Goal: Task Accomplishment & Management: Use online tool/utility

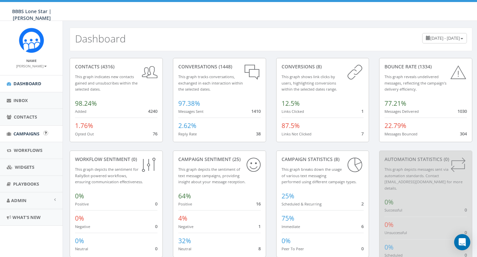
click at [30, 133] on span "Campaigns" at bounding box center [26, 133] width 26 height 6
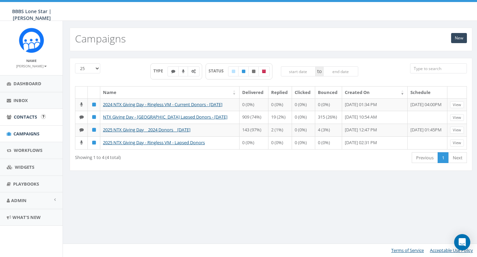
click at [36, 118] on span "Contacts" at bounding box center [25, 117] width 23 height 6
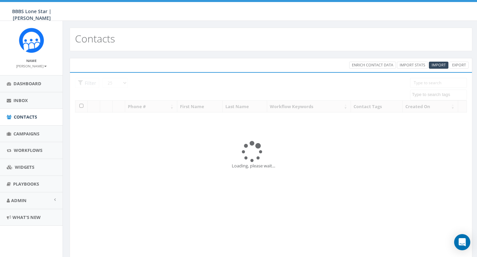
select select
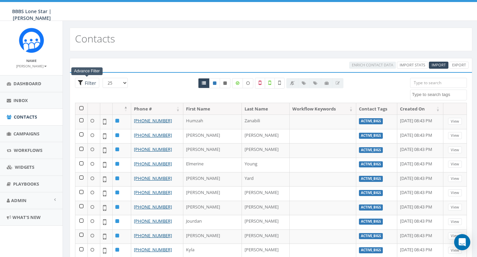
click at [88, 80] on span "Filter" at bounding box center [89, 83] width 13 height 6
radio input "true"
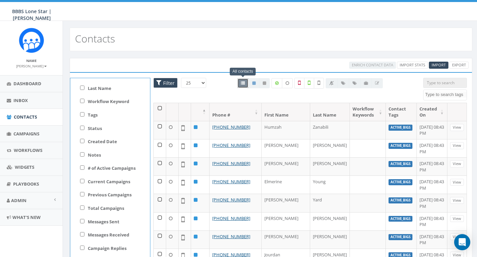
scroll to position [27, 0]
click at [82, 116] on input "Tags" at bounding box center [82, 115] width 4 height 4
checkbox input "true"
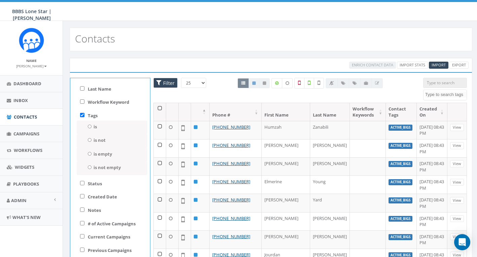
click at [87, 124] on input "is" at bounding box center [89, 126] width 4 height 4
radio input "true"
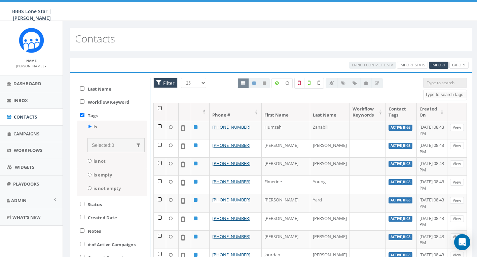
click at [102, 144] on span "Selected:" at bounding box center [102, 144] width 20 height 5
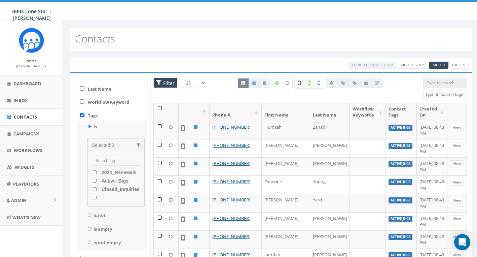
click at [94, 179] on input "Active_Bigs" at bounding box center [94, 181] width 4 height 4
checkbox input "true"
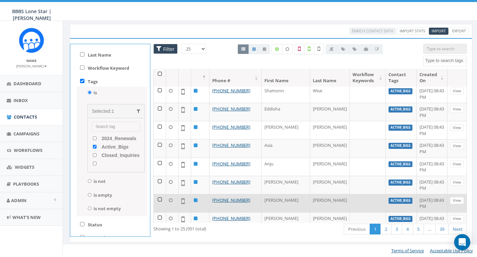
scroll to position [34, 0]
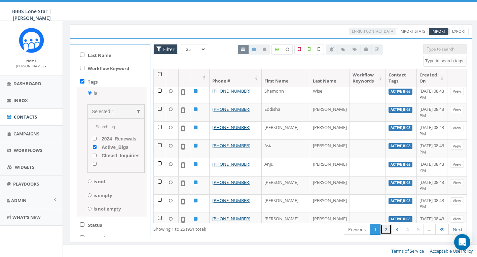
click at [386, 232] on link "2" at bounding box center [385, 229] width 11 height 11
click at [395, 231] on link "3" at bounding box center [396, 229] width 11 height 11
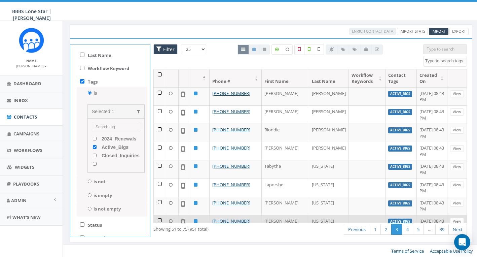
scroll to position [0, 0]
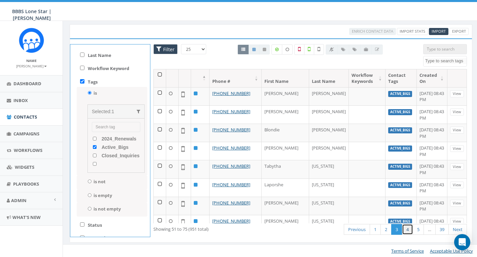
click at [405, 226] on link "4" at bounding box center [407, 229] width 11 height 11
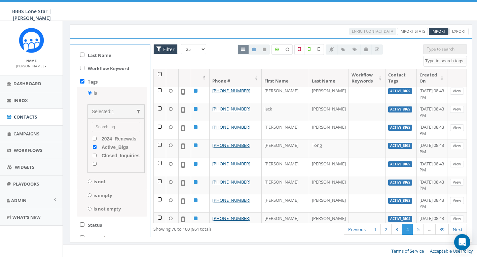
scroll to position [312, 0]
select select "100"
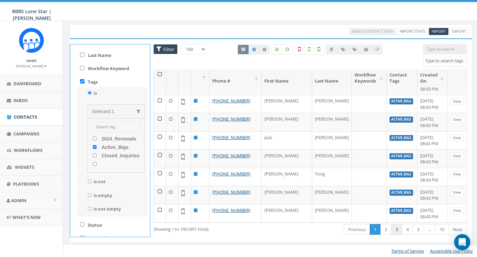
scroll to position [1648, 0]
click at [387, 231] on link "2" at bounding box center [385, 229] width 11 height 11
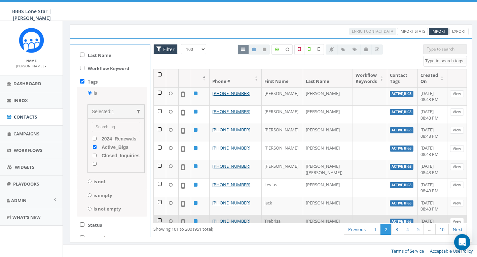
scroll to position [0, 0]
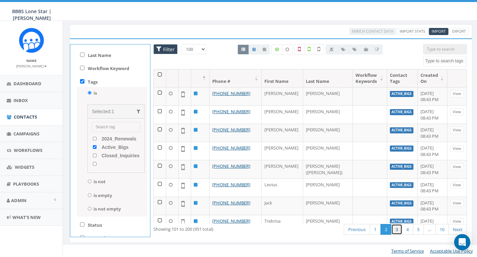
click at [395, 226] on link "3" at bounding box center [396, 229] width 11 height 11
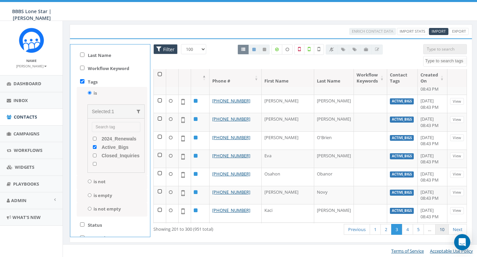
scroll to position [1648, 0]
click at [409, 228] on link "4" at bounding box center [407, 229] width 11 height 11
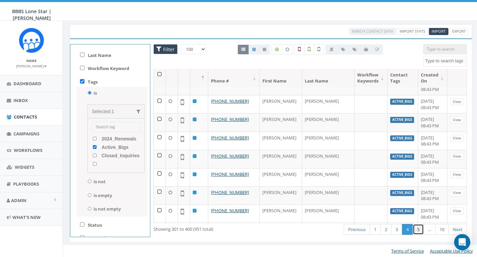
click at [417, 229] on link "5" at bounding box center [418, 229] width 11 height 11
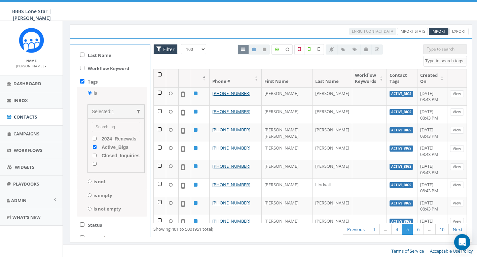
scroll to position [0, 0]
click at [419, 231] on link "6" at bounding box center [418, 229] width 11 height 11
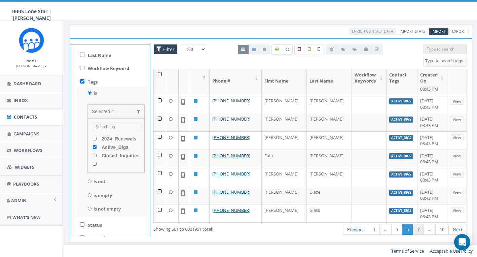
scroll to position [1648, 0]
click at [418, 228] on link "7" at bounding box center [418, 229] width 11 height 11
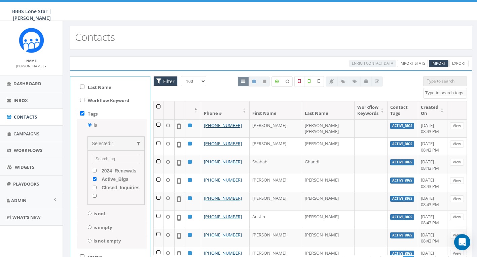
scroll to position [0, 0]
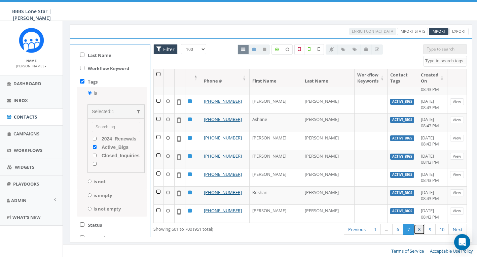
click at [418, 230] on link "8" at bounding box center [419, 229] width 11 height 11
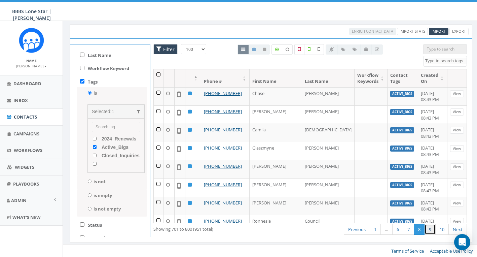
click at [430, 229] on link "9" at bounding box center [429, 229] width 11 height 11
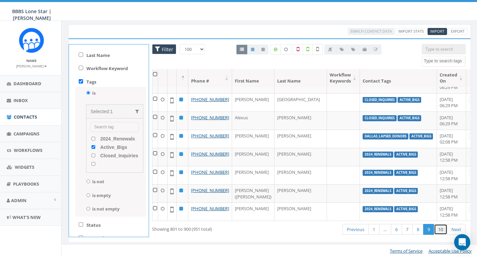
click at [439, 231] on link "10" at bounding box center [440, 229] width 13 height 11
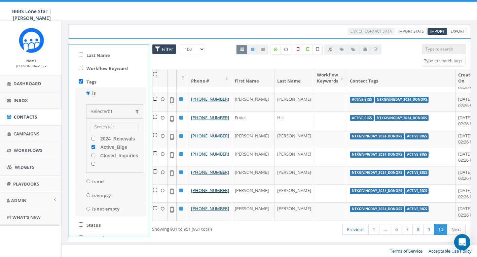
click at [92, 146] on input "Active_Bigs" at bounding box center [93, 147] width 4 height 4
checkbox input "false"
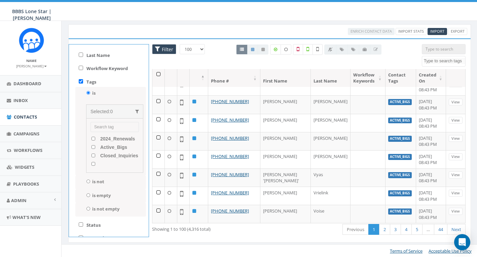
click at [93, 155] on input "Closed_Inquiries" at bounding box center [93, 155] width 4 height 4
checkbox input "true"
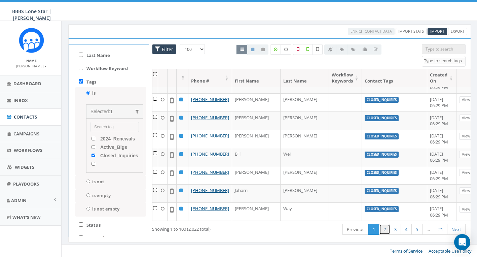
click at [383, 229] on link "2" at bounding box center [384, 229] width 11 height 11
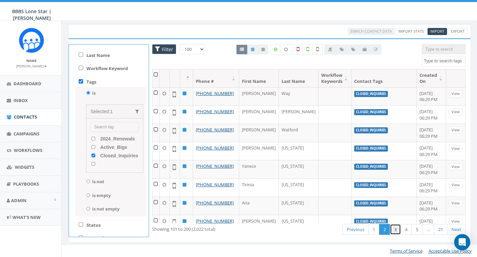
click at [395, 230] on link "3" at bounding box center [395, 229] width 11 height 11
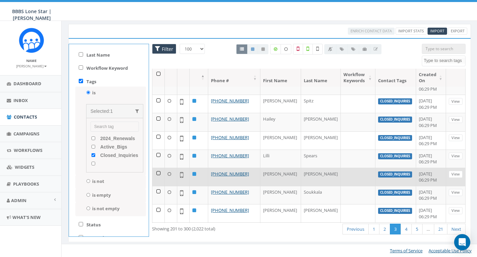
scroll to position [34, 1]
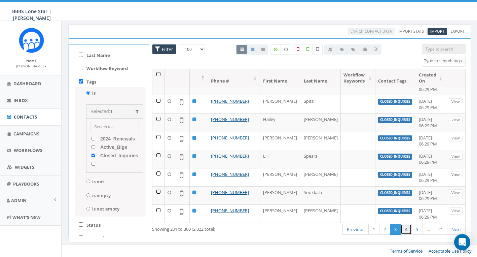
click at [405, 230] on link "4" at bounding box center [405, 229] width 11 height 11
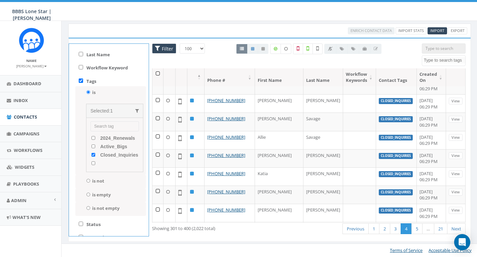
scroll to position [34, 1]
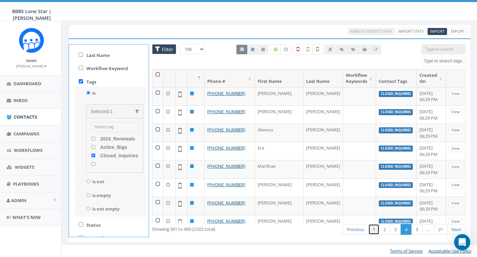
click at [371, 225] on link "1" at bounding box center [373, 229] width 11 height 11
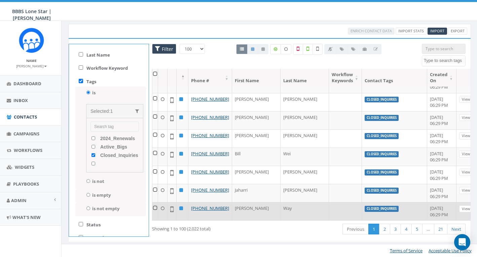
scroll to position [34, 1]
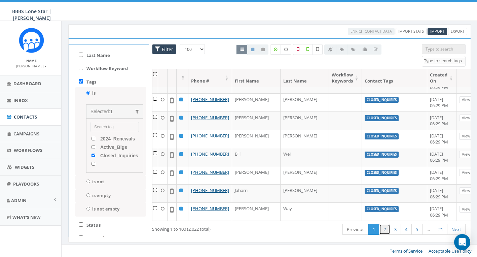
click at [385, 228] on link "2" at bounding box center [384, 229] width 11 height 11
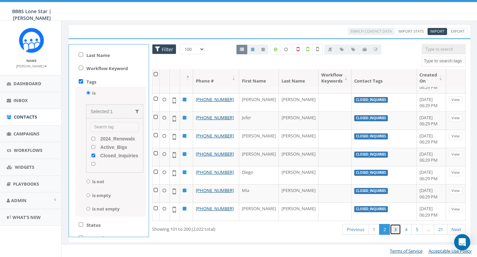
click at [395, 230] on link "3" at bounding box center [395, 229] width 11 height 11
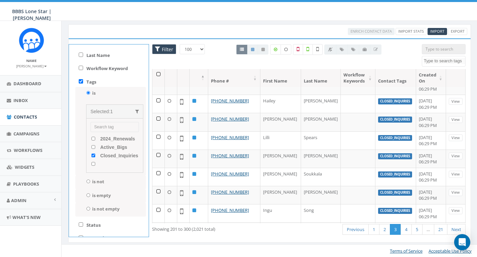
scroll to position [1648, 0]
click at [408, 228] on link "4" at bounding box center [405, 229] width 11 height 11
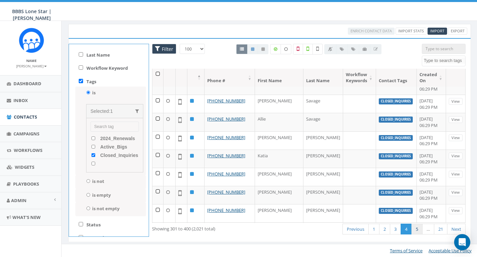
scroll to position [34, 1]
click at [420, 229] on link "5" at bounding box center [416, 229] width 11 height 11
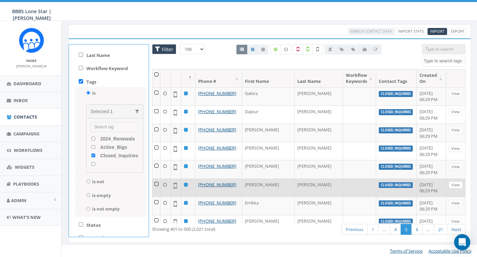
scroll to position [0, 0]
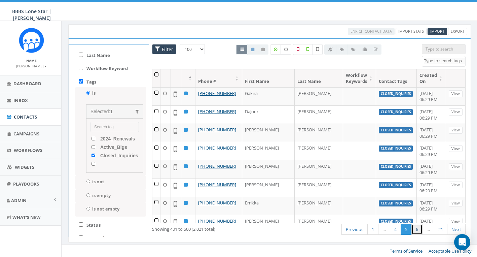
click at [415, 231] on link "6" at bounding box center [416, 229] width 11 height 11
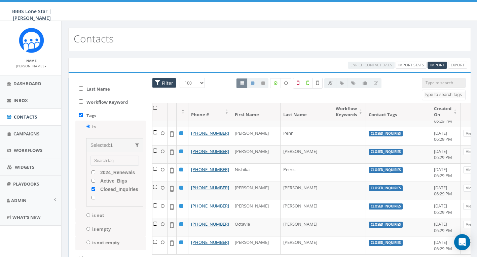
scroll to position [13, 1]
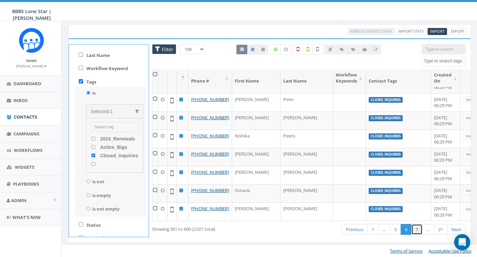
click at [417, 228] on link "7" at bounding box center [416, 229] width 11 height 11
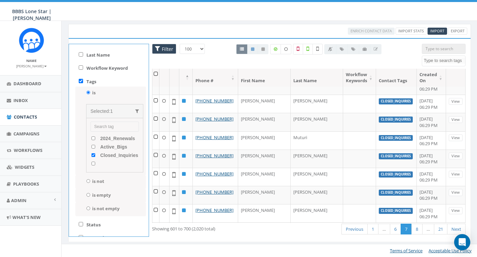
scroll to position [34, 1]
click at [415, 227] on link "8" at bounding box center [416, 229] width 11 height 11
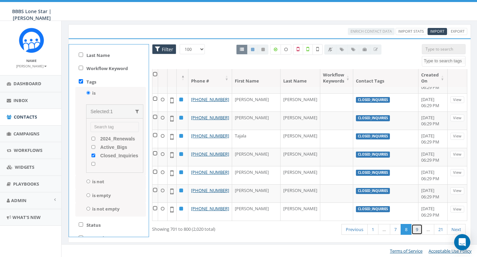
click at [413, 228] on link "9" at bounding box center [416, 229] width 11 height 11
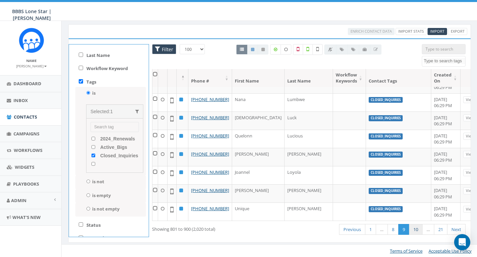
scroll to position [2253, 0]
click at [417, 227] on link "10" at bounding box center [415, 229] width 13 height 11
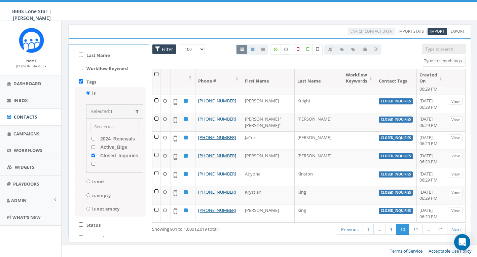
scroll to position [1648, 0]
click at [416, 227] on link "11" at bounding box center [415, 229] width 13 height 11
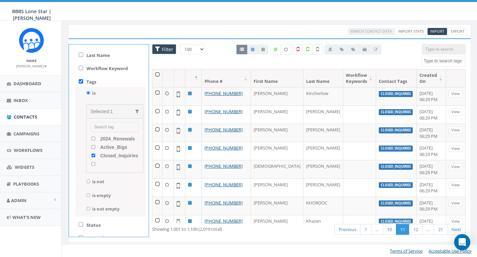
scroll to position [0, 0]
click at [417, 233] on link "12" at bounding box center [415, 229] width 13 height 11
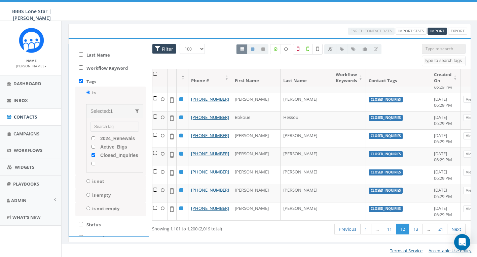
scroll to position [34, 1]
click at [417, 231] on link "13" at bounding box center [415, 229] width 13 height 11
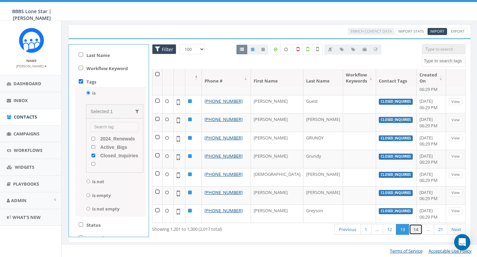
click at [416, 230] on link "14" at bounding box center [415, 229] width 13 height 11
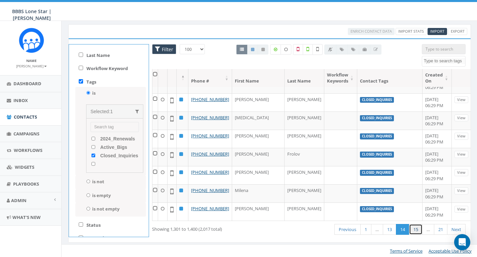
click at [416, 227] on link "15" at bounding box center [415, 229] width 13 height 11
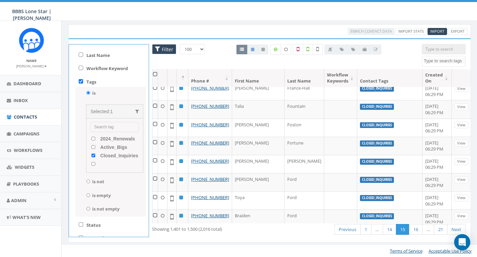
scroll to position [0, 0]
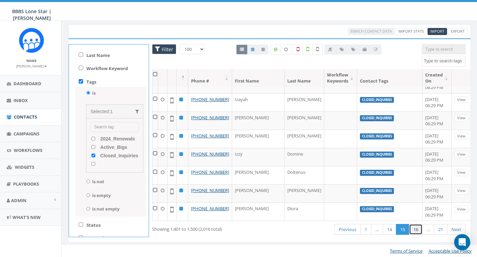
click at [415, 229] on link "16" at bounding box center [415, 229] width 13 height 11
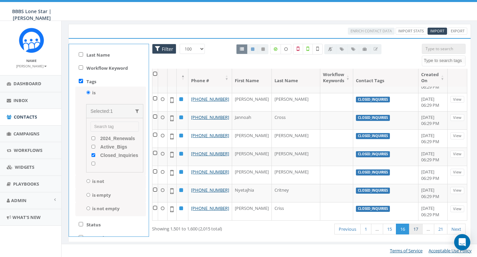
scroll to position [34, 1]
click at [413, 227] on link "17" at bounding box center [415, 229] width 13 height 11
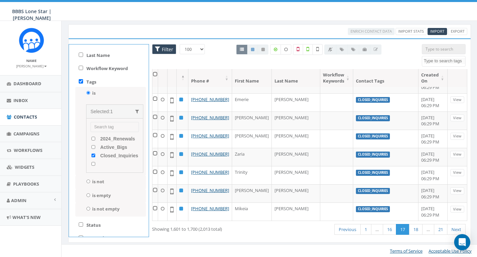
scroll to position [2253, 0]
click at [413, 226] on link "18" at bounding box center [415, 229] width 13 height 11
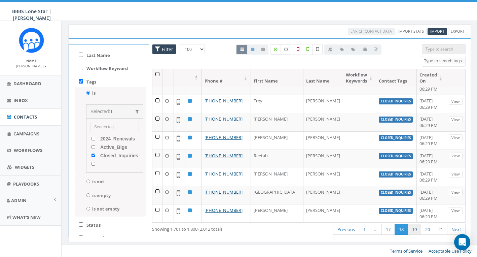
scroll to position [1648, 0]
click at [414, 229] on link "19" at bounding box center [414, 229] width 13 height 11
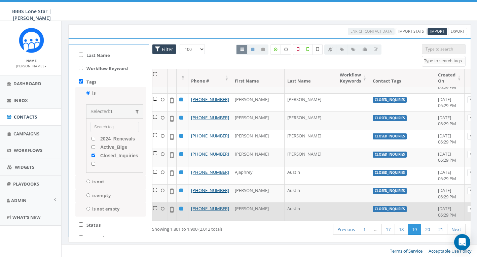
scroll to position [2253, 0]
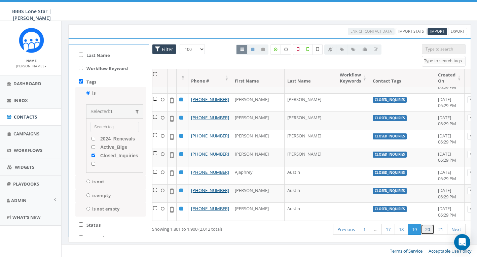
click at [426, 229] on link "20" at bounding box center [427, 229] width 13 height 11
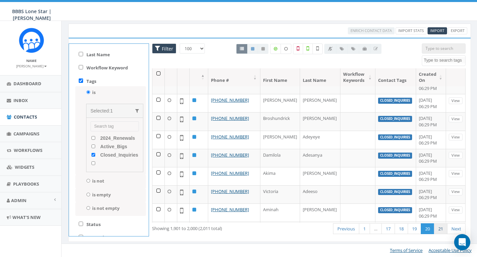
scroll to position [1648, 0]
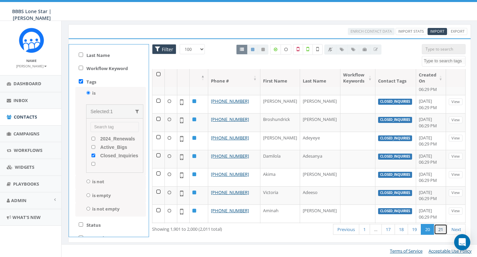
click at [442, 230] on link "21" at bounding box center [440, 229] width 13 height 11
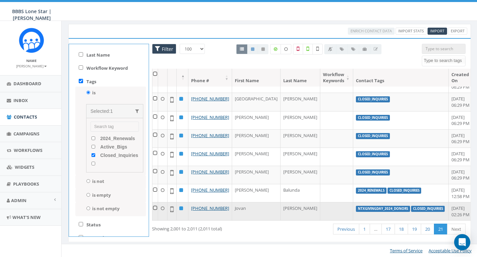
scroll to position [34, 1]
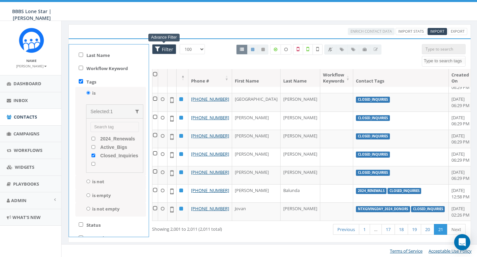
click at [164, 50] on span "Filter" at bounding box center [166, 49] width 13 height 6
checkbox input "false"
radio input "false"
checkbox input "false"
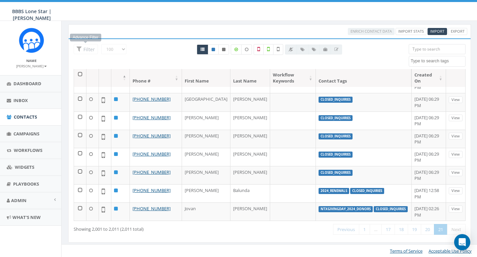
scroll to position [62, 0]
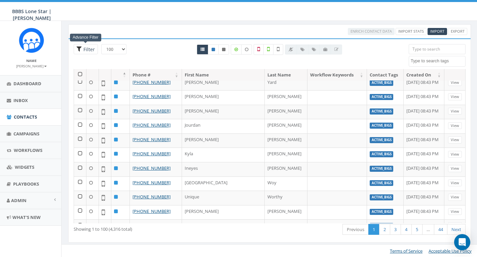
click at [84, 51] on span "Filter" at bounding box center [88, 49] width 13 height 6
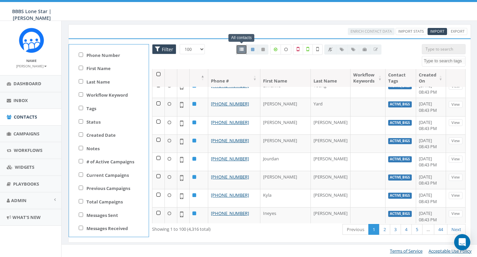
scroll to position [0, 0]
click at [80, 106] on input "Tags" at bounding box center [81, 108] width 4 height 4
checkbox input "true"
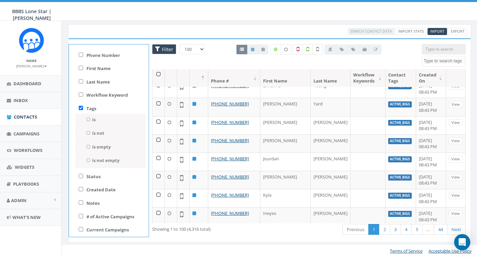
click at [87, 119] on input "is" at bounding box center [88, 119] width 4 height 4
radio input "true"
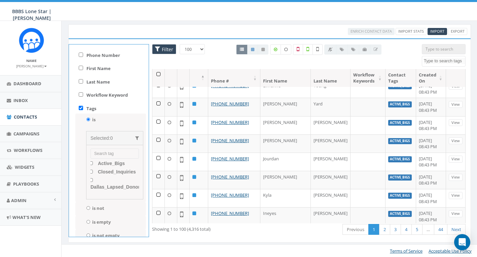
scroll to position [11, 2]
click at [91, 162] on input "Active_Bigs" at bounding box center [91, 163] width 4 height 4
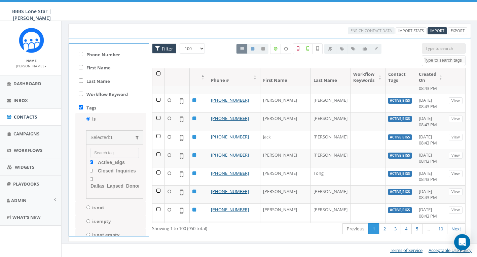
scroll to position [1648, 0]
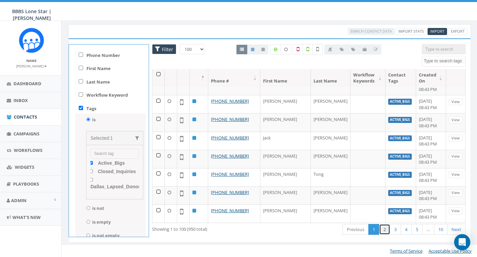
click at [388, 230] on link "2" at bounding box center [384, 229] width 11 height 11
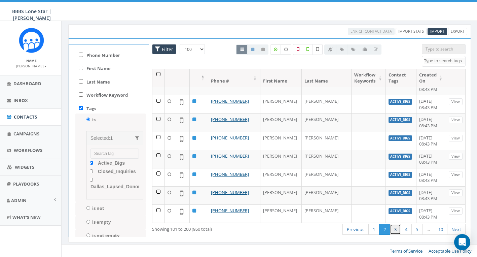
click at [395, 230] on link "3" at bounding box center [395, 229] width 11 height 11
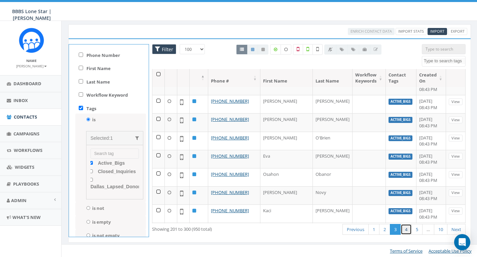
click at [406, 229] on link "4" at bounding box center [405, 229] width 11 height 11
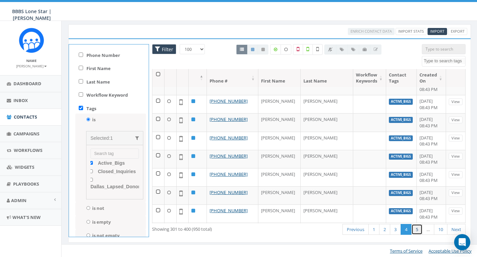
click at [416, 226] on link "5" at bounding box center [416, 229] width 11 height 11
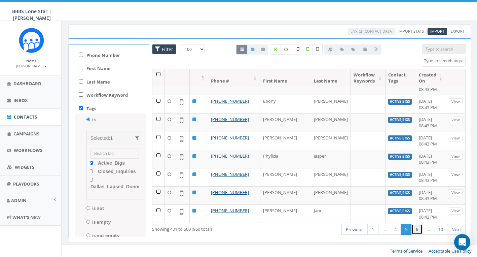
click at [415, 227] on link "6" at bounding box center [416, 229] width 11 height 11
click at [415, 230] on link "7" at bounding box center [416, 229] width 11 height 11
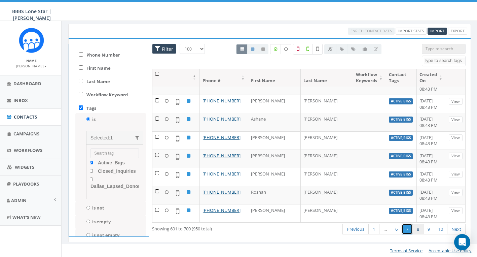
scroll to position [34, 1]
click at [419, 230] on link "8" at bounding box center [417, 229] width 11 height 11
click at [429, 230] on link "9" at bounding box center [428, 229] width 11 height 11
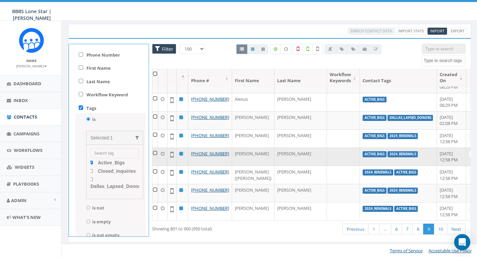
scroll to position [34, 1]
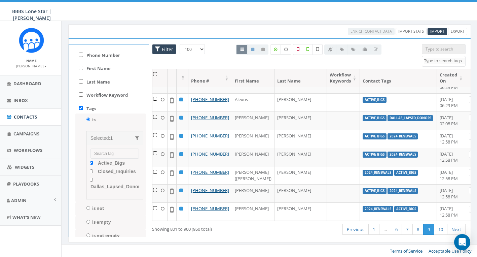
click at [91, 161] on input "Active_Bigs" at bounding box center [91, 163] width 4 height 4
checkbox input "false"
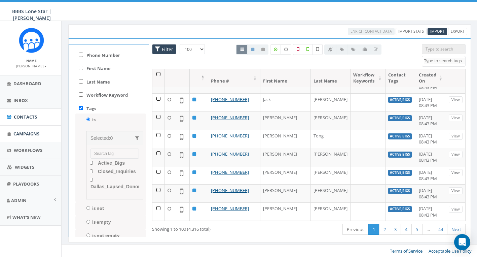
click at [24, 132] on span "Campaigns" at bounding box center [26, 133] width 26 height 6
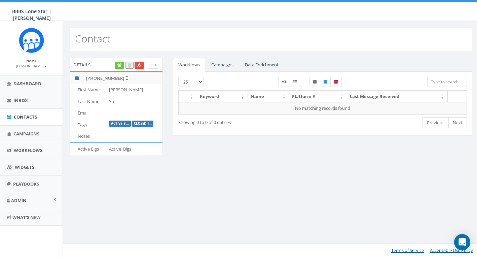
click at [225, 63] on link "Campaigns" at bounding box center [222, 65] width 33 height 14
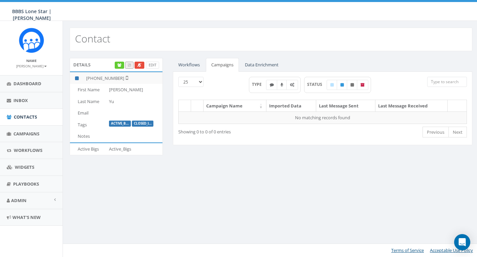
click at [192, 63] on link "Workflows" at bounding box center [189, 65] width 32 height 14
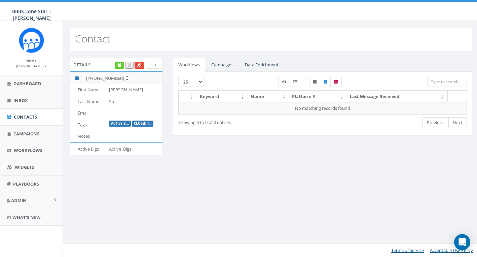
click at [150, 66] on link "Edit" at bounding box center [152, 65] width 13 height 7
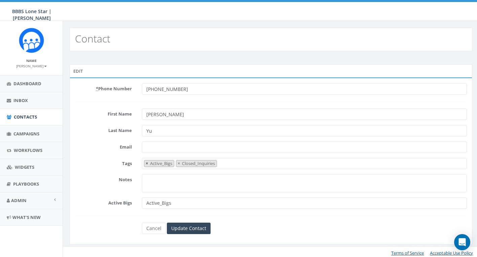
click at [147, 162] on span "×" at bounding box center [147, 163] width 2 height 6
select select "Closed_Inquiries"
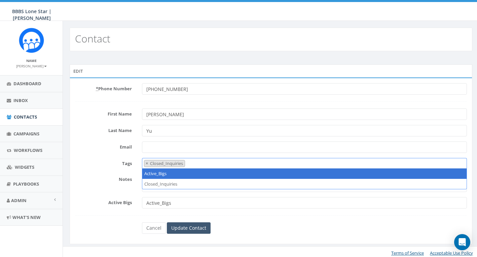
click at [191, 226] on input "Update Contact" at bounding box center [189, 227] width 44 height 11
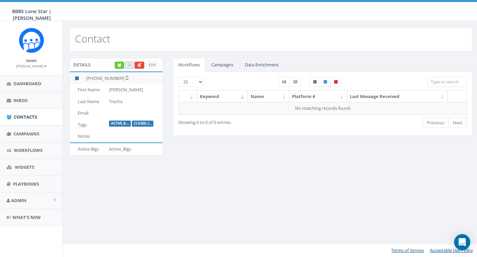
click at [152, 68] on link "Edit" at bounding box center [152, 65] width 13 height 7
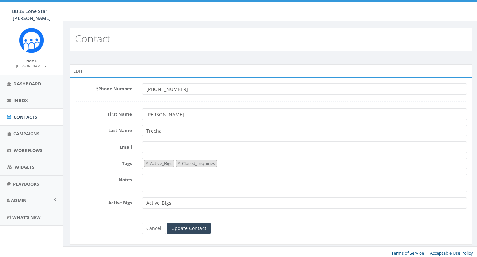
select select "Active_Bigs"
click at [178, 162] on span "×" at bounding box center [179, 163] width 2 height 6
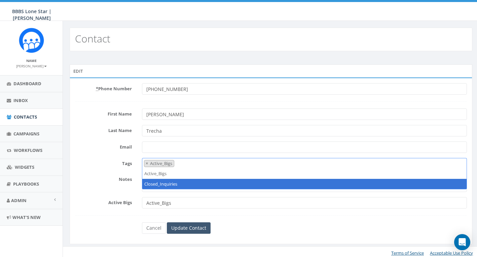
click at [190, 229] on input "Update Contact" at bounding box center [189, 227] width 44 height 11
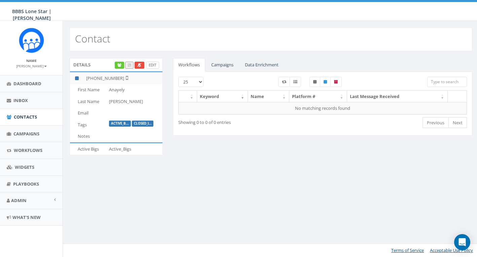
click at [154, 64] on link "Edit" at bounding box center [152, 65] width 13 height 7
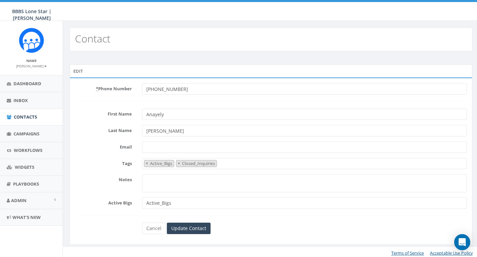
select select "Active_Bigs"
click at [179, 162] on span "×" at bounding box center [179, 163] width 2 height 6
click at [193, 225] on input "Update Contact" at bounding box center [189, 227] width 44 height 11
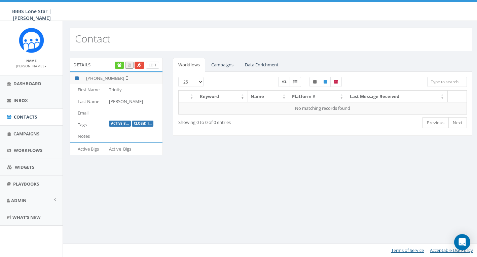
click at [149, 66] on link "Edit" at bounding box center [152, 65] width 13 height 7
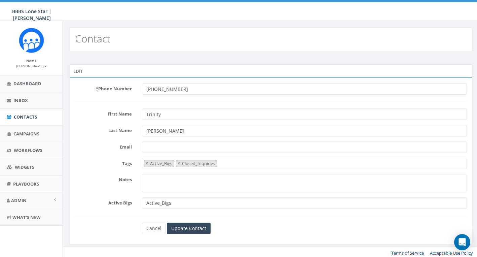
select select "Active_Bigs"
click at [179, 163] on span "×" at bounding box center [179, 163] width 2 height 6
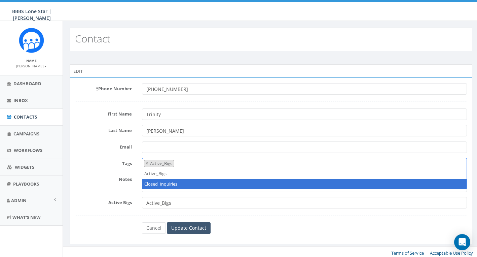
click at [188, 228] on input "Update Contact" at bounding box center [189, 227] width 44 height 11
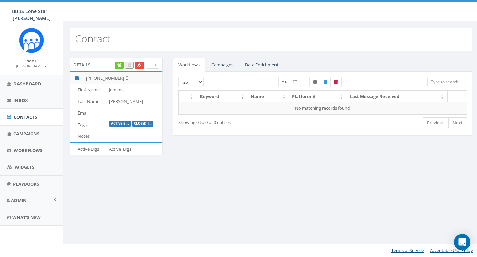
click at [150, 66] on link "Edit" at bounding box center [152, 65] width 13 height 7
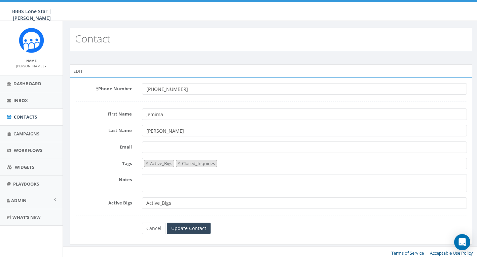
select select "Active_Bigs"
click at [179, 164] on span "×" at bounding box center [179, 163] width 2 height 6
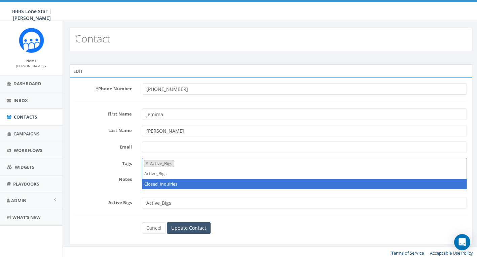
click at [186, 229] on input "Update Contact" at bounding box center [189, 227] width 44 height 11
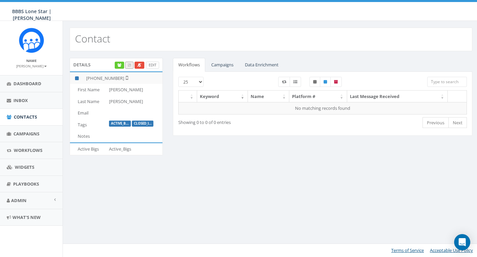
click at [151, 66] on link "Edit" at bounding box center [152, 65] width 13 height 7
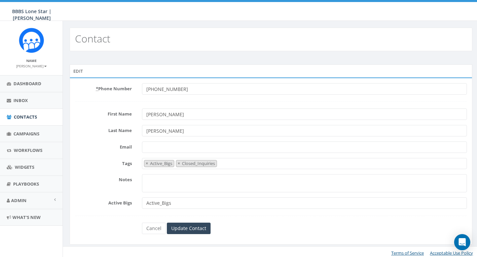
select select "Active_Bigs"
click at [179, 163] on span "×" at bounding box center [179, 163] width 2 height 6
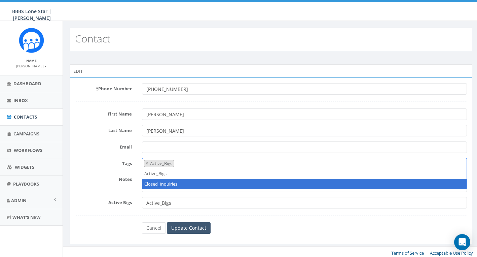
click at [194, 230] on input "Update Contact" at bounding box center [189, 227] width 44 height 11
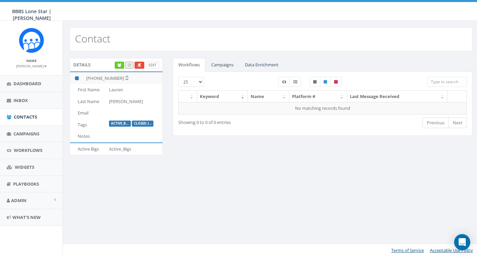
click at [152, 64] on link "Edit" at bounding box center [152, 65] width 13 height 7
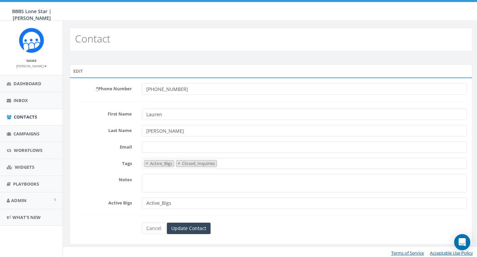
select select "Active_Bigs"
click at [179, 162] on span "×" at bounding box center [179, 163] width 2 height 6
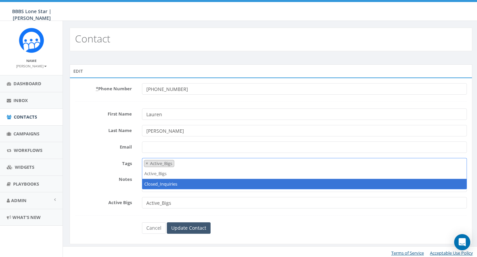
click at [192, 230] on input "Update Contact" at bounding box center [189, 227] width 44 height 11
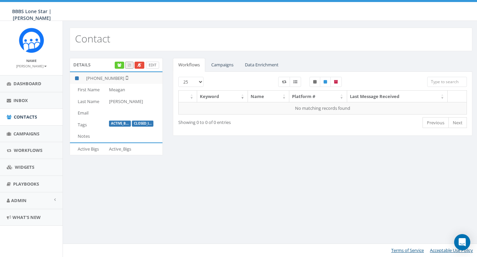
click at [152, 66] on link "Edit" at bounding box center [152, 65] width 13 height 7
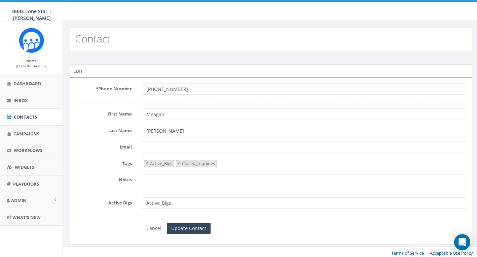
select select "Active_Bigs"
click at [178, 163] on span "×" at bounding box center [179, 163] width 2 height 6
click at [190, 227] on input "Update Contact" at bounding box center [189, 227] width 44 height 11
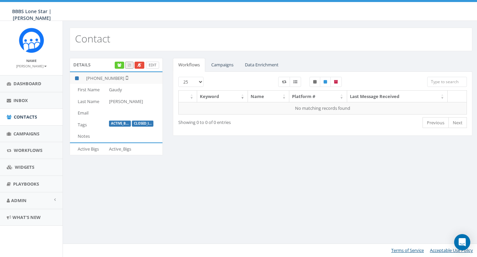
click at [148, 65] on link "Edit" at bounding box center [152, 65] width 13 height 7
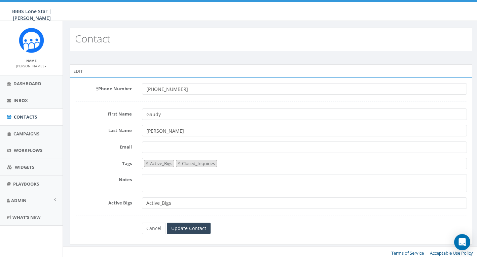
select select "Active_Bigs"
click at [179, 163] on span "×" at bounding box center [179, 163] width 2 height 6
click at [190, 231] on input "Update Contact" at bounding box center [189, 227] width 44 height 11
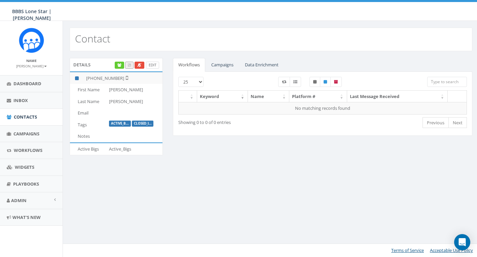
click at [154, 65] on link "Edit" at bounding box center [152, 65] width 13 height 7
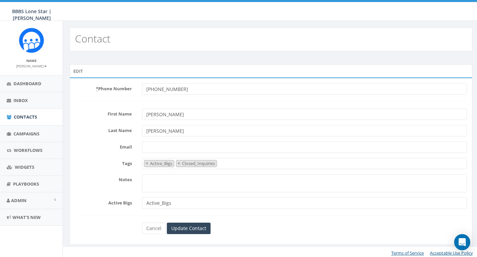
select select "Active_Bigs"
click at [180, 162] on span "×" at bounding box center [179, 163] width 2 height 6
click at [198, 230] on input "Update Contact" at bounding box center [189, 227] width 44 height 11
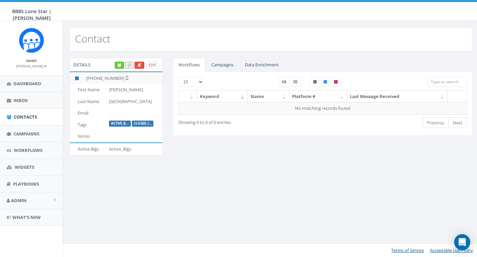
click at [152, 66] on link "Edit" at bounding box center [152, 65] width 13 height 7
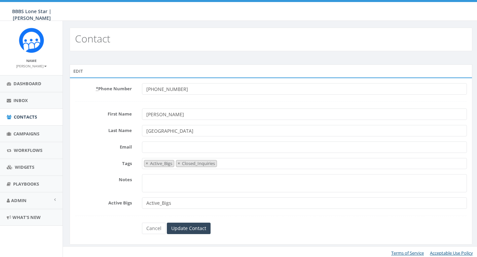
select select "Active_Bigs"
click at [180, 160] on span "×" at bounding box center [179, 163] width 2 height 6
click at [195, 229] on input "Update Contact" at bounding box center [189, 227] width 44 height 11
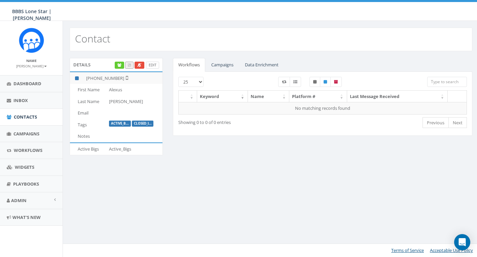
click at [151, 64] on link "Edit" at bounding box center [152, 65] width 13 height 7
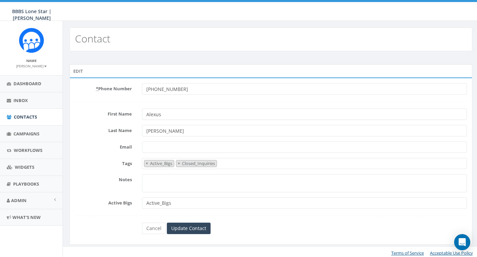
select select "Active_Bigs"
click at [180, 163] on span "×" at bounding box center [179, 163] width 2 height 6
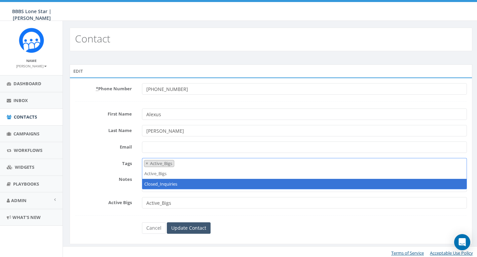
click at [193, 226] on input "Update Contact" at bounding box center [189, 227] width 44 height 11
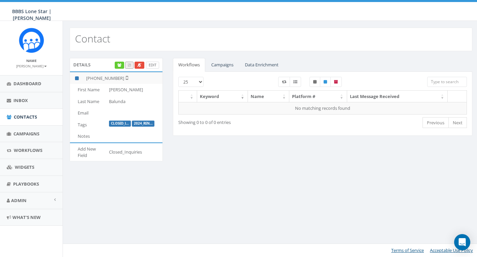
click at [150, 66] on link "Edit" at bounding box center [152, 65] width 13 height 7
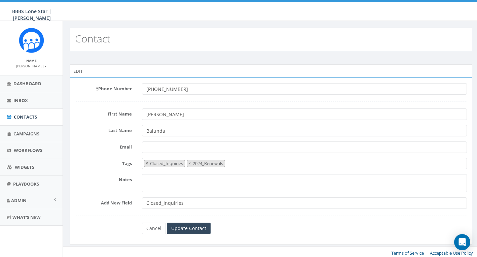
click at [146, 164] on span "×" at bounding box center [147, 163] width 2 height 6
select select "2024_Renewals"
click at [190, 225] on input "Update Contact" at bounding box center [189, 227] width 44 height 11
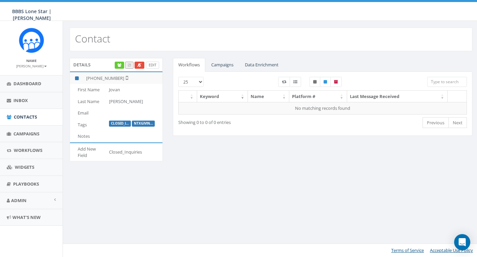
click at [152, 65] on link "Edit" at bounding box center [152, 65] width 13 height 7
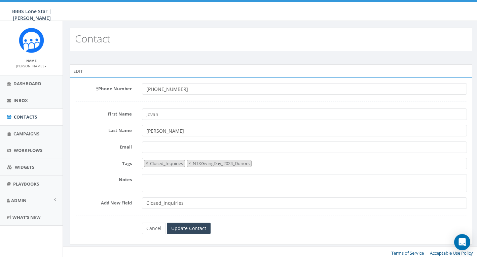
click at [143, 163] on ul "× Closed_Inquiries × NTXGivingDay_2024_Donors" at bounding box center [196, 163] width 109 height 6
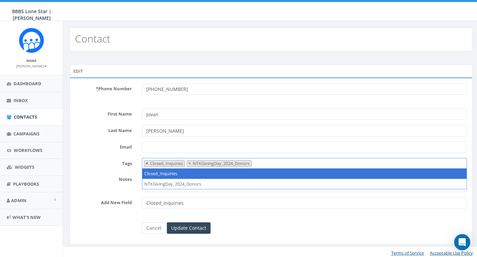
click at [148, 161] on span "×" at bounding box center [147, 163] width 2 height 6
select select "NTXGivingDay_2024_Donors"
click at [234, 232] on div "Cancel Update Contact" at bounding box center [271, 227] width 268 height 11
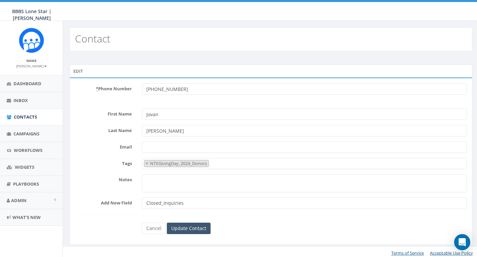
click at [195, 228] on input "Update Contact" at bounding box center [189, 227] width 44 height 11
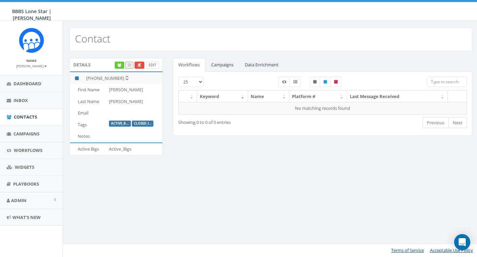
click at [153, 64] on link "Edit" at bounding box center [152, 65] width 13 height 7
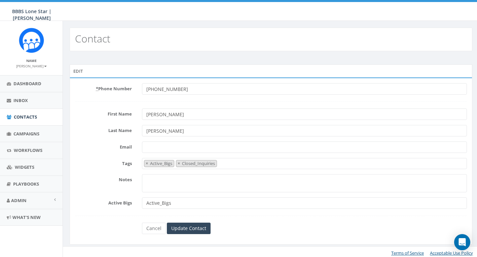
select select "Active_Bigs"
click at [179, 162] on span "×" at bounding box center [179, 163] width 2 height 6
click at [196, 230] on input "Update Contact" at bounding box center [189, 227] width 44 height 11
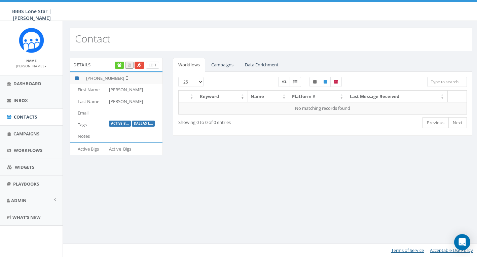
click at [151, 65] on link "Edit" at bounding box center [152, 65] width 13 height 7
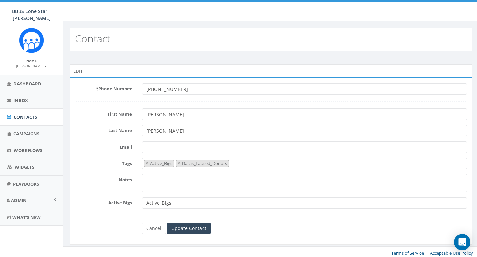
select select "Active_Bigs"
click at [179, 163] on span "×" at bounding box center [179, 163] width 2 height 6
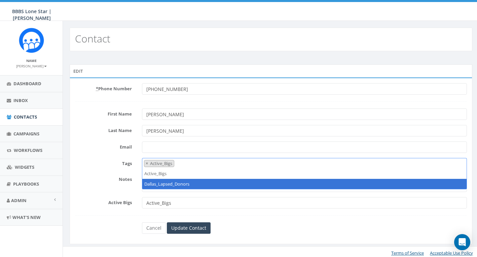
click at [218, 239] on div "* Phone Number +19548067881 First Name Ryan Last Name Garcia Email Tags Active_…" at bounding box center [271, 160] width 402 height 166
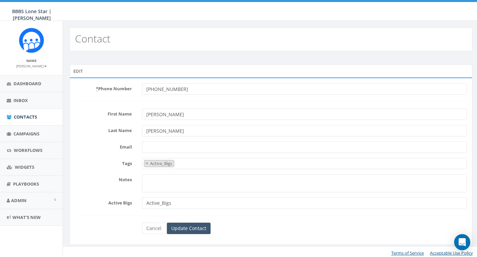
click at [192, 225] on input "Update Contact" at bounding box center [189, 227] width 44 height 11
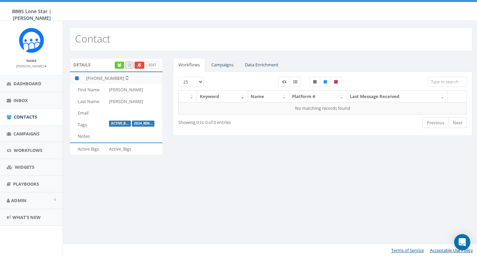
click at [155, 65] on link "Edit" at bounding box center [152, 65] width 13 height 7
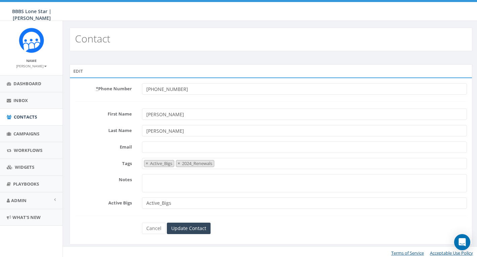
select select "Active_Bigs"
drag, startPoint x: 155, startPoint y: 114, endPoint x: 188, endPoint y: 120, distance: 32.8
type input "Alex"
click at [108, 232] on div "Cancel Update Contact" at bounding box center [271, 227] width 402 height 11
click at [179, 163] on span "×" at bounding box center [179, 163] width 2 height 6
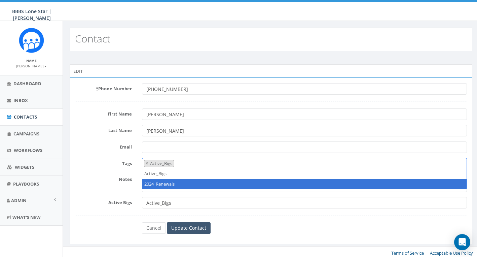
click at [188, 227] on input "Update Contact" at bounding box center [189, 227] width 44 height 11
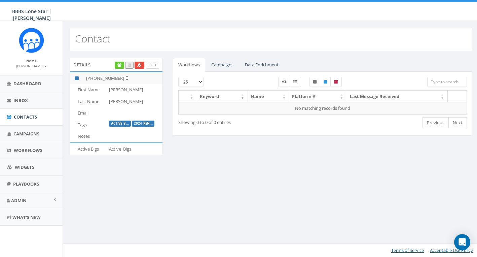
click at [152, 64] on link "Edit" at bounding box center [152, 65] width 13 height 7
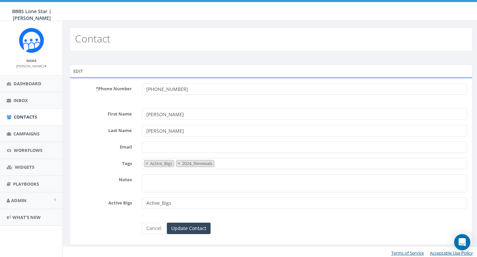
select select "Active_Bigs"
type input "[PERSON_NAME]"
click at [119, 193] on form "* Phone Number [PHONE_NUMBER] First Name [PERSON_NAME] Last Name [PERSON_NAME] …" at bounding box center [271, 158] width 392 height 151
click at [145, 163] on button "×" at bounding box center [146, 163] width 5 height 6
select select "2024_Renewals"
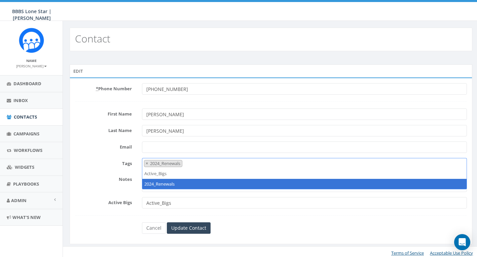
click at [226, 233] on div "* Phone Number +12146841234 First Name Steve Last Name Habgood Email Tags Activ…" at bounding box center [271, 160] width 402 height 166
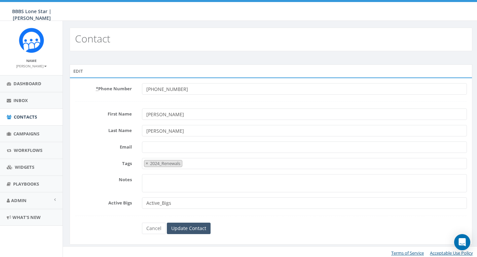
click at [193, 227] on input "Update Contact" at bounding box center [189, 227] width 44 height 11
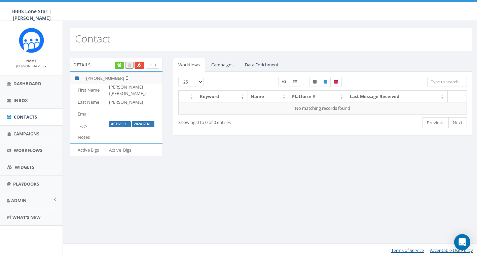
click at [152, 67] on link "Edit" at bounding box center [152, 65] width 13 height 7
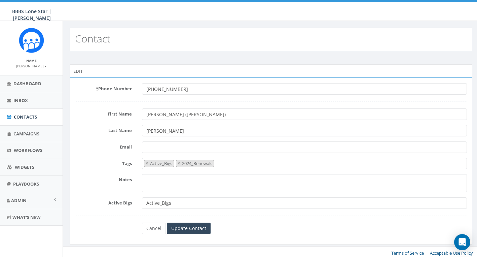
select select "Active_Bigs"
drag, startPoint x: 167, startPoint y: 114, endPoint x: 132, endPoint y: 109, distance: 35.2
click at [168, 116] on input "[PERSON_NAME])" at bounding box center [304, 113] width 325 height 11
type input "[PERSON_NAME]"
click at [146, 162] on span "×" at bounding box center [147, 163] width 2 height 6
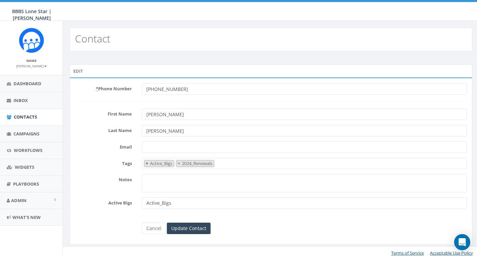
select select "2024_Renewals"
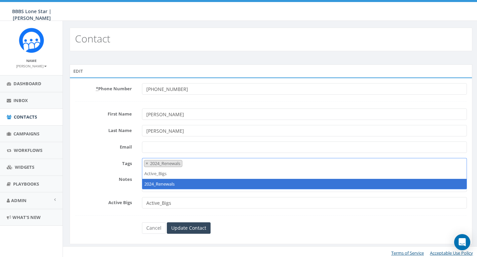
click at [121, 206] on div "Active Bigs Active_Bigs" at bounding box center [271, 202] width 402 height 11
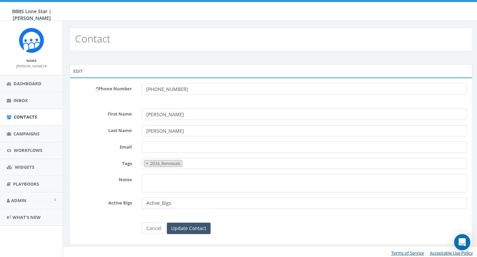
click at [182, 223] on input "Update Contact" at bounding box center [189, 227] width 44 height 11
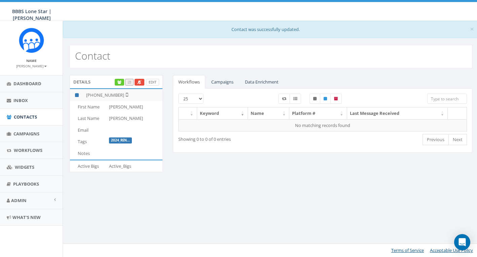
click at [153, 81] on link "Edit" at bounding box center [152, 82] width 13 height 7
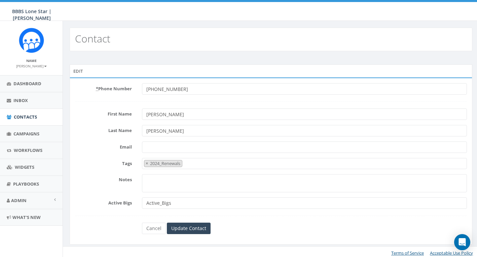
select select "2024_Renewals"
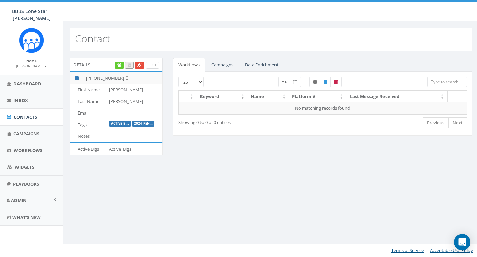
click at [153, 64] on link "Edit" at bounding box center [152, 65] width 13 height 7
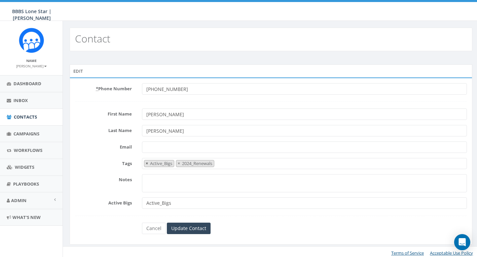
click at [146, 162] on span "×" at bounding box center [147, 163] width 2 height 6
select select "2024_Renewals"
click at [108, 216] on form "* Phone Number +12148862683 First Name Charles Last Name Bryant Email Tags Acti…" at bounding box center [271, 158] width 392 height 151
click at [193, 228] on input "Update Contact" at bounding box center [189, 227] width 44 height 11
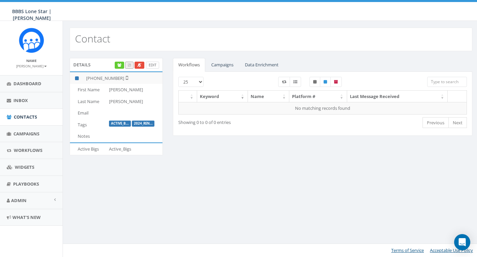
click at [153, 66] on link "Edit" at bounding box center [152, 65] width 13 height 7
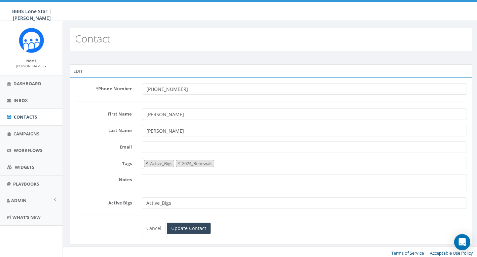
click at [147, 163] on span "×" at bounding box center [147, 163] width 2 height 6
select select "2024_Renewals"
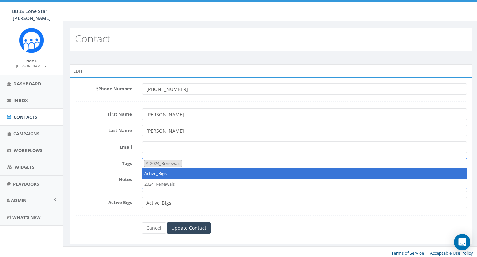
click at [117, 225] on div "Cancel Update Contact" at bounding box center [271, 227] width 402 height 11
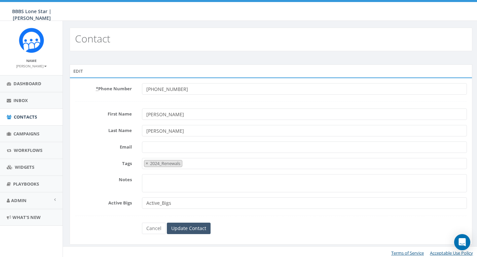
click at [185, 228] on input "Update Contact" at bounding box center [189, 227] width 44 height 11
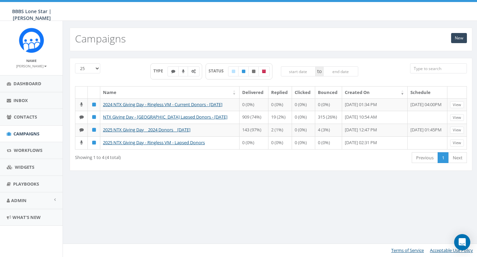
click at [124, 186] on div "25 50 100 TYPE STATUS to Name Delivered Replied Clicked Bounced Created On Sche…" at bounding box center [271, 118] width 416 height 134
click at [457, 40] on link "New" at bounding box center [459, 38] width 16 height 10
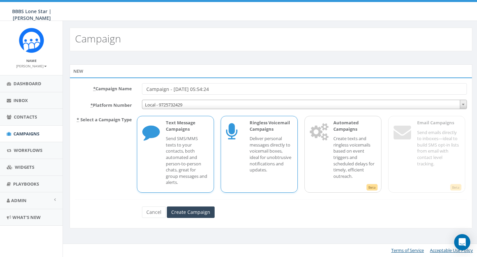
click at [253, 156] on p "Deliver personal messages directly to voicemail boxes, ideal for unobtrusive no…" at bounding box center [270, 153] width 43 height 37
click at [181, 87] on input "Campaign - [DATE] 05:54:24" at bounding box center [304, 88] width 325 height 11
click at [181, 87] on input "Campaign - 09/18/2025, 05:54:24" at bounding box center [304, 88] width 325 height 11
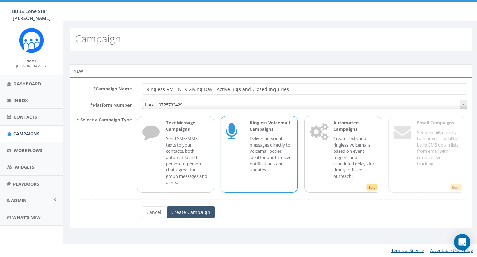
type input "Ringless VM - NTX Giving Day - Active Bigs and Closed Inquiries"
click at [198, 210] on input "Create Campaign" at bounding box center [191, 211] width 48 height 11
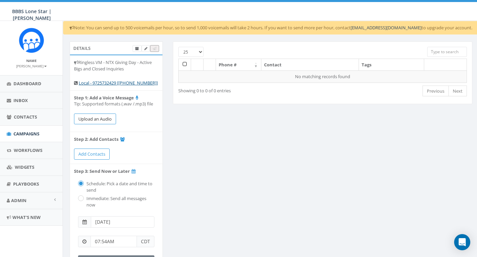
click at [103, 118] on button "Upload an Audio" at bounding box center [95, 118] width 42 height 11
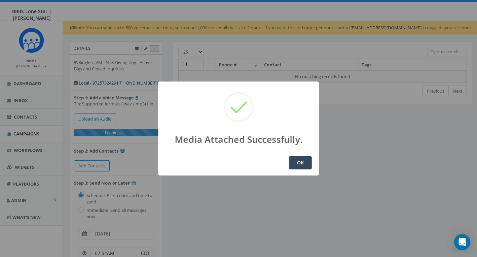
click at [304, 165] on button "OK" at bounding box center [300, 162] width 23 height 13
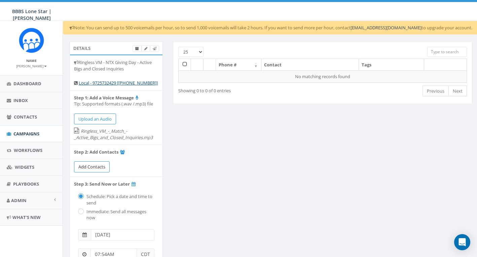
click at [94, 165] on span "Add Contacts" at bounding box center [91, 166] width 27 height 6
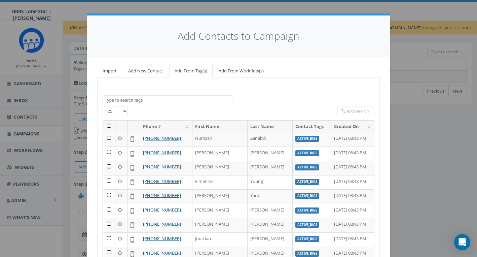
click at [136, 101] on textarea "Search" at bounding box center [169, 100] width 128 height 6
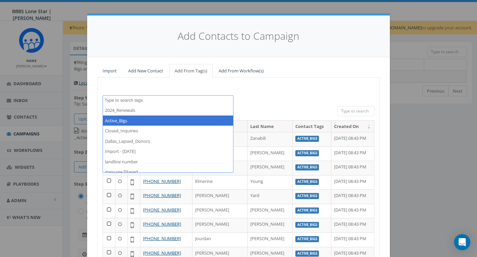
select select "Active_Bigs"
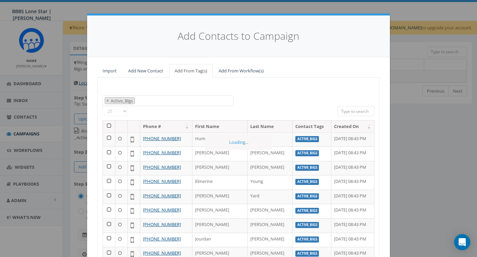
scroll to position [6, 0]
click at [110, 126] on th at bounding box center [109, 126] width 12 height 12
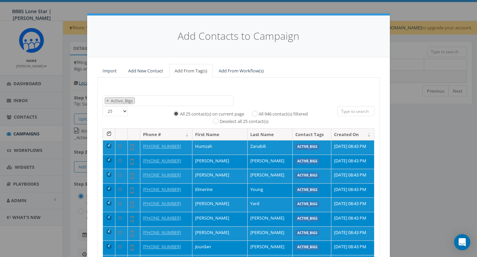
click at [255, 112] on input "All 946 contact(s) filtered" at bounding box center [256, 113] width 4 height 4
radio input "true"
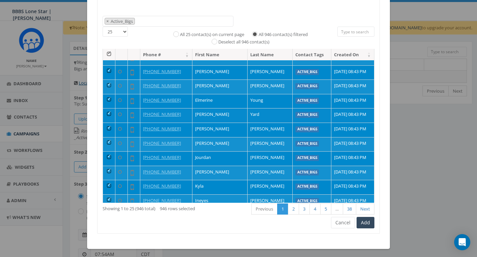
scroll to position [79, 0]
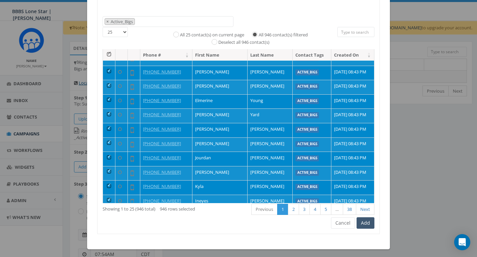
click at [368, 220] on button "Add" at bounding box center [365, 222] width 18 height 11
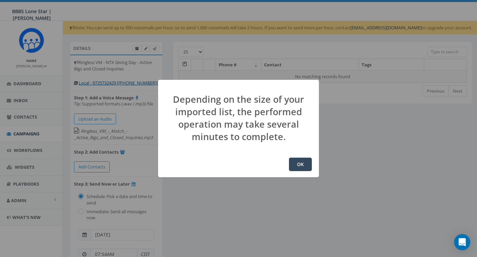
click at [306, 166] on button "OK" at bounding box center [300, 163] width 23 height 13
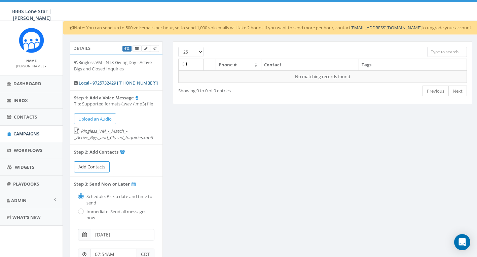
click at [97, 163] on span "Add Contacts" at bounding box center [91, 166] width 27 height 6
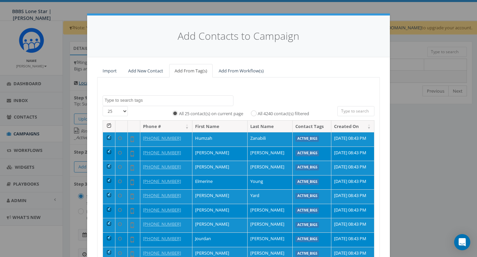
click at [139, 99] on textarea "Search" at bounding box center [169, 100] width 128 height 6
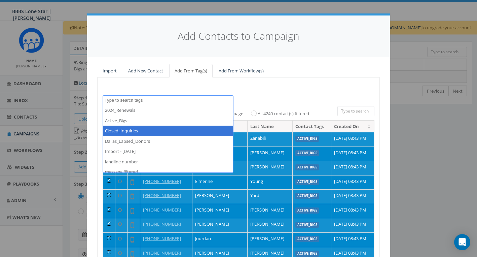
select select "Closed_Inquiries"
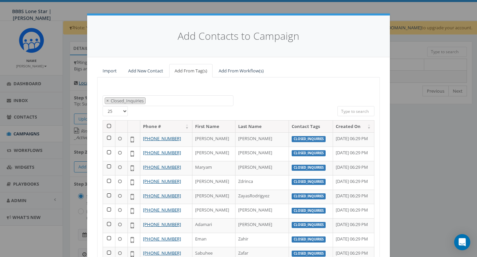
click at [110, 123] on th at bounding box center [109, 126] width 12 height 12
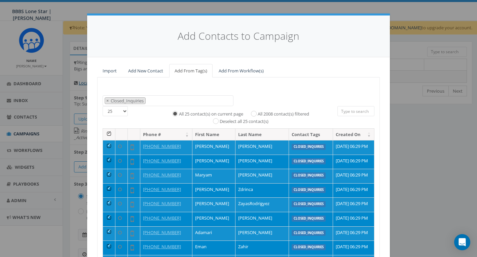
click at [254, 112] on input "All 2008 contact(s) filtered" at bounding box center [255, 113] width 4 height 4
radio input "true"
click at [324, 101] on div "2024_Renewals Active_Bigs Closed_Inquiries Dallas_Lapsed_Donors Import - [DATE]…" at bounding box center [239, 100] width 282 height 11
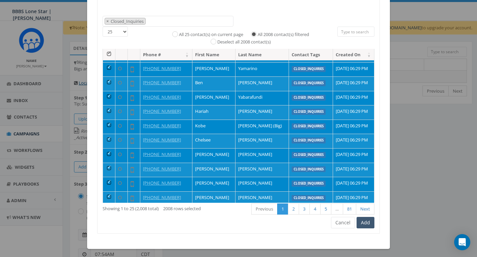
scroll to position [79, 0]
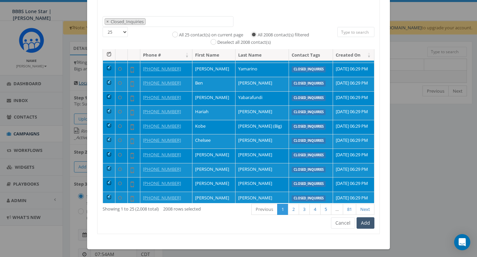
click at [370, 221] on button "Add" at bounding box center [365, 222] width 18 height 11
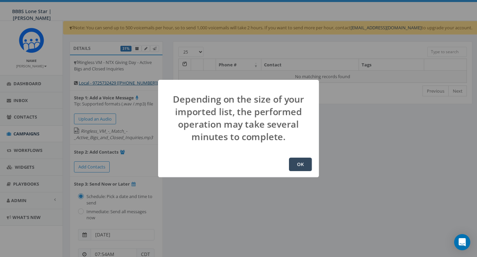
click at [300, 164] on button "OK" at bounding box center [300, 163] width 23 height 13
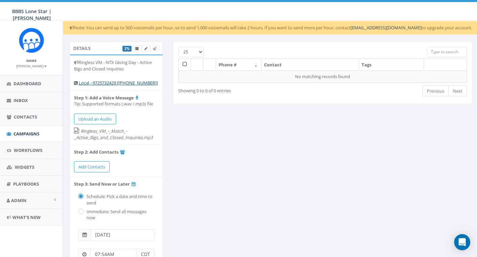
click at [262, 137] on div "Details 2% Ringless VM - NTX Giving Day - Active Bigs and Closed Inquiries Loca…" at bounding box center [271, 197] width 413 height 313
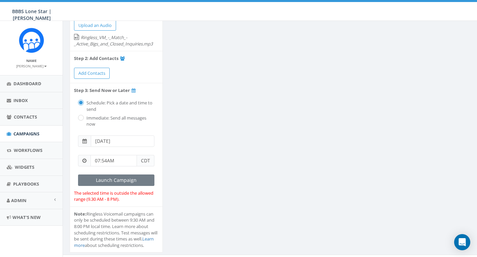
scroll to position [96, 0]
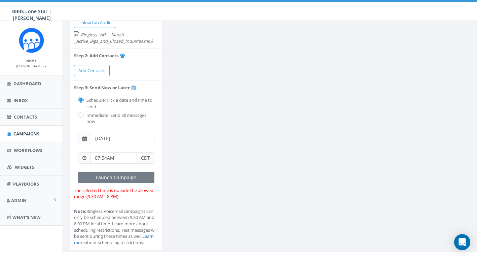
click at [114, 135] on input "[DATE]" at bounding box center [123, 137] width 64 height 11
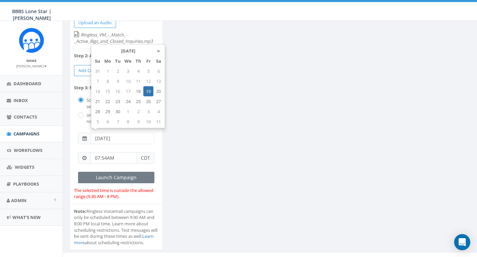
click at [150, 92] on td "19" at bounding box center [148, 91] width 10 height 10
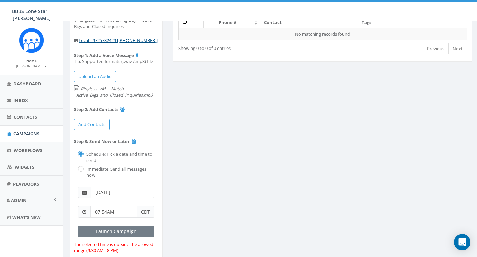
scroll to position [52, 0]
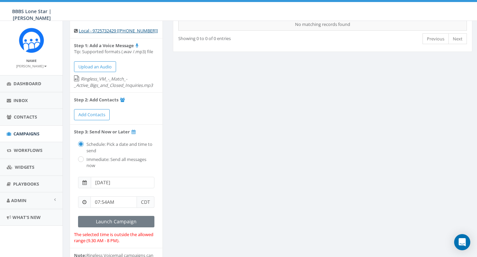
click at [112, 200] on input "07:54AM" at bounding box center [113, 201] width 46 height 11
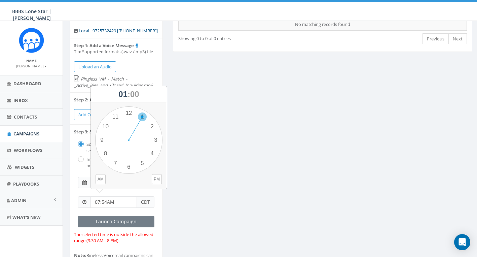
click at [142, 116] on div "1 2 3 4 5 6 7 8 9 10 11 12 00 05 10 15 20 25 30 35 40 45 50 55" at bounding box center [128, 139] width 67 height 67
click at [159, 179] on button "PM" at bounding box center [157, 179] width 10 height 10
click at [195, 185] on div "Details 19% Ringless VM - NTX Giving Day - Active Bigs and Closed Inquiries Loc…" at bounding box center [271, 145] width 413 height 313
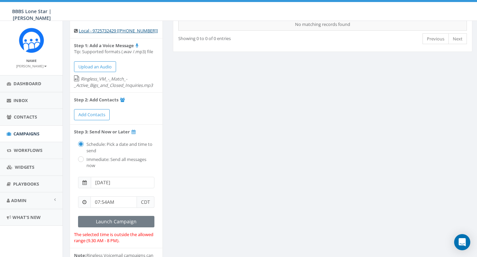
click at [117, 197] on input "07:54AM" at bounding box center [113, 201] width 46 height 11
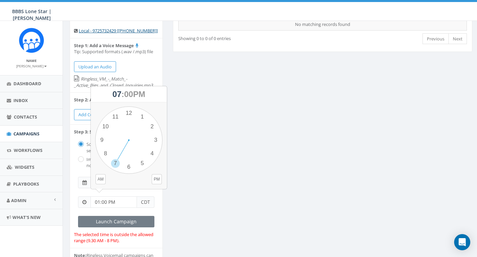
type input "01:00 PM"
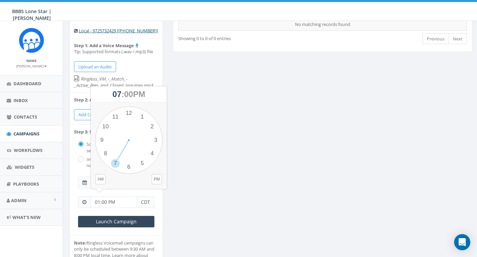
click at [202, 203] on div "Details 25% Ringless VM - NTX Giving Day - Active Bigs and Closed Inquiries Loc…" at bounding box center [271, 139] width 413 height 301
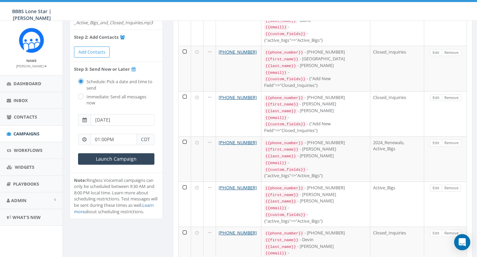
scroll to position [117, 0]
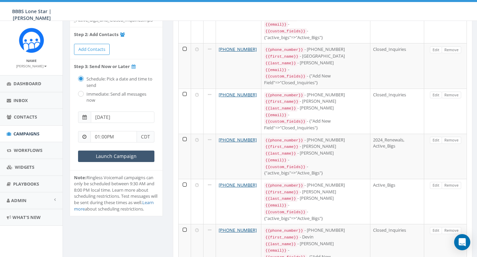
click at [131, 150] on input "Launch Campaign" at bounding box center [116, 155] width 76 height 11
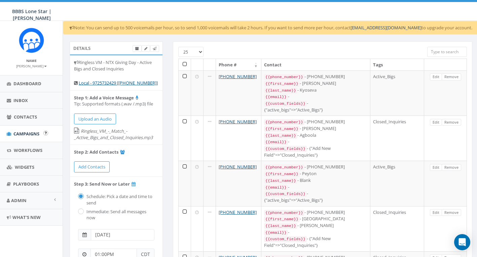
click at [31, 134] on span "Campaigns" at bounding box center [26, 133] width 26 height 6
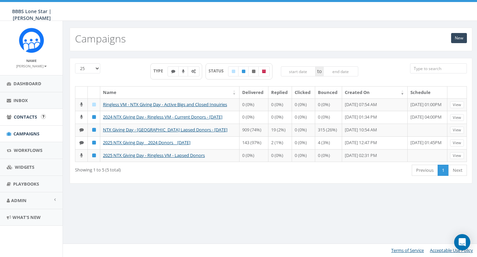
click at [34, 115] on span "Contacts" at bounding box center [25, 117] width 23 height 6
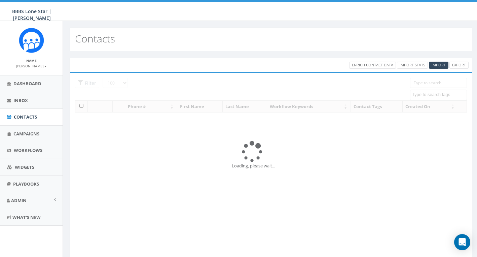
select select "100"
select select
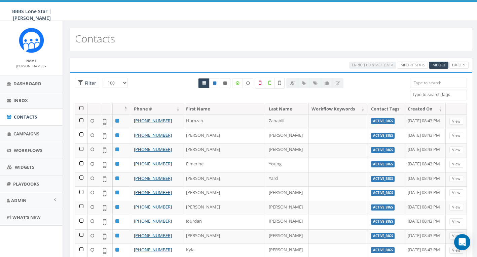
click at [427, 83] on input "search" at bounding box center [438, 83] width 57 height 10
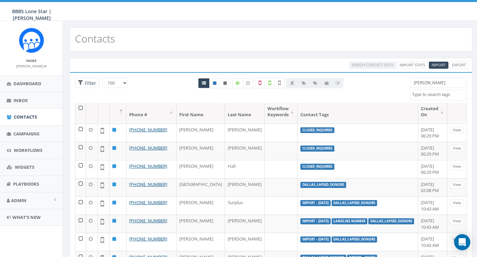
scroll to position [253, 0]
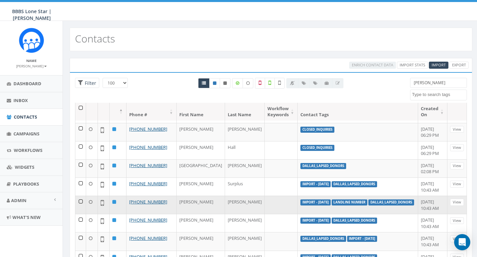
type input "[PERSON_NAME]"
click at [80, 195] on td at bounding box center [80, 204] width 11 height 18
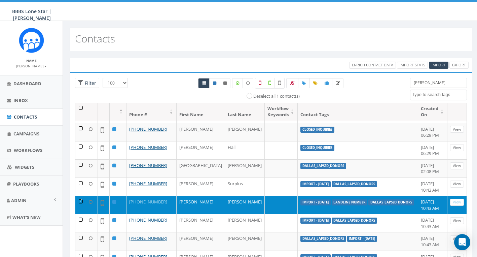
click at [457, 198] on link "View" at bounding box center [457, 201] width 14 height 7
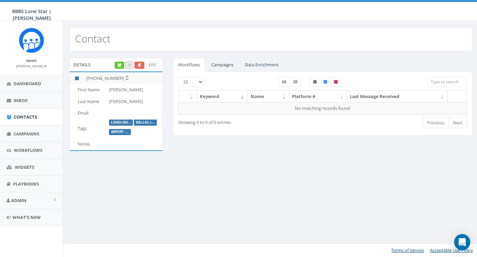
click at [141, 65] on icon at bounding box center [139, 65] width 4 height 4
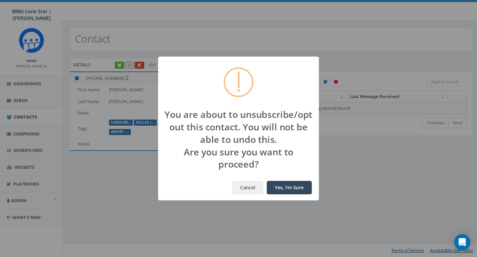
click at [287, 189] on button "Yes, I'm Sure" at bounding box center [289, 187] width 45 height 13
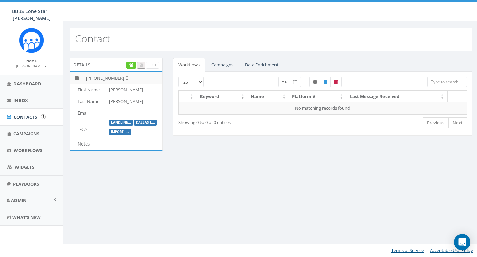
click at [26, 116] on span "Contacts" at bounding box center [25, 117] width 23 height 6
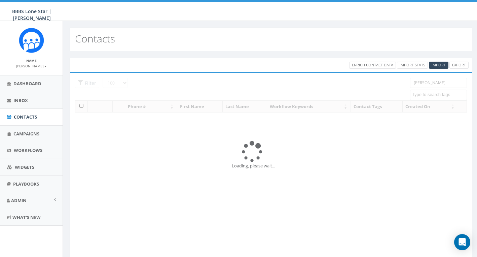
select select "100"
select select
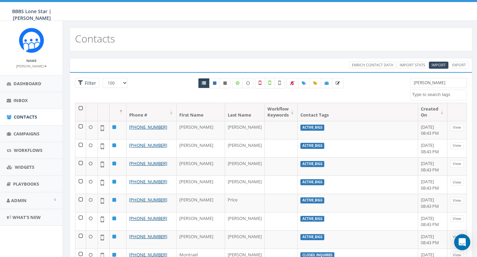
click at [432, 84] on input "Scott" at bounding box center [438, 83] width 57 height 10
type input "S"
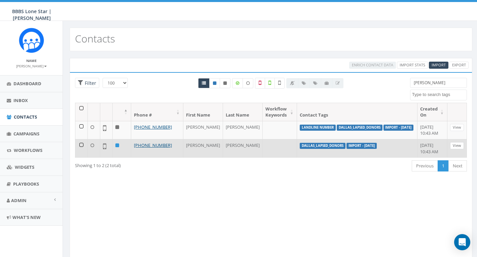
type input "Obenshain"
click at [457, 146] on link "View" at bounding box center [457, 145] width 14 height 7
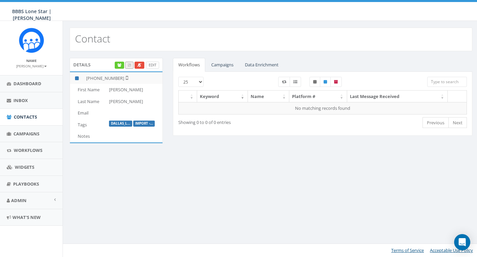
click at [153, 66] on link "Edit" at bounding box center [152, 65] width 13 height 7
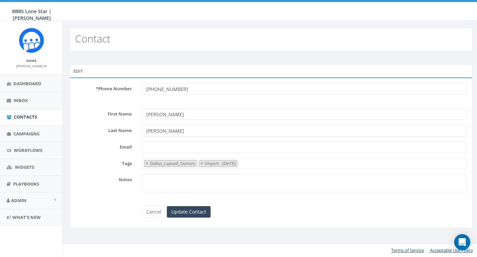
select select "Dallas_Lapsed_Donors"
click at [153, 212] on link "Cancel" at bounding box center [154, 211] width 24 height 11
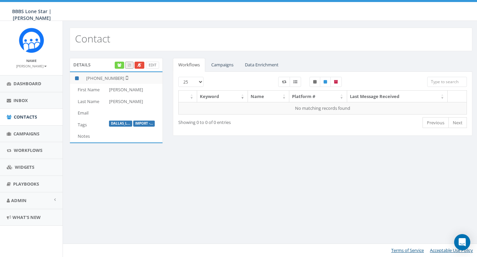
click at [121, 65] on link at bounding box center [119, 65] width 9 height 7
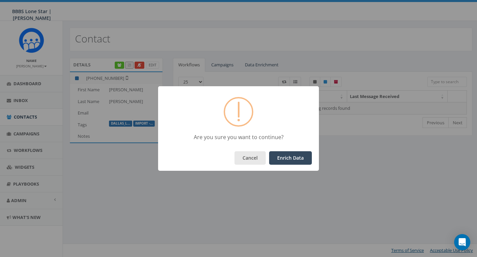
click at [253, 159] on button "Cancel" at bounding box center [249, 157] width 31 height 13
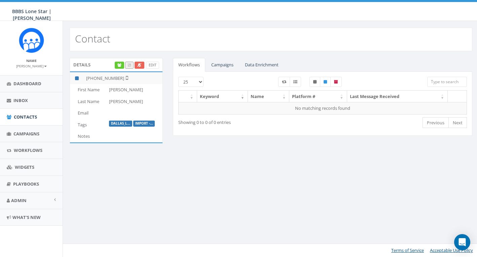
click at [139, 65] on icon at bounding box center [139, 65] width 4 height 4
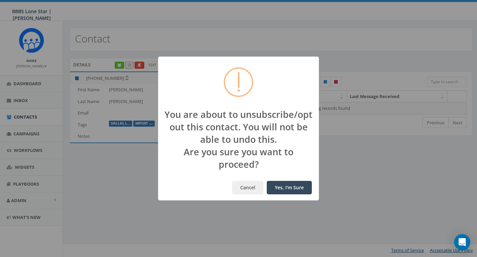
click at [293, 189] on button "Yes, I'm Sure" at bounding box center [289, 187] width 45 height 13
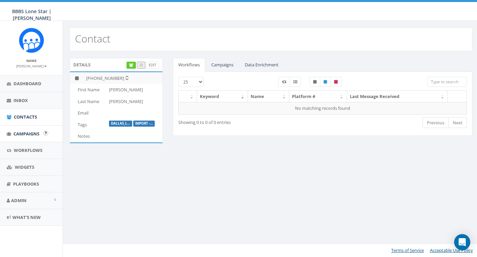
click at [26, 130] on span "Campaigns" at bounding box center [26, 133] width 26 height 6
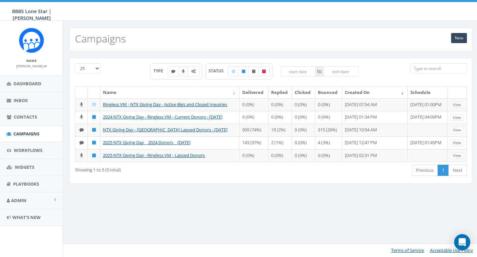
click at [140, 55] on div "25 50 100 TYPE STATUS to Name Delivered Replied Clicked Bounced Created On Sche…" at bounding box center [271, 124] width 416 height 147
click at [464, 37] on link "New" at bounding box center [459, 38] width 16 height 10
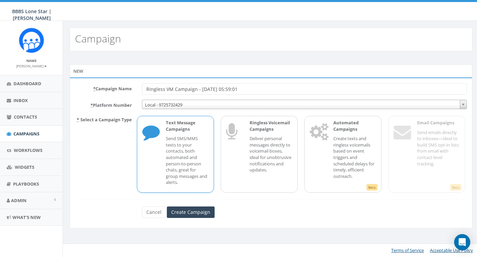
drag, startPoint x: 176, startPoint y: 89, endPoint x: 258, endPoint y: 88, distance: 82.0
click at [258, 88] on input "Ringless VM Campaign - 09/18/2025, 05:59:01" at bounding box center [304, 88] width 325 height 11
type input "Ringless VM - NTX Giving Day - Lapsed and 2024 Donors"
click at [261, 134] on div "Ringless Voicemail Campaigns Deliver personal messages directly to voicemail bo…" at bounding box center [267, 153] width 49 height 69
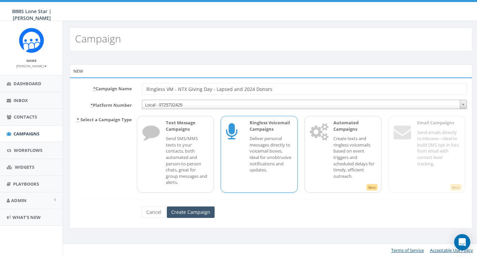
click at [192, 211] on input "Create Campaign" at bounding box center [191, 211] width 48 height 11
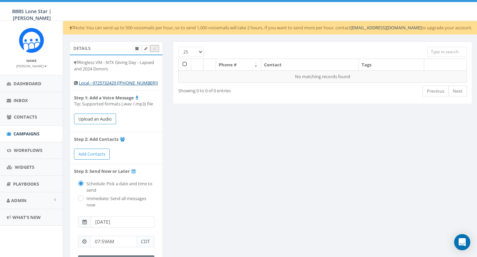
click at [99, 118] on button "Upload an Audio" at bounding box center [95, 118] width 42 height 11
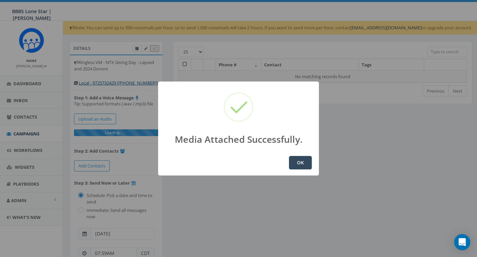
click at [304, 162] on button "OK" at bounding box center [300, 162] width 23 height 13
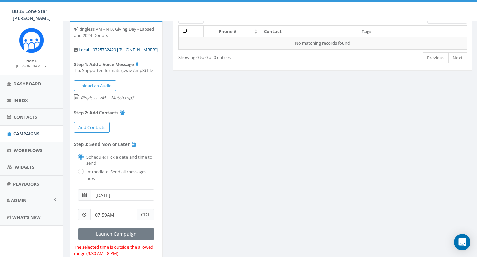
scroll to position [34, 0]
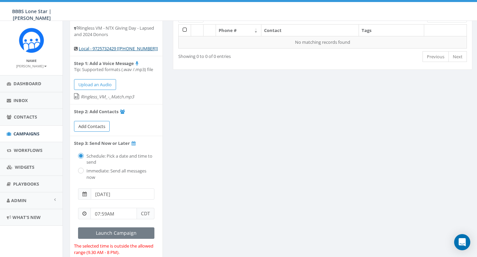
click at [98, 123] on span "Add Contacts" at bounding box center [91, 126] width 27 height 6
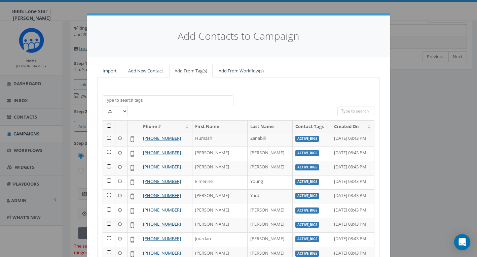
click at [150, 101] on textarea "Search" at bounding box center [169, 100] width 128 height 6
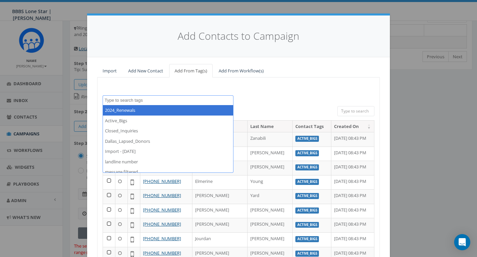
select select "2024_Renewals"
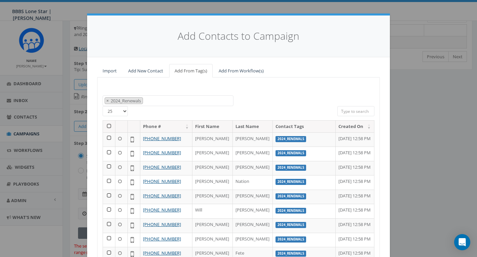
click at [109, 126] on th at bounding box center [109, 126] width 12 height 12
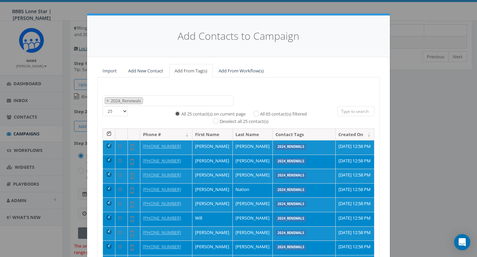
click at [259, 112] on input "All 65 contact(s) filtered" at bounding box center [258, 113] width 4 height 4
radio input "true"
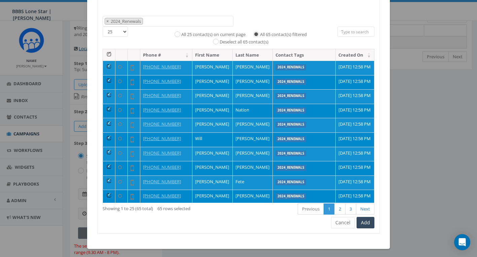
scroll to position [79, 0]
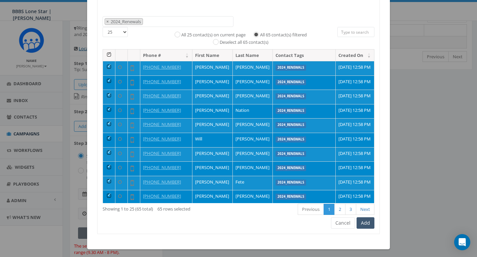
click at [366, 222] on button "Add" at bounding box center [365, 222] width 18 height 11
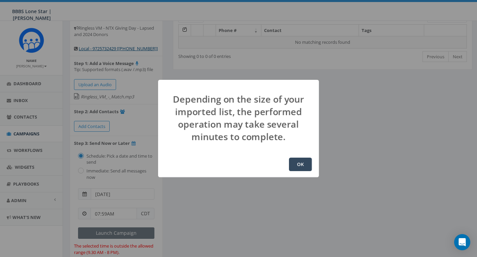
click at [299, 167] on button "OK" at bounding box center [300, 163] width 23 height 13
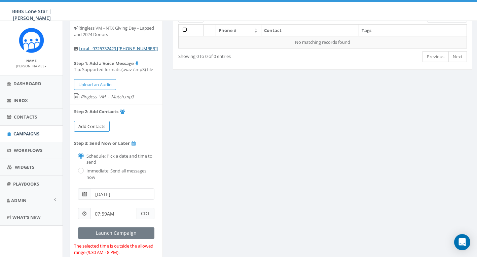
click at [96, 125] on span "Add Contacts" at bounding box center [91, 126] width 27 height 6
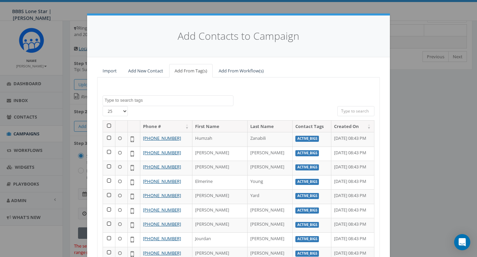
click at [130, 99] on textarea "Search" at bounding box center [169, 100] width 128 height 6
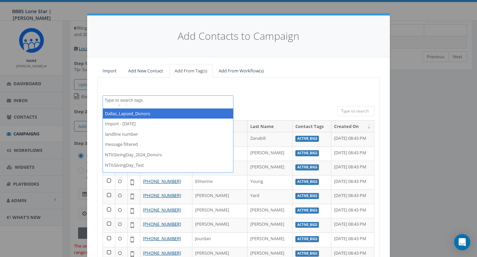
scroll to position [32, 0]
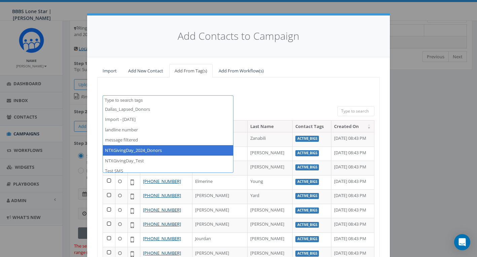
select select "NTXGivingDay_2024_Donors"
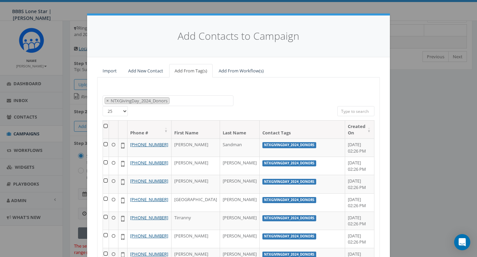
click at [107, 123] on th at bounding box center [106, 129] width 6 height 18
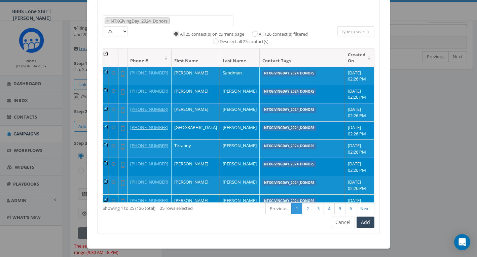
scroll to position [79, 0]
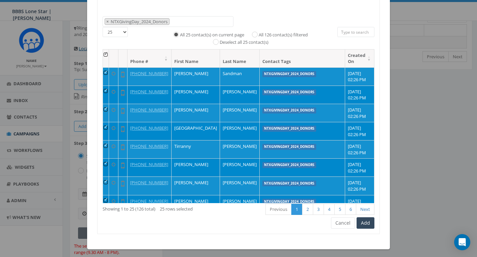
click at [255, 32] on input "All 126 contact(s) filtered" at bounding box center [256, 34] width 4 height 4
radio input "true"
click at [270, 218] on div "2024_Renewals Active_Bigs Closed_Inquiries Dallas_Lapsed_Donors Import - [DATE]…" at bounding box center [238, 115] width 282 height 235
click at [364, 222] on button "Add" at bounding box center [365, 222] width 18 height 11
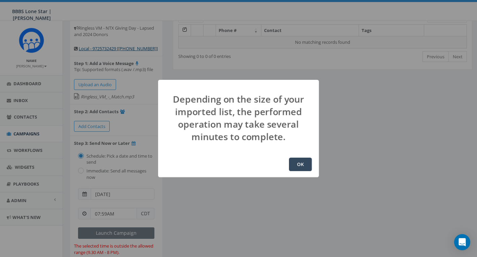
click at [304, 164] on button "OK" at bounding box center [300, 163] width 23 height 13
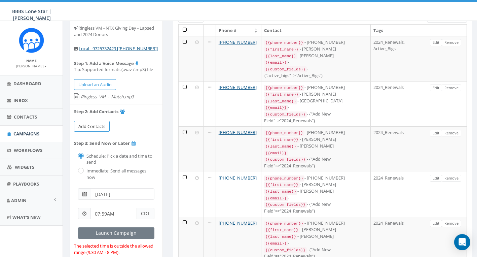
click at [97, 123] on span "Add Contacts" at bounding box center [91, 126] width 27 height 6
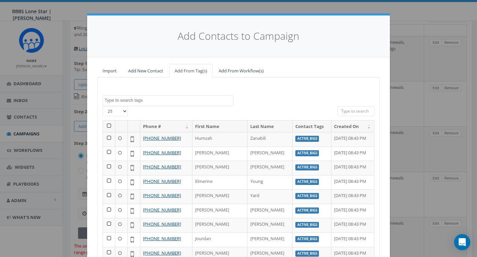
click at [142, 99] on textarea "Search" at bounding box center [169, 100] width 128 height 6
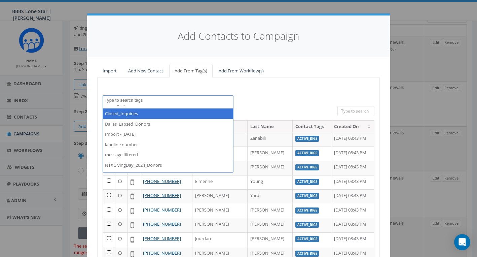
scroll to position [29, 0]
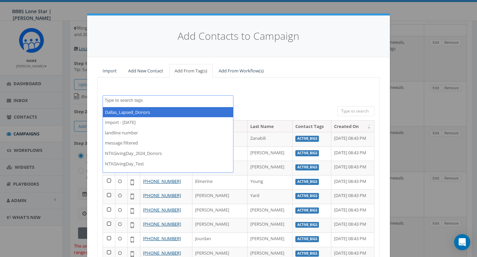
select select "Dallas_Lapsed_Donors"
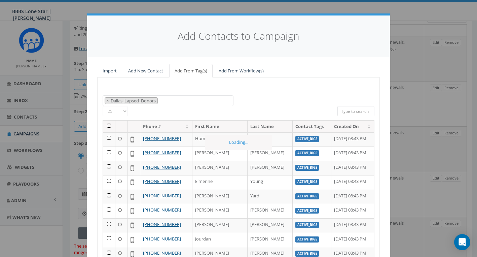
scroll to position [18, 0]
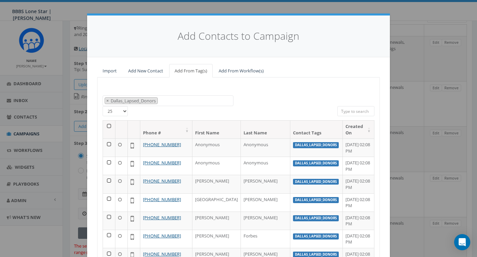
click at [108, 124] on th at bounding box center [109, 129] width 12 height 18
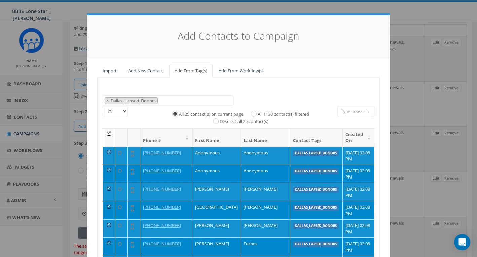
click at [255, 112] on input "All 1138 contact(s) filtered" at bounding box center [255, 113] width 4 height 4
radio input "true"
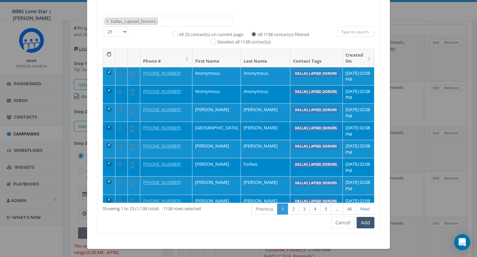
scroll to position [79, 0]
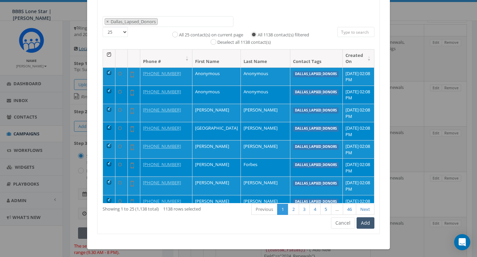
click at [367, 220] on button "Add" at bounding box center [365, 222] width 18 height 11
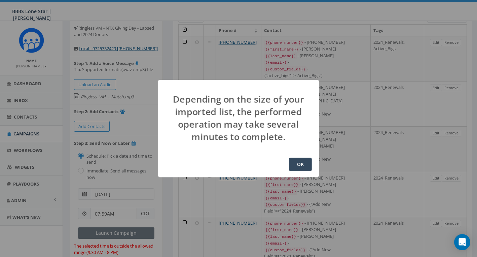
click at [301, 164] on button "OK" at bounding box center [300, 163] width 23 height 13
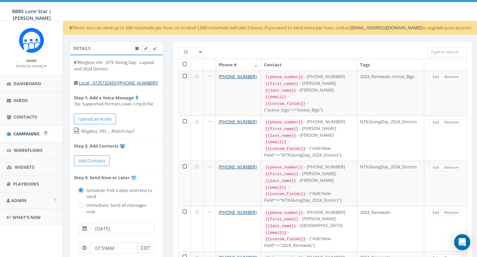
click at [29, 136] on link "Campaigns" at bounding box center [31, 133] width 63 height 16
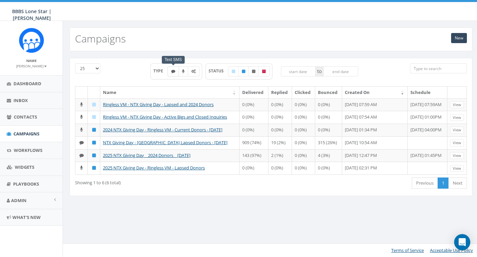
click at [175, 74] on label at bounding box center [172, 71] width 11 height 10
checkbox input "true"
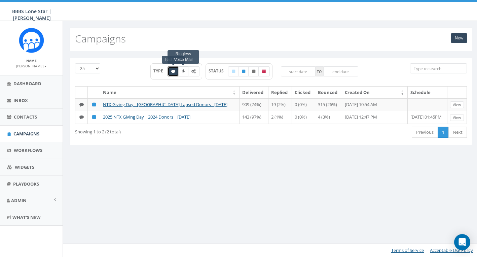
click at [182, 71] on icon at bounding box center [183, 71] width 3 height 4
checkbox input "true"
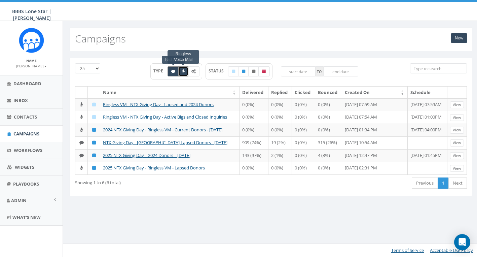
click at [174, 72] on icon at bounding box center [173, 71] width 4 height 4
checkbox input "false"
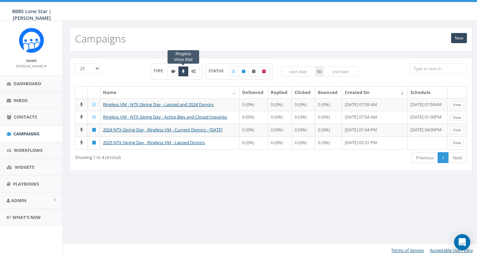
click at [183, 71] on icon at bounding box center [183, 71] width 3 height 4
checkbox input "false"
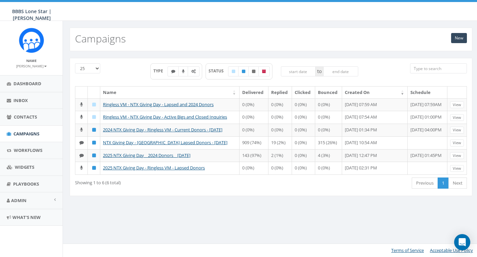
click at [330, 45] on div "New Campaigns" at bounding box center [271, 40] width 402 height 24
click at [461, 36] on link "New" at bounding box center [459, 38] width 16 height 10
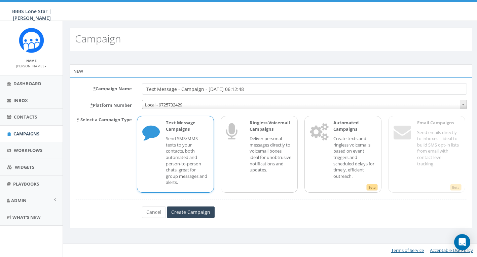
drag, startPoint x: 181, startPoint y: 89, endPoint x: 270, endPoint y: 98, distance: 89.5
click at [270, 98] on form "* Campaign Name Text Message - Campaign - [DATE] 06:12:48 * Platform Number Loc…" at bounding box center [271, 150] width 392 height 134
type input "Text Message - NTX Giving Day - 2024 Renewals"
click at [194, 211] on input "Create Campaign" at bounding box center [191, 211] width 48 height 11
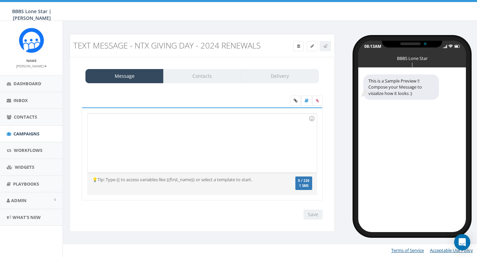
click at [117, 125] on div at bounding box center [201, 142] width 229 height 59
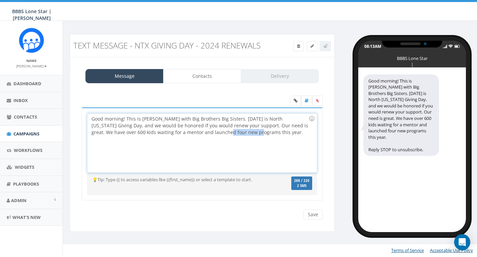
drag, startPoint x: 199, startPoint y: 132, endPoint x: 231, endPoint y: 134, distance: 31.7
click at [231, 134] on div "Good morning! This is Andrew Young with Big Brothers Big Sisters. Today is Nort…" at bounding box center [201, 142] width 229 height 59
click at [198, 132] on div "Good morning! This is Andrew Young with Big Brothers Big Sisters. Today is Nort…" at bounding box center [201, 142] width 229 height 59
click at [280, 131] on div "Good morning! This is Andrew Young with Big Brothers Big Sisters. Today is Nort…" at bounding box center [201, 142] width 229 height 59
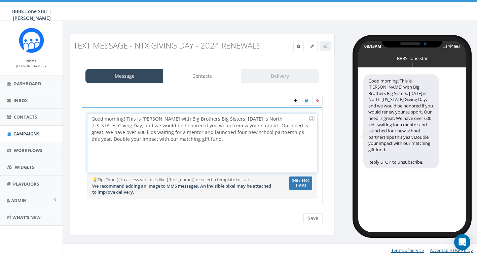
click at [156, 131] on div "Good morning! This is Andrew Young with Big Brothers Big Sisters. Today is Nort…" at bounding box center [201, 142] width 229 height 59
click at [183, 139] on div "Good morning! This is Andrew Young with Big Brothers Big Sisters. Today is Nort…" at bounding box center [201, 142] width 229 height 59
click at [220, 138] on div "Good morning! This is Andrew Young with Big Brothers Big Sisters. Today is Nort…" at bounding box center [201, 142] width 229 height 59
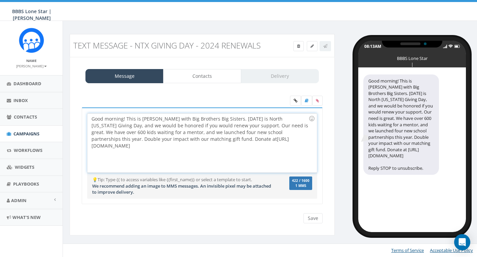
drag, startPoint x: 236, startPoint y: 124, endPoint x: 256, endPoint y: 147, distance: 30.3
click at [256, 147] on div "Good morning! This is Andrew Young with Big Brothers Big Sisters. Today is Nort…" at bounding box center [201, 142] width 229 height 59
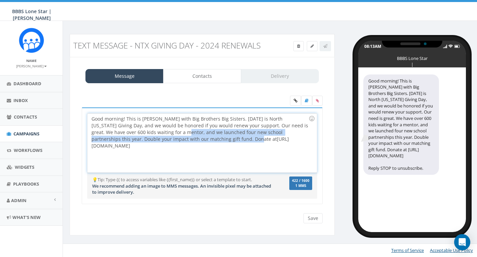
drag, startPoint x: 159, startPoint y: 132, endPoint x: 244, endPoint y: 139, distance: 85.4
click at [244, 139] on div "Good morning! This is Andrew Young with Big Brothers Big Sisters. Today is Nort…" at bounding box center [201, 142] width 229 height 59
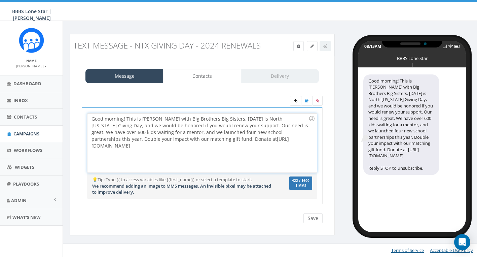
click at [243, 148] on div "Good morning! This is Andrew Young with Big Brothers Big Sisters. Today is Nort…" at bounding box center [201, 142] width 229 height 59
click at [199, 139] on div "Good morning! This is Andrew Young with Big Brothers Big Sisters. Today is Nort…" at bounding box center [201, 142] width 229 height 59
click at [315, 218] on input "Save" at bounding box center [312, 218] width 19 height 10
click at [312, 48] on link at bounding box center [312, 46] width 11 height 10
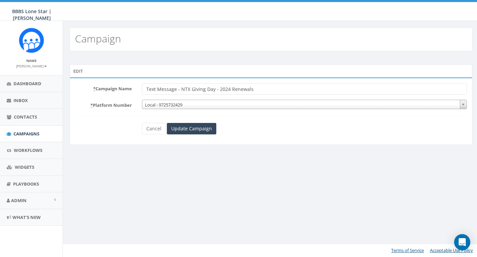
click at [259, 88] on input "Text Message - NTX Giving Day - 2024 Renewals" at bounding box center [304, 88] width 325 height 11
type input "Text Message - NTX Giving Day - 2024 Renewals & Lapsed Donors"
click at [194, 130] on input "Update Campaign" at bounding box center [191, 128] width 49 height 11
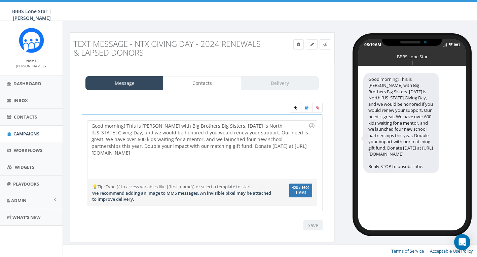
scroll to position [1, 0]
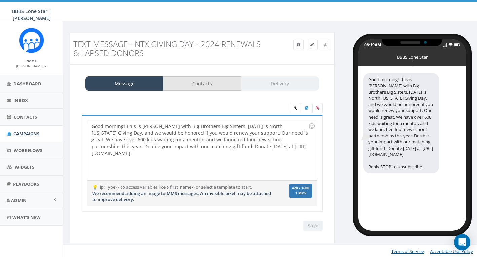
click at [216, 85] on link "Contacts" at bounding box center [202, 83] width 78 height 14
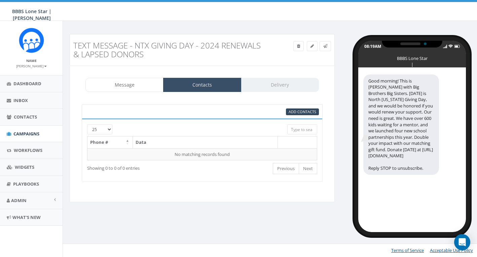
scroll to position [0, 0]
click at [299, 111] on span "Add Contacts" at bounding box center [302, 111] width 28 height 5
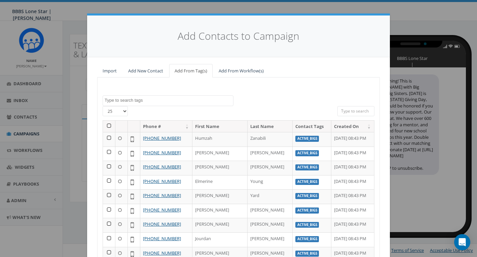
click at [127, 102] on textarea "Search" at bounding box center [169, 100] width 128 height 6
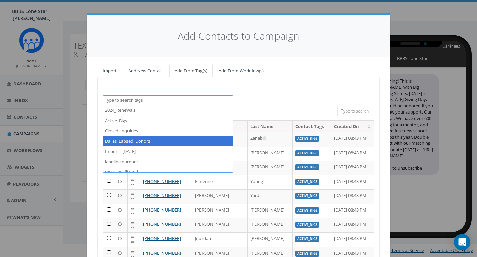
select select "Dallas_Lapsed_Donors"
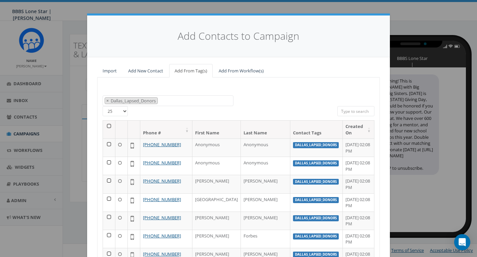
click at [109, 125] on th at bounding box center [109, 129] width 12 height 18
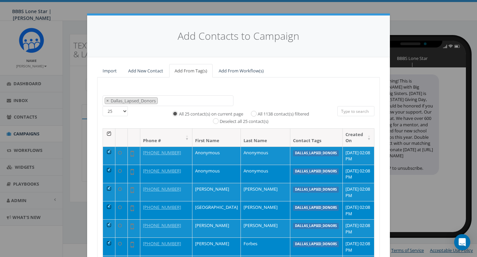
click at [254, 111] on input "All 1138 contact(s) filtered" at bounding box center [255, 113] width 4 height 4
radio input "true"
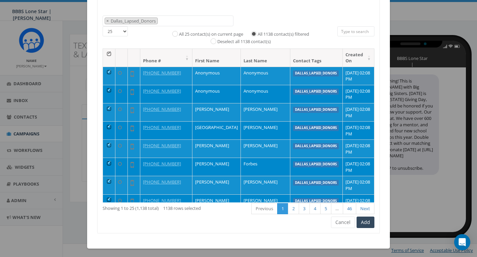
scroll to position [79, 0]
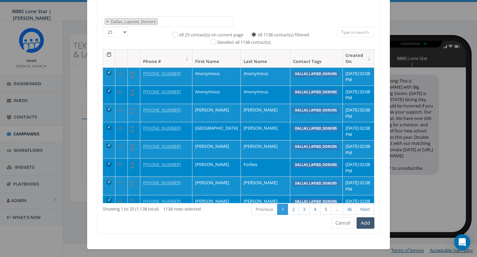
click at [366, 222] on button "Add" at bounding box center [365, 222] width 18 height 11
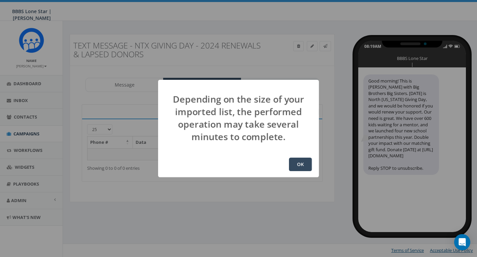
click at [300, 165] on button "OK" at bounding box center [300, 163] width 23 height 13
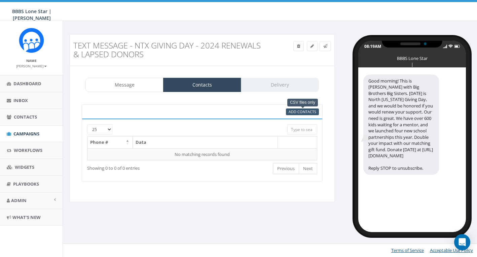
click at [301, 112] on span "Add Contacts" at bounding box center [302, 111] width 28 height 5
click at [303, 110] on span "Add Contacts" at bounding box center [302, 111] width 28 height 5
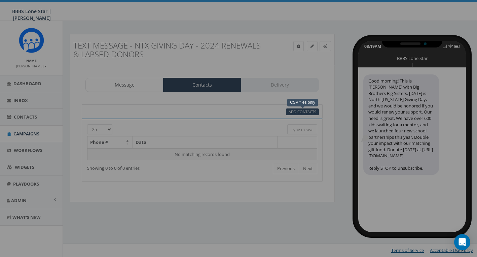
select select
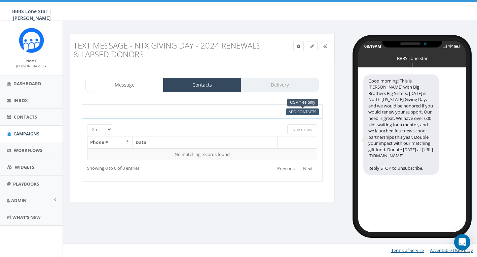
click at [300, 111] on span "Add Contacts" at bounding box center [302, 111] width 28 height 5
select select
click at [300, 111] on span "Add Contacts" at bounding box center [302, 111] width 28 height 5
select select
click at [300, 111] on span "Add Contacts" at bounding box center [302, 111] width 28 height 5
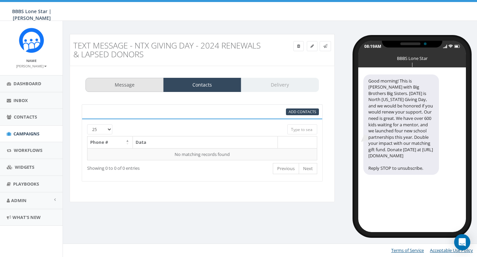
click at [124, 85] on link "Message" at bounding box center [124, 85] width 78 height 14
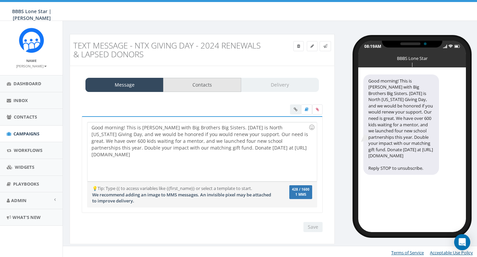
click at [201, 82] on link "Contacts" at bounding box center [202, 85] width 78 height 14
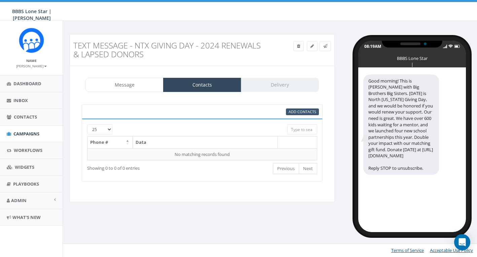
click at [297, 113] on span "Add Contacts" at bounding box center [302, 111] width 28 height 5
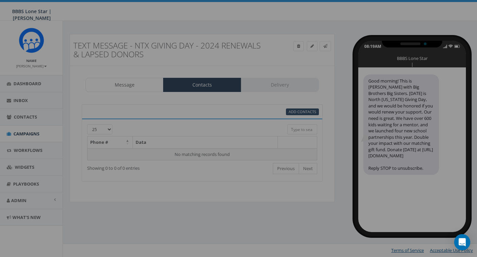
select select
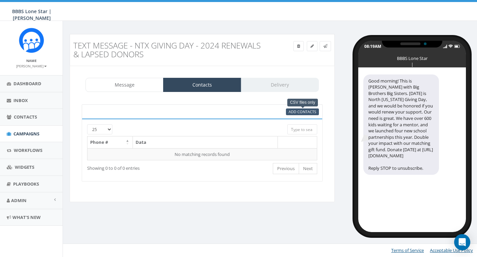
click at [301, 111] on span "Add Contacts" at bounding box center [302, 111] width 28 height 5
select select
click at [301, 111] on span "Add Contacts" at bounding box center [302, 111] width 28 height 5
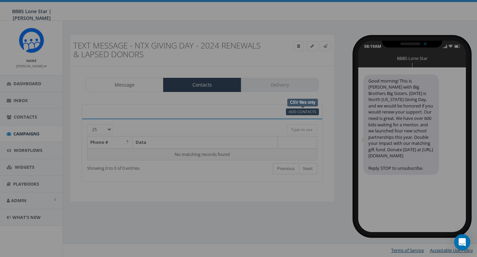
select select
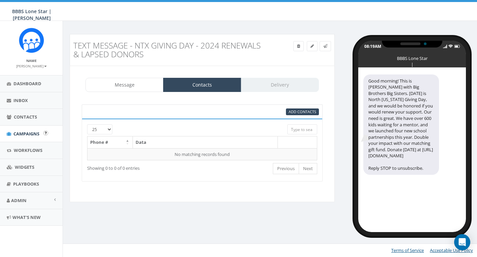
click at [22, 131] on span "Campaigns" at bounding box center [26, 133] width 26 height 6
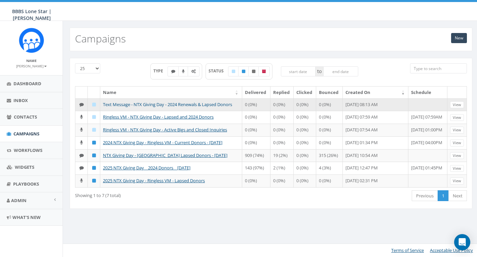
click at [199, 102] on link "Text Message - NTX Giving Day - 2024 Renewals & Lapsed Donors" at bounding box center [167, 104] width 129 height 6
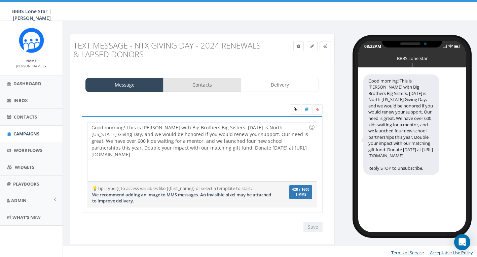
click at [200, 82] on link "Contacts" at bounding box center [202, 85] width 78 height 14
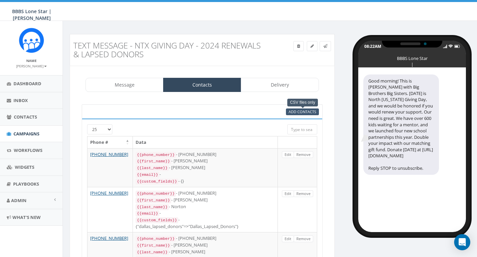
click at [307, 112] on span "Add Contacts" at bounding box center [302, 111] width 28 height 5
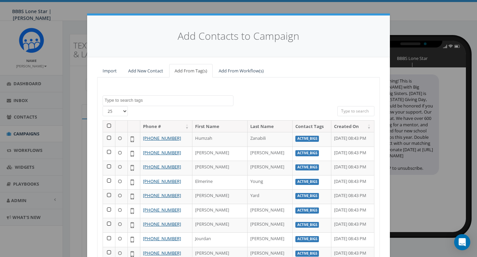
click at [151, 99] on textarea "Search" at bounding box center [169, 100] width 128 height 6
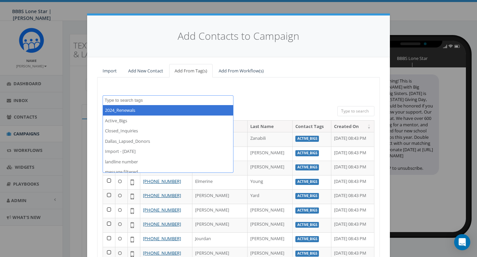
select select "2024_Renewals"
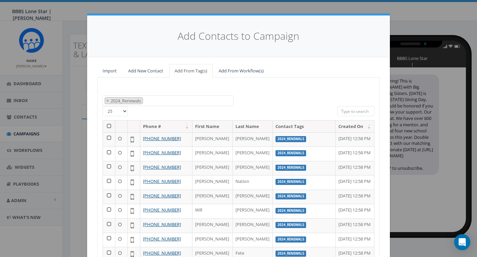
click at [109, 123] on th at bounding box center [109, 126] width 12 height 12
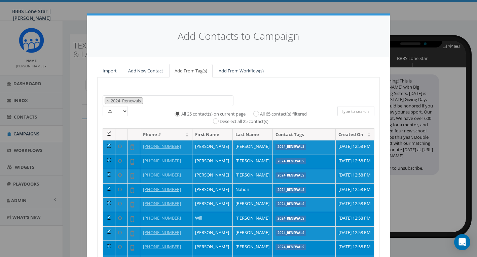
click at [260, 111] on label "All 65 contact(s) filtered" at bounding box center [283, 114] width 47 height 7
click at [256, 111] on input "All 65 contact(s) filtered" at bounding box center [258, 113] width 4 height 4
radio input "true"
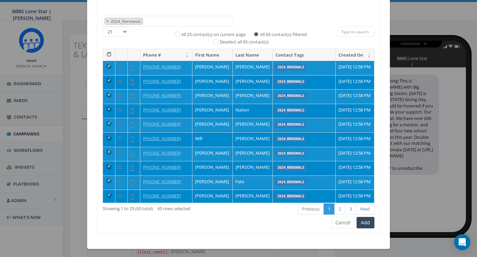
scroll to position [79, 0]
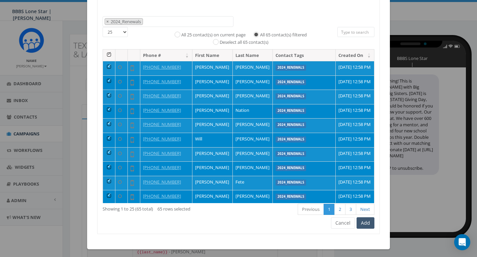
click at [366, 220] on button "Add" at bounding box center [365, 222] width 18 height 11
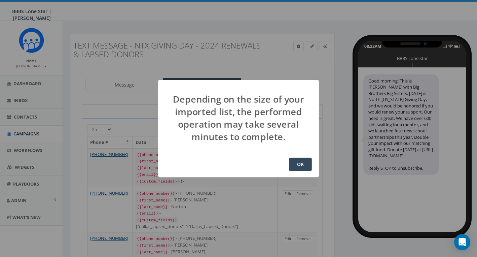
click at [305, 164] on button "OK" at bounding box center [300, 163] width 23 height 13
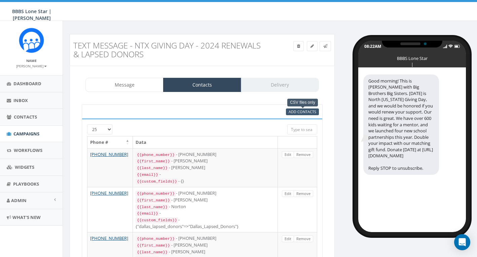
click at [297, 110] on span "Add Contacts" at bounding box center [302, 111] width 28 height 5
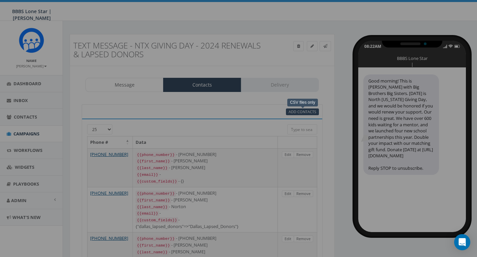
select select
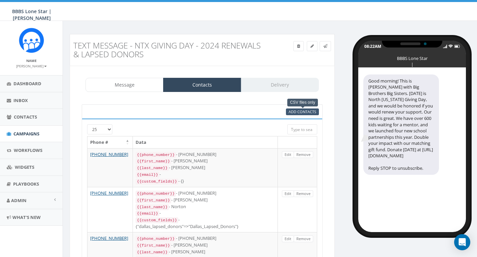
click at [297, 110] on span "Add Contacts" at bounding box center [302, 111] width 28 height 5
select select
click at [28, 131] on span "Campaigns" at bounding box center [26, 133] width 26 height 6
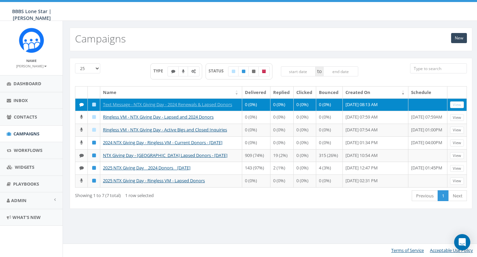
click at [459, 103] on link "View" at bounding box center [457, 104] width 14 height 7
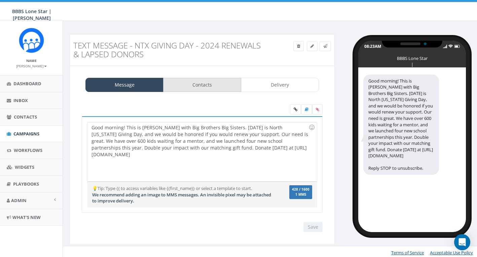
click at [224, 88] on link "Contacts" at bounding box center [202, 85] width 78 height 14
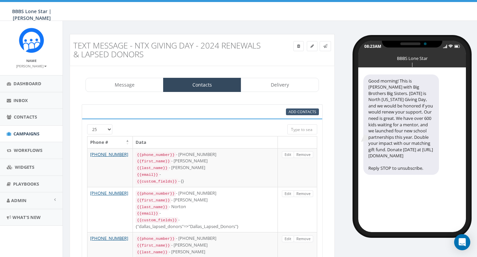
click at [300, 112] on span "Add Contacts" at bounding box center [302, 111] width 28 height 5
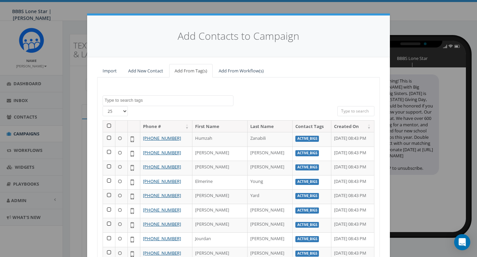
click at [124, 101] on textarea "Search" at bounding box center [169, 100] width 128 height 6
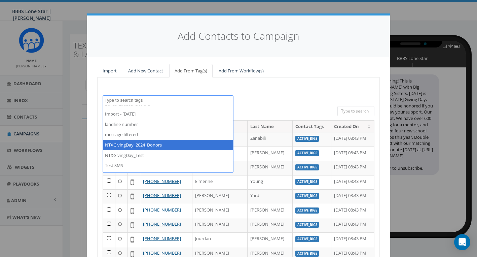
scroll to position [42, 0]
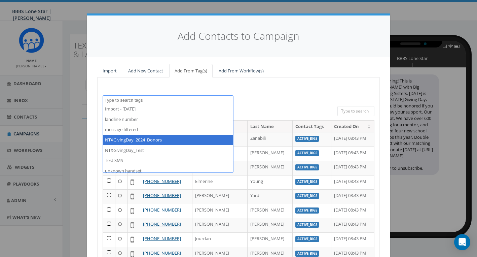
select select "NTXGivingDay_2024_Donors"
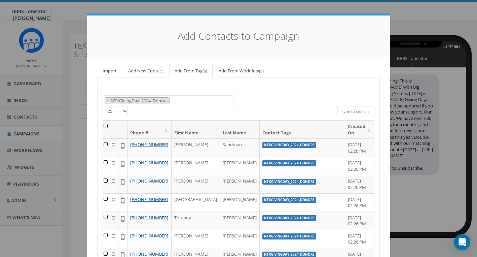
click at [108, 124] on th at bounding box center [106, 129] width 6 height 18
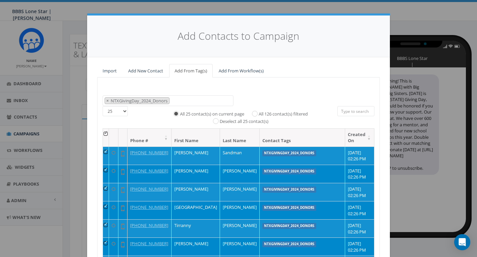
click at [255, 111] on input "All 126 contact(s) filtered" at bounding box center [256, 113] width 4 height 4
radio input "true"
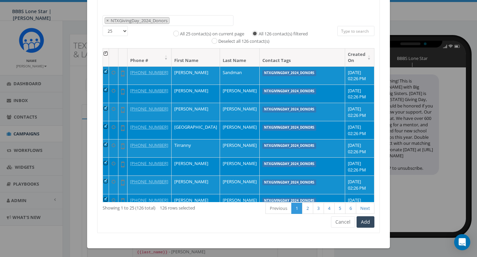
scroll to position [79, 0]
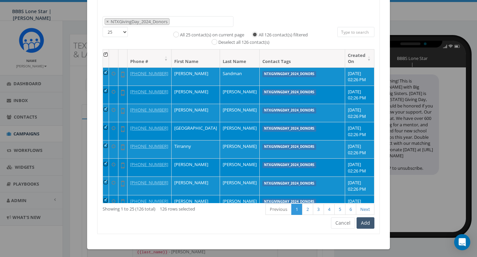
click at [367, 222] on button "Add" at bounding box center [365, 222] width 18 height 11
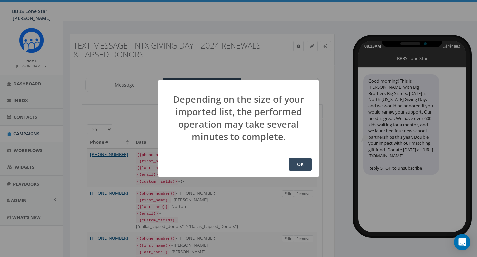
click at [302, 163] on button "OK" at bounding box center [300, 163] width 23 height 13
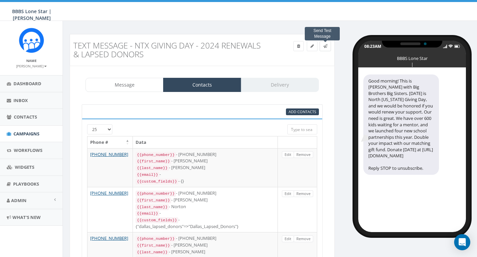
click at [326, 46] on icon at bounding box center [325, 46] width 4 height 4
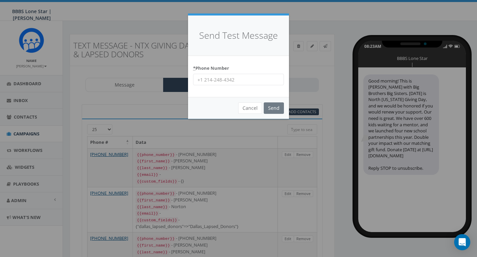
click at [219, 80] on input "* Phone Number" at bounding box center [238, 79] width 91 height 11
type input "[PHONE_NUMBER]"
click at [275, 105] on input "Send" at bounding box center [274, 107] width 20 height 11
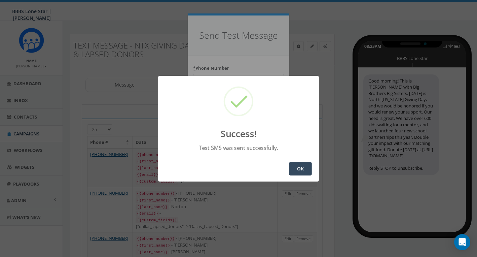
click at [306, 168] on button "OK" at bounding box center [300, 168] width 23 height 13
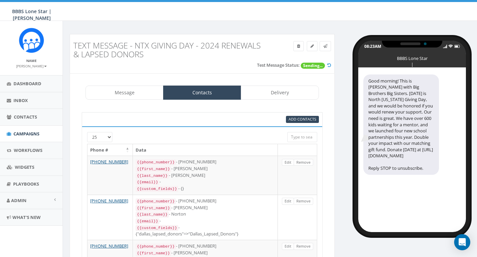
click at [297, 134] on input "search" at bounding box center [302, 137] width 30 height 10
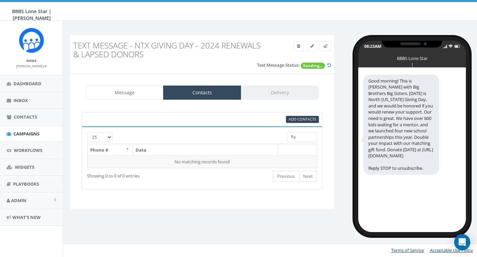
type input "P"
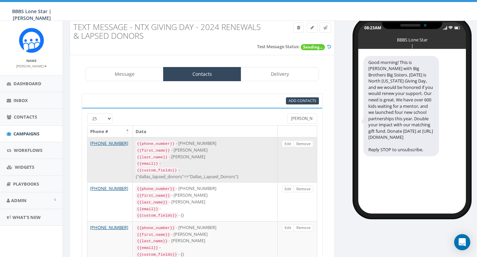
scroll to position [24, 0]
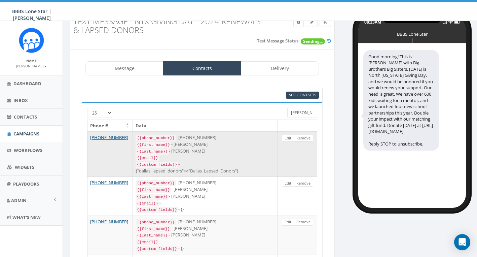
type input "Paul"
click at [305, 137] on link "Remove" at bounding box center [304, 137] width 20 height 7
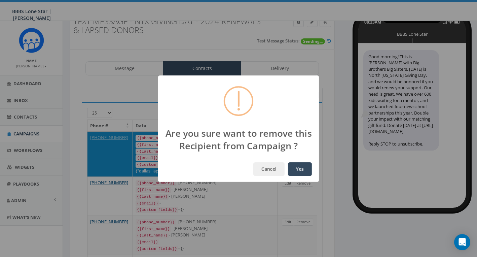
click at [304, 169] on button "Yes" at bounding box center [300, 168] width 24 height 13
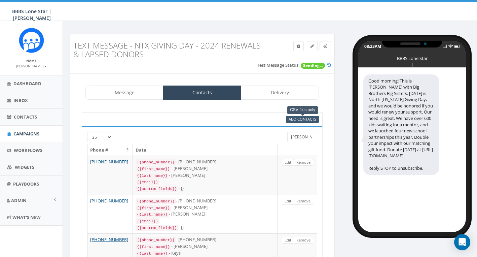
scroll to position [0, 0]
click at [303, 137] on input "Paul" at bounding box center [302, 137] width 30 height 10
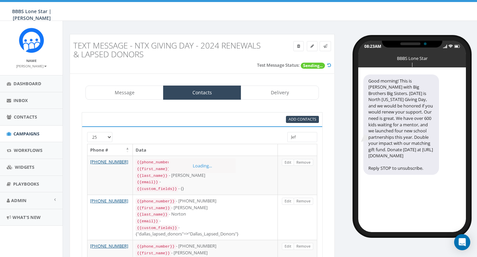
type input "Jeff"
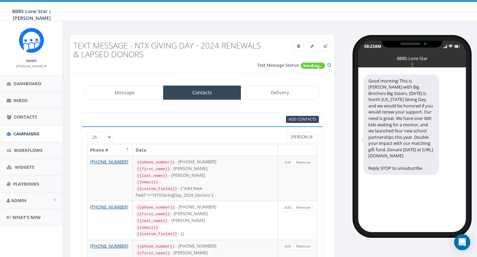
drag, startPoint x: 301, startPoint y: 136, endPoint x: 286, endPoint y: 135, distance: 14.1
click at [286, 135] on div "Jeff" at bounding box center [302, 138] width 40 height 12
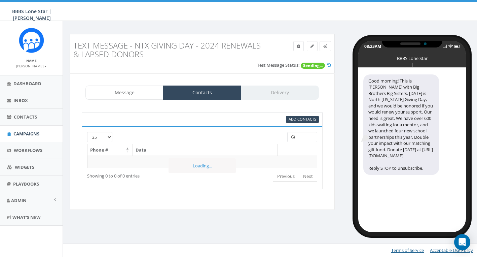
type input "G"
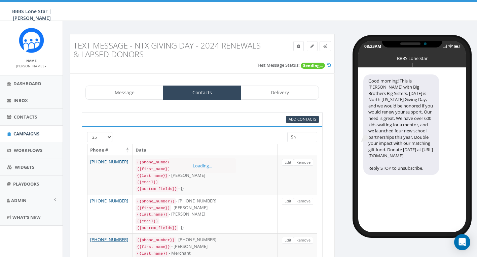
type input "S"
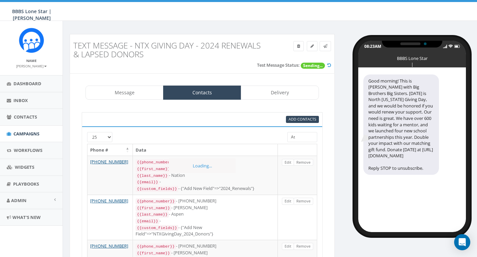
type input "A"
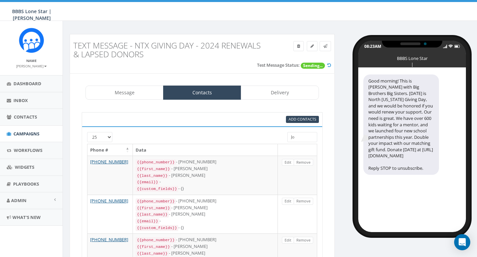
type input "J"
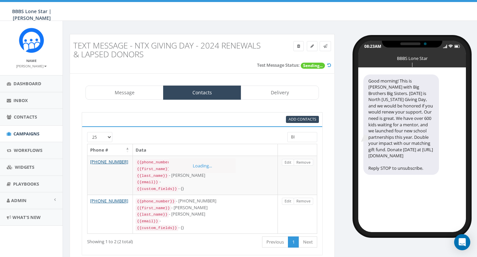
type input "B"
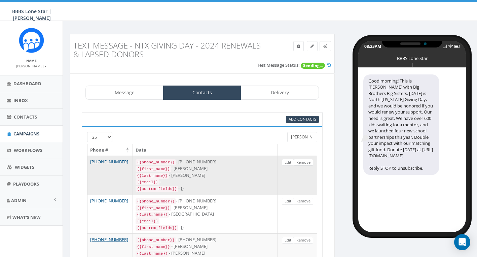
type input "Angela"
click at [302, 160] on link "Remove" at bounding box center [304, 162] width 20 height 7
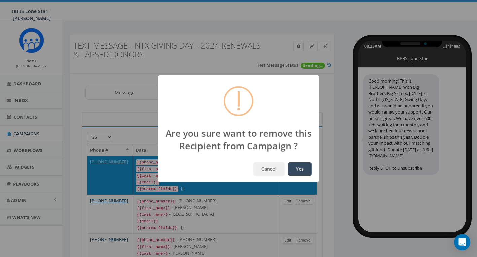
click at [302, 167] on button "Yes" at bounding box center [300, 168] width 24 height 13
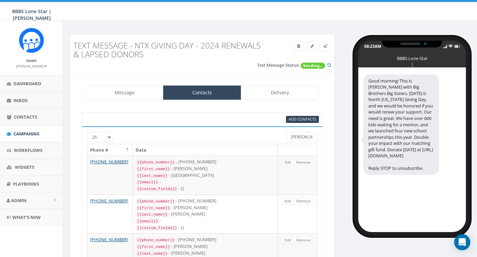
click at [305, 136] on input "Angela" at bounding box center [302, 137] width 30 height 10
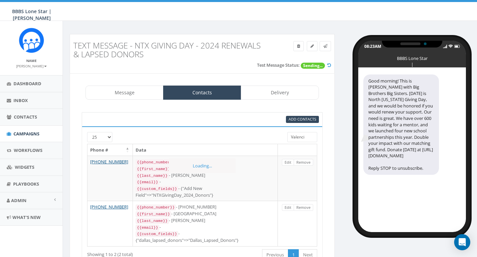
type input "Valencia"
click at [304, 136] on input "Valencia" at bounding box center [302, 137] width 30 height 10
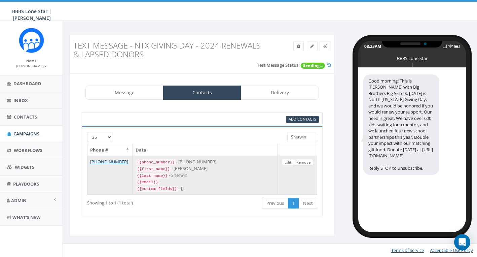
type input "Sherwin"
click at [303, 159] on link "Remove" at bounding box center [304, 162] width 20 height 7
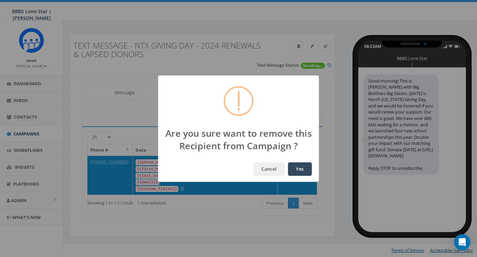
click at [295, 167] on button "Yes" at bounding box center [300, 168] width 24 height 13
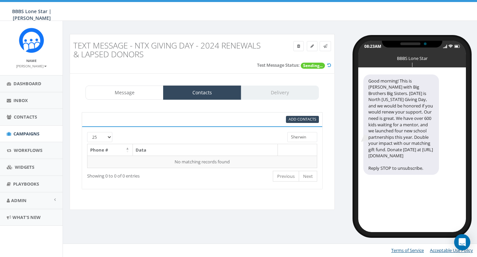
click at [305, 136] on input "Sherwin" at bounding box center [302, 137] width 30 height 10
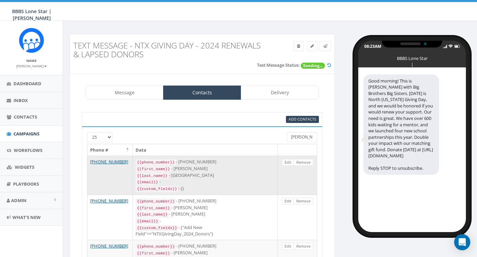
scroll to position [22, 0]
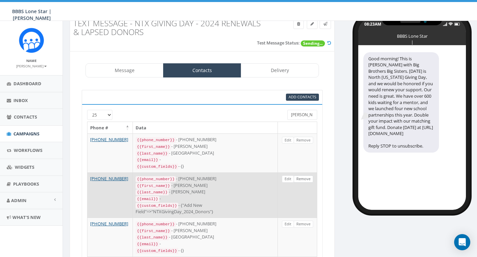
type input "Brooks"
click at [305, 175] on link "Remove" at bounding box center [304, 178] width 20 height 7
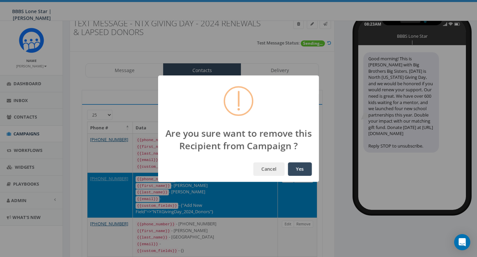
click at [297, 167] on button "Yes" at bounding box center [300, 168] width 24 height 13
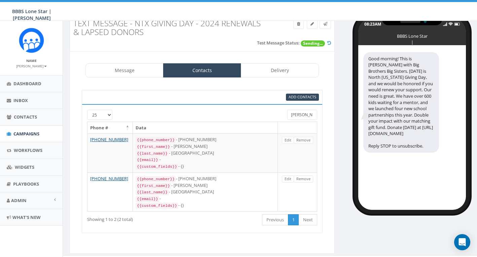
click at [302, 114] on input "Brooks" at bounding box center [302, 115] width 30 height 10
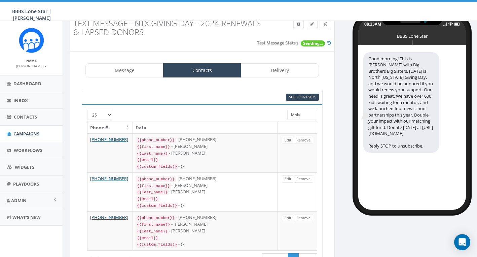
scroll to position [0, 0]
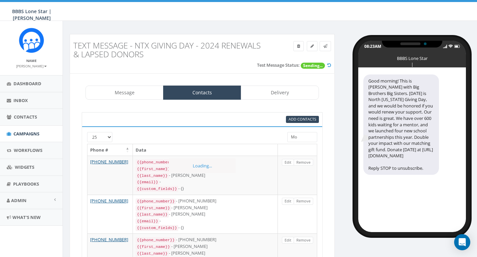
type input "M"
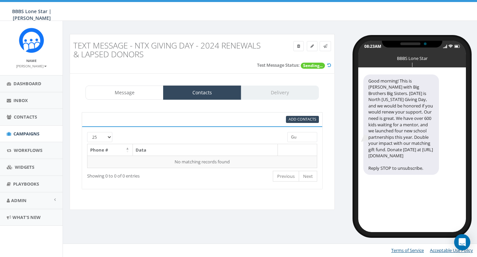
type input "G"
type input "A"
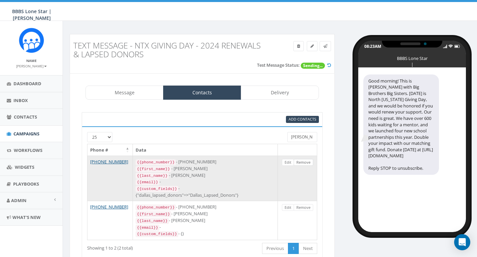
type input "Nichols"
click at [302, 160] on link "Remove" at bounding box center [304, 162] width 20 height 7
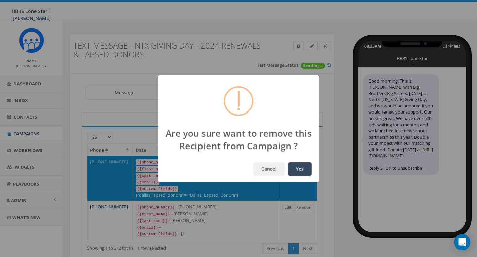
click at [302, 168] on button "Yes" at bounding box center [300, 168] width 24 height 13
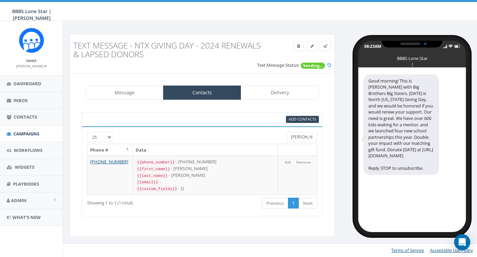
click at [303, 138] on input "Nichols" at bounding box center [302, 137] width 30 height 10
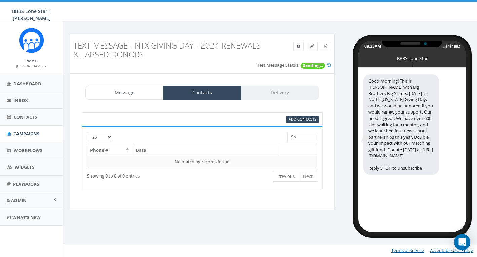
type input "S"
type input "B"
type input "L"
type input "W"
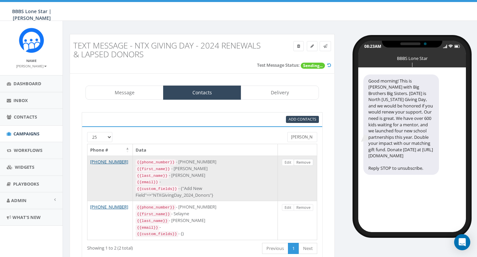
type input "Lewis"
click at [303, 162] on link "Remove" at bounding box center [304, 162] width 20 height 7
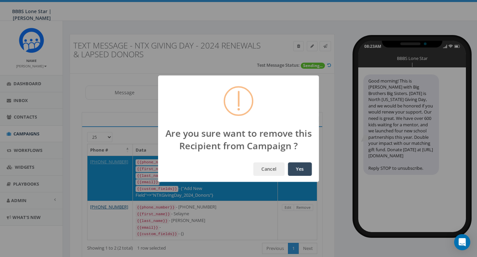
click at [298, 167] on button "Yes" at bounding box center [300, 168] width 24 height 13
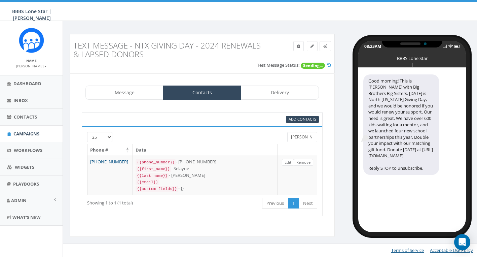
click at [304, 137] on input "Lewis" at bounding box center [302, 137] width 30 height 10
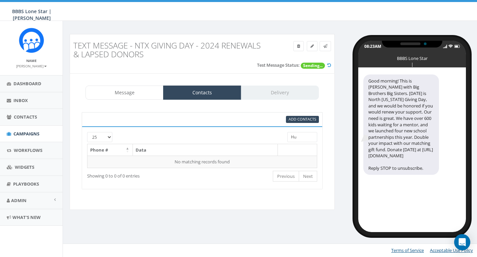
type input "H"
type input "F"
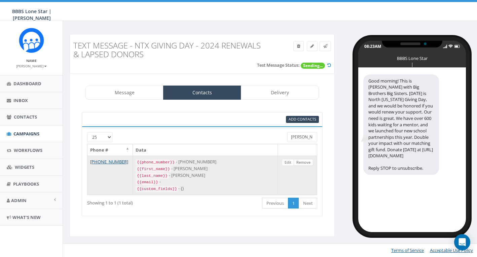
type input "Huston"
click at [304, 162] on link "Remove" at bounding box center [304, 162] width 20 height 7
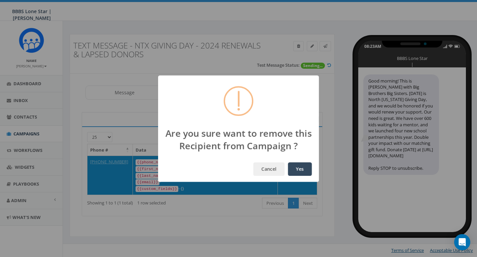
click at [299, 170] on button "Yes" at bounding box center [300, 168] width 24 height 13
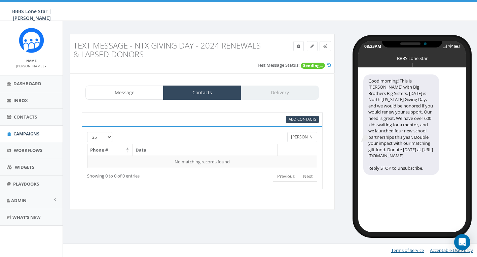
click at [305, 134] on input "Huston" at bounding box center [302, 137] width 30 height 10
type input "E"
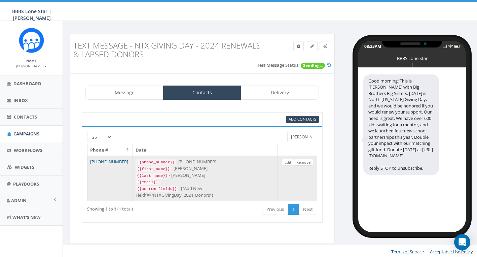
type input "Rhonda"
click at [302, 161] on link "Remove" at bounding box center [304, 162] width 20 height 7
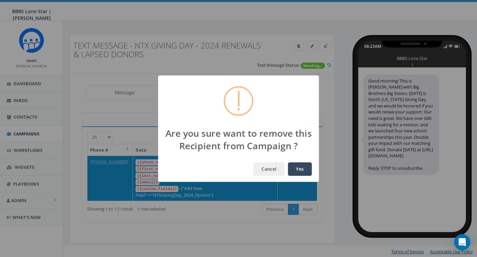
click at [299, 171] on button "Yes" at bounding box center [300, 168] width 24 height 13
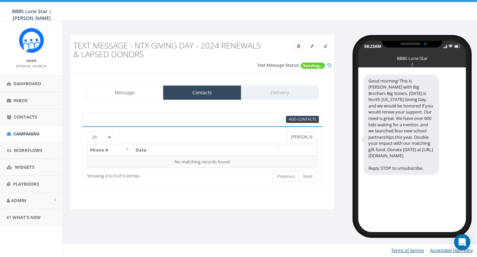
click at [304, 135] on input "Rhonda" at bounding box center [302, 137] width 30 height 10
type input "E"
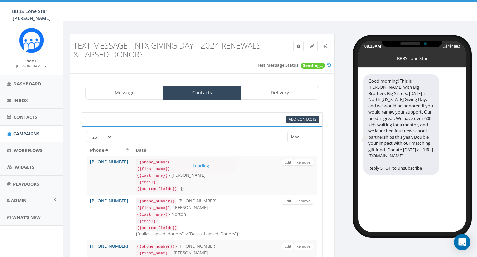
type input "Mack"
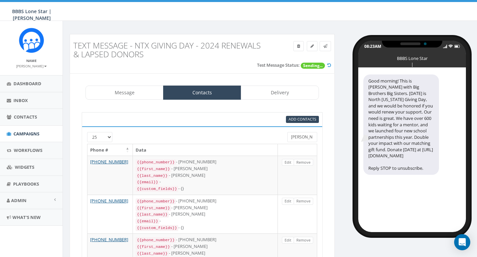
click at [303, 135] on input "Mack" at bounding box center [302, 137] width 30 height 10
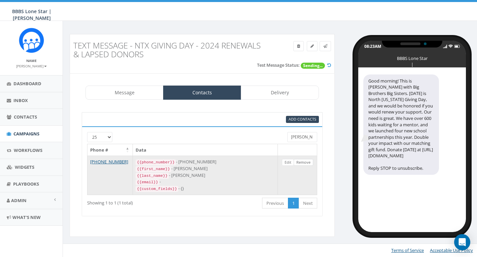
type input "Castellanos"
click at [304, 160] on link "Remove" at bounding box center [304, 162] width 20 height 7
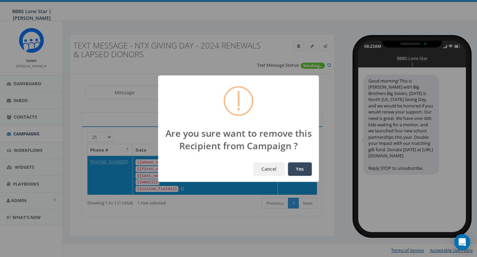
click at [299, 173] on button "Yes" at bounding box center [300, 168] width 24 height 13
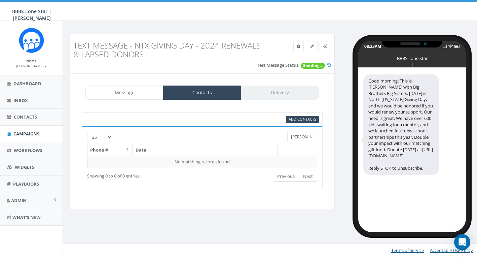
click at [302, 134] on input "Castellanos" at bounding box center [302, 137] width 30 height 10
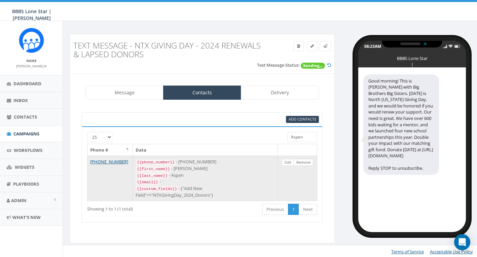
type input "Aspen"
click at [305, 161] on link "Remove" at bounding box center [304, 162] width 20 height 7
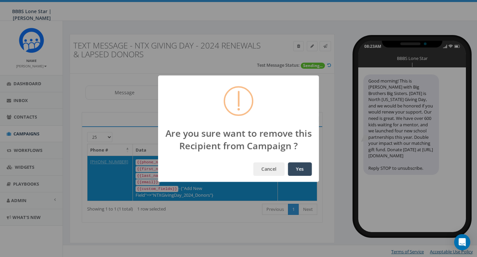
click at [299, 165] on button "Yes" at bounding box center [300, 168] width 24 height 13
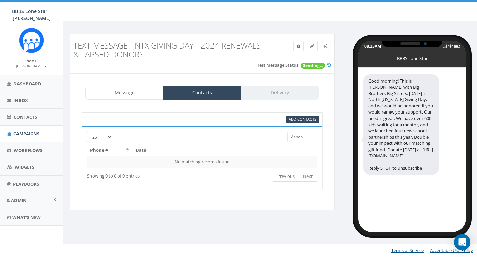
click at [303, 135] on input "Aspen" at bounding box center [302, 137] width 30 height 10
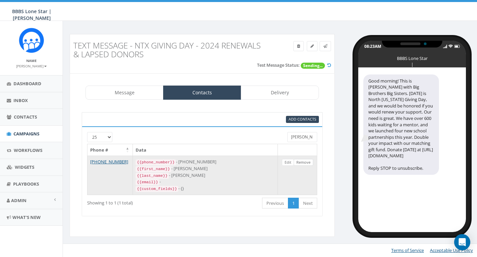
type input "Brinkley"
click at [302, 160] on link "Remove" at bounding box center [304, 162] width 20 height 7
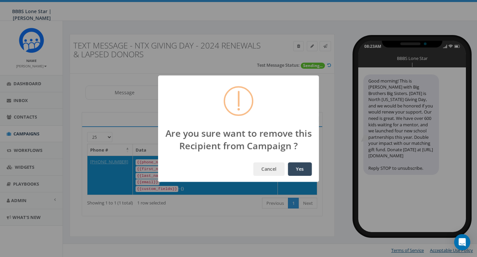
click at [299, 169] on button "Yes" at bounding box center [300, 168] width 24 height 13
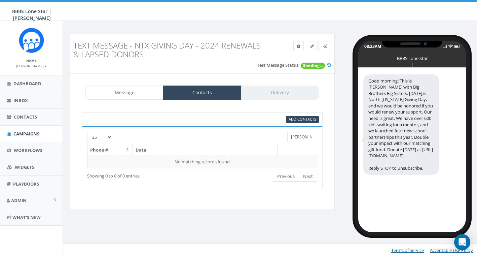
click at [300, 134] on input "Brinkley" at bounding box center [302, 137] width 30 height 10
type input "N"
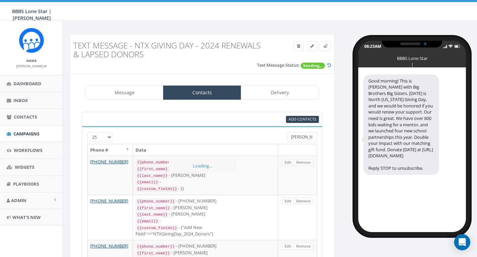
type input "Adams"
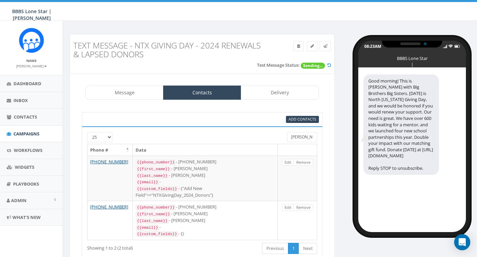
click at [300, 134] on input "Adams" at bounding box center [302, 137] width 30 height 10
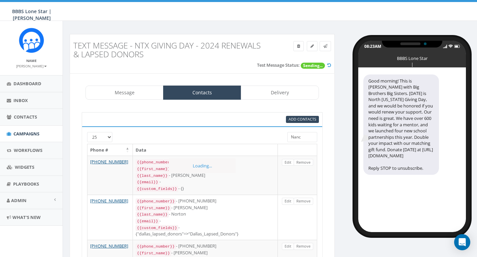
type input "Nancy"
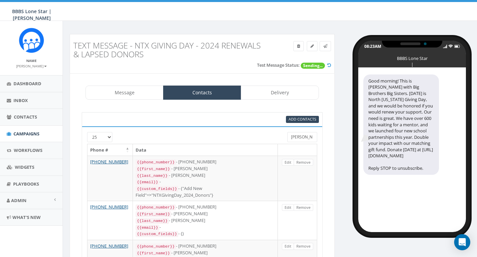
click at [302, 135] on input "Nancy" at bounding box center [302, 137] width 30 height 10
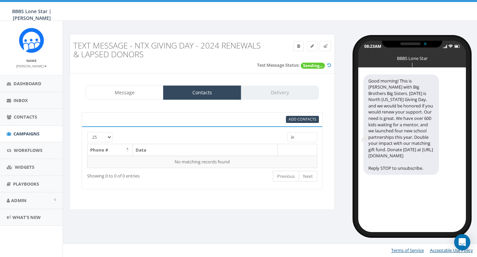
type input "J"
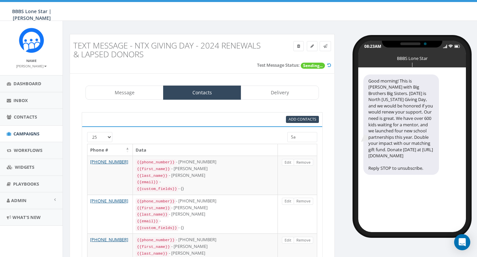
type input "S"
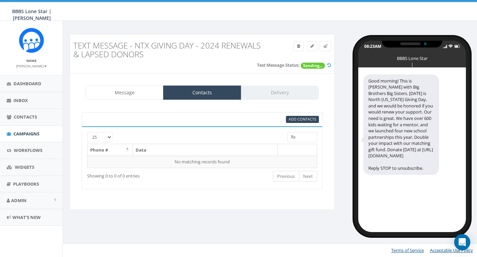
type input "R"
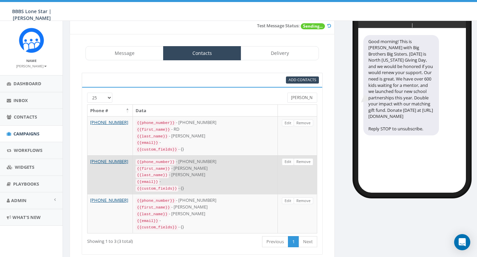
scroll to position [40, 0]
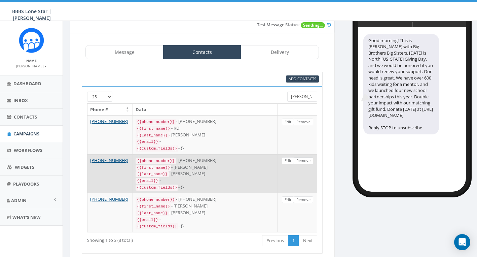
type input "Spence"
click at [306, 158] on link "Remove" at bounding box center [304, 160] width 20 height 7
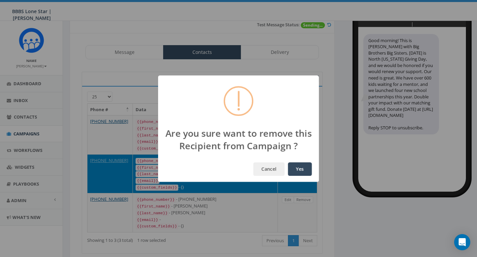
click at [297, 170] on button "Yes" at bounding box center [300, 168] width 24 height 13
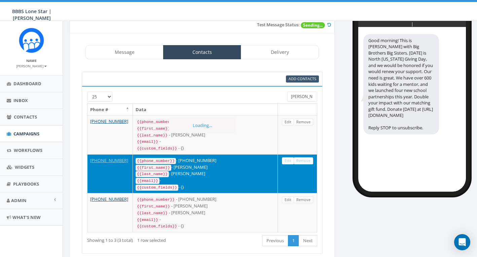
scroll to position [27, 0]
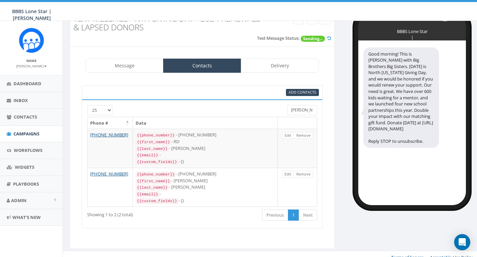
click at [308, 110] on input "Spence" at bounding box center [302, 110] width 30 height 10
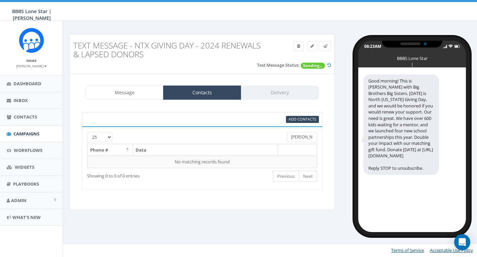
scroll to position [0, 0]
type input "L"
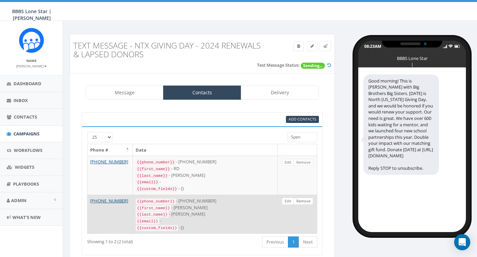
type input "Spen"
click at [302, 197] on link "Remove" at bounding box center [304, 200] width 20 height 7
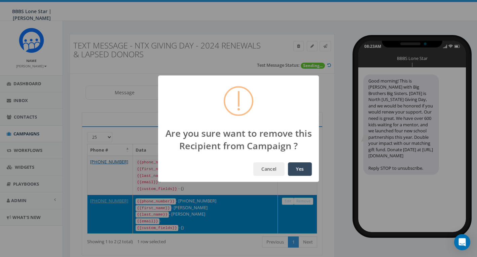
click at [302, 166] on button "Yes" at bounding box center [300, 168] width 24 height 13
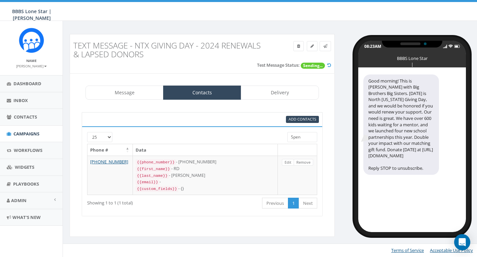
click at [301, 133] on input "Spen" at bounding box center [302, 137] width 30 height 10
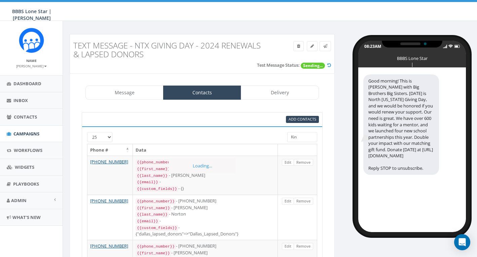
type input "King"
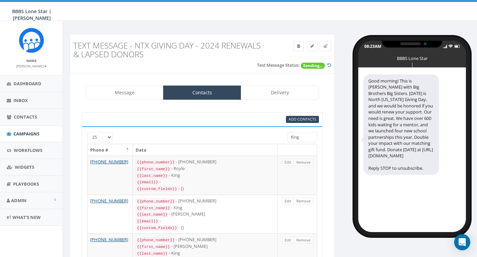
click at [302, 135] on input "King" at bounding box center [302, 137] width 30 height 10
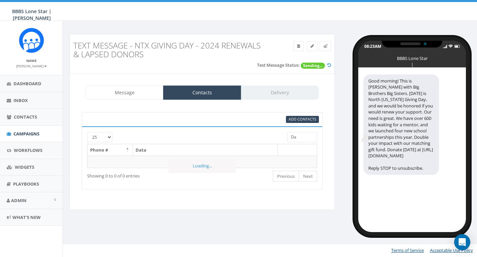
type input "D"
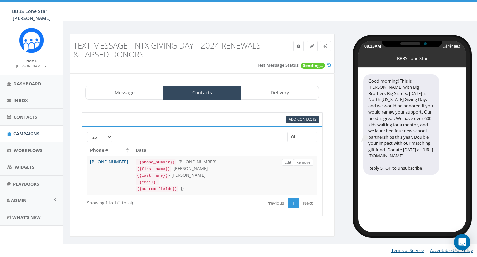
type input "O"
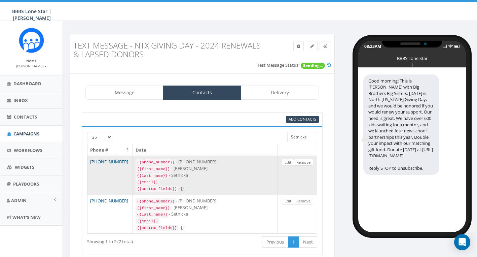
type input "Setnicka"
click at [306, 162] on link "Remove" at bounding box center [304, 162] width 20 height 7
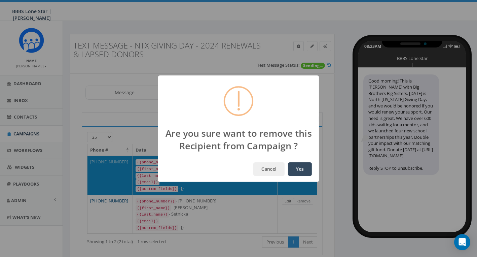
click at [298, 170] on button "Yes" at bounding box center [300, 168] width 24 height 13
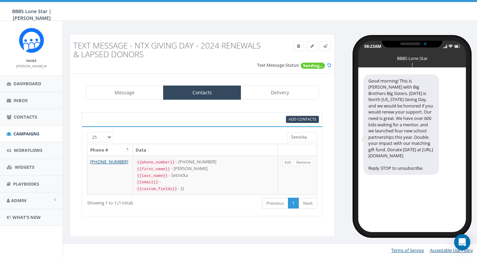
click at [304, 137] on input "Setnicka" at bounding box center [302, 137] width 30 height 10
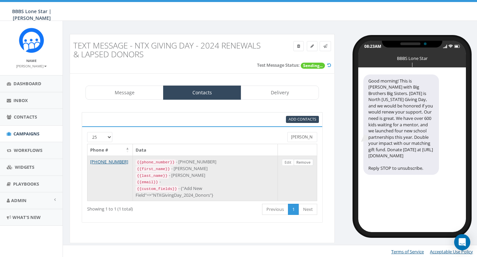
type input "Lofgren"
click at [307, 161] on link "Remove" at bounding box center [304, 162] width 20 height 7
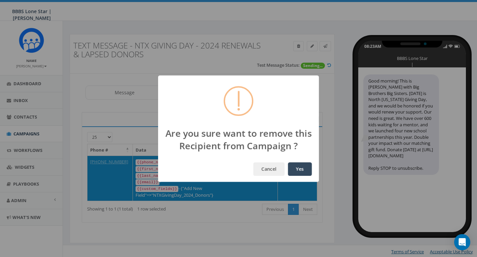
click at [303, 166] on button "Yes" at bounding box center [300, 168] width 24 height 13
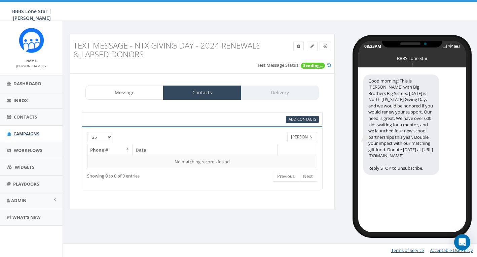
click at [302, 136] on input "Lofgren" at bounding box center [302, 137] width 30 height 10
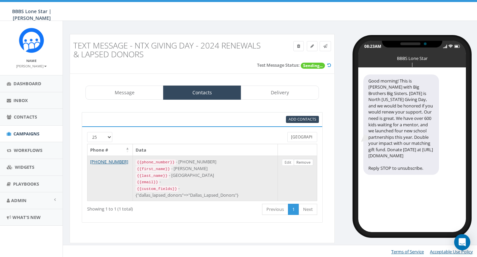
type input "York"
click at [305, 162] on link "Remove" at bounding box center [304, 162] width 20 height 7
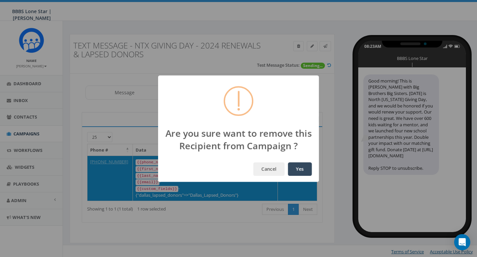
click at [301, 167] on button "Yes" at bounding box center [300, 168] width 24 height 13
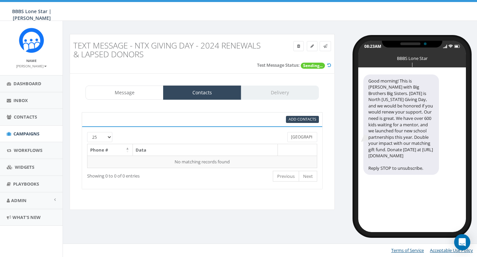
click at [300, 137] on input "York" at bounding box center [302, 137] width 30 height 10
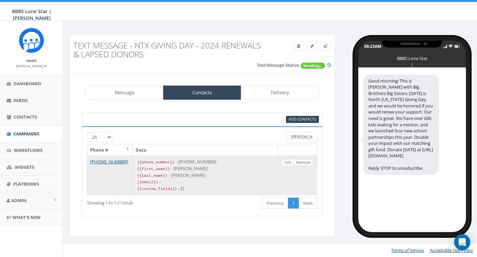
type input "Harned"
click at [306, 162] on link "Remove" at bounding box center [304, 162] width 20 height 7
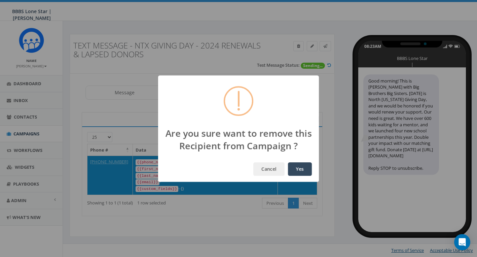
click at [301, 166] on button "Yes" at bounding box center [300, 168] width 24 height 13
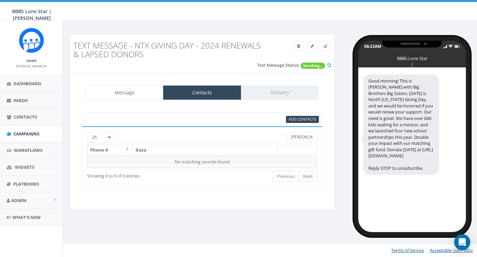
click at [304, 133] on input "Harned" at bounding box center [302, 137] width 30 height 10
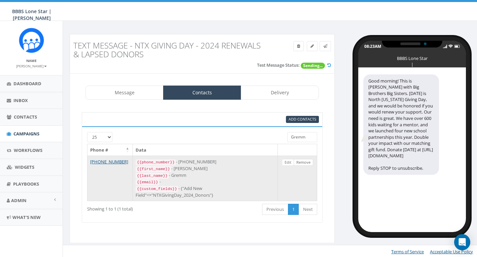
type input "Gremm"
click at [305, 160] on link "Remove" at bounding box center [304, 162] width 20 height 7
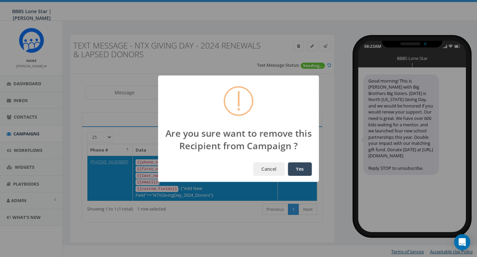
click at [297, 167] on button "Yes" at bounding box center [300, 168] width 24 height 13
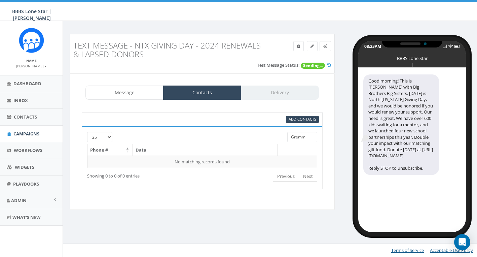
click at [303, 138] on input "Gremm" at bounding box center [302, 137] width 30 height 10
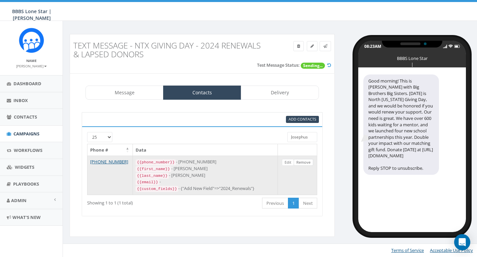
type input "Josephus"
click at [306, 159] on link "Remove" at bounding box center [304, 162] width 20 height 7
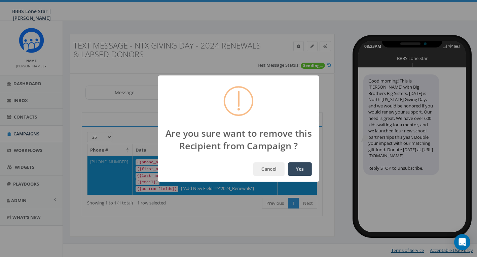
click at [301, 167] on button "Yes" at bounding box center [300, 168] width 24 height 13
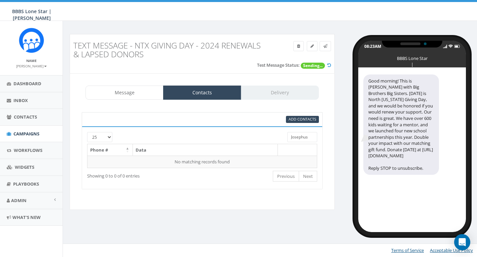
click at [306, 138] on input "Josephus" at bounding box center [302, 137] width 30 height 10
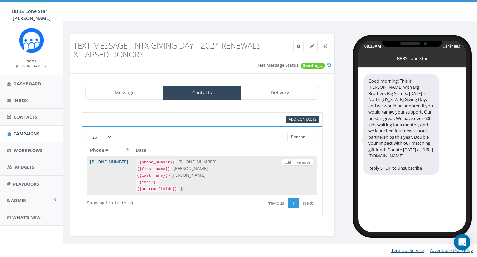
type input "Bonann"
click at [304, 160] on link "Remove" at bounding box center [304, 162] width 20 height 7
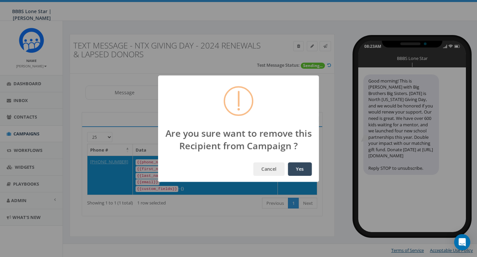
click at [297, 166] on button "Yes" at bounding box center [300, 168] width 24 height 13
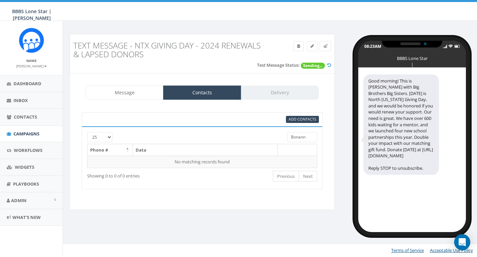
click at [301, 132] on input "Bonann" at bounding box center [302, 137] width 30 height 10
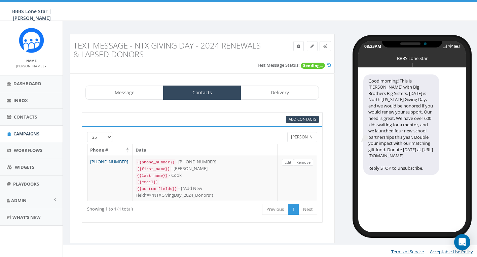
type input "Heidi's"
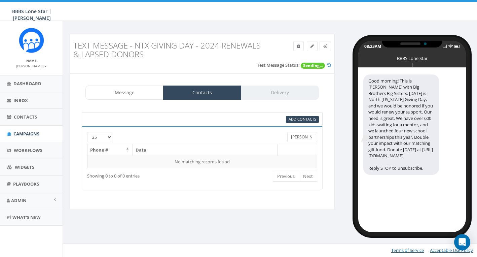
click at [305, 134] on input "Heidi's" at bounding box center [302, 137] width 30 height 10
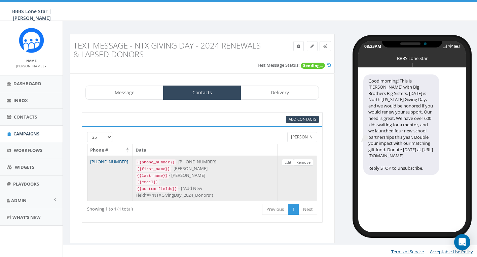
type input "Elliot"
click at [309, 160] on link "Remove" at bounding box center [304, 162] width 20 height 7
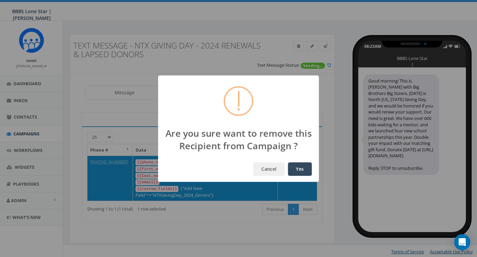
click at [300, 169] on button "Yes" at bounding box center [300, 168] width 24 height 13
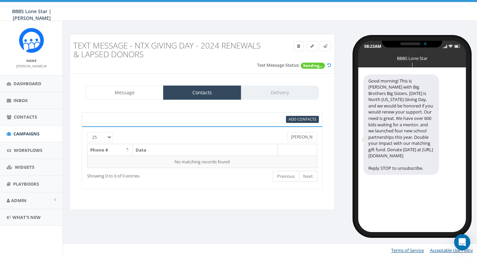
click at [305, 138] on input "Elliot" at bounding box center [302, 137] width 30 height 10
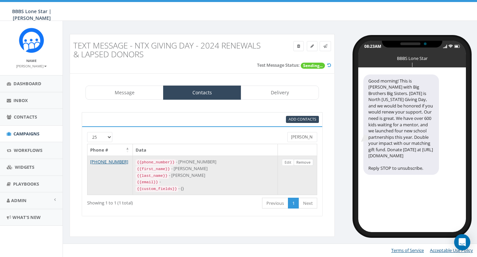
type input "Pitts"
click at [302, 160] on link "Remove" at bounding box center [304, 162] width 20 height 7
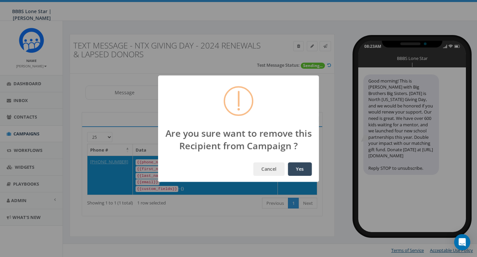
click at [297, 169] on button "Yes" at bounding box center [300, 168] width 24 height 13
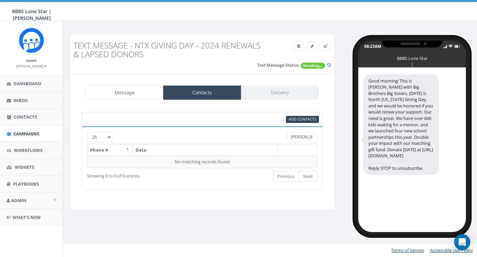
click at [301, 137] on input "Pitts" at bounding box center [302, 137] width 30 height 10
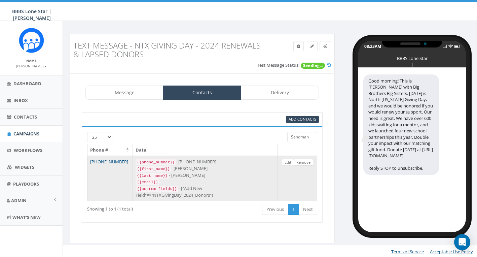
type input "Sandman"
click at [301, 161] on link "Remove" at bounding box center [304, 162] width 20 height 7
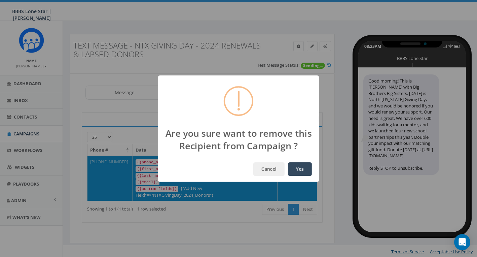
click at [298, 168] on button "Yes" at bounding box center [300, 168] width 24 height 13
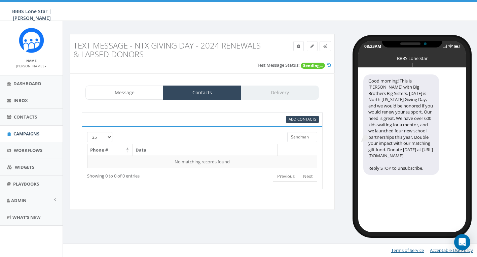
click at [304, 137] on input "Sandman" at bounding box center [302, 137] width 30 height 10
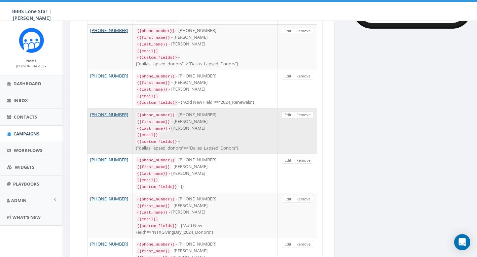
scroll to position [234, 0]
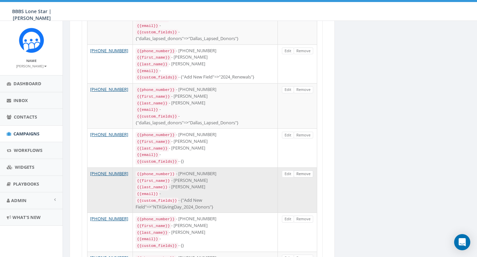
type input "Thomas"
click at [303, 170] on link "Remove" at bounding box center [304, 173] width 20 height 7
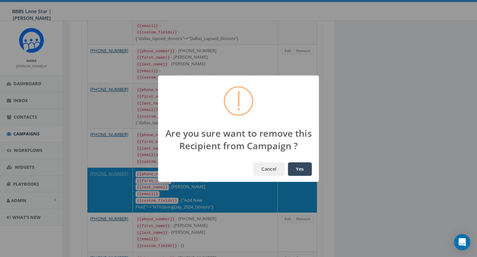
click at [300, 170] on button "Yes" at bounding box center [300, 168] width 24 height 13
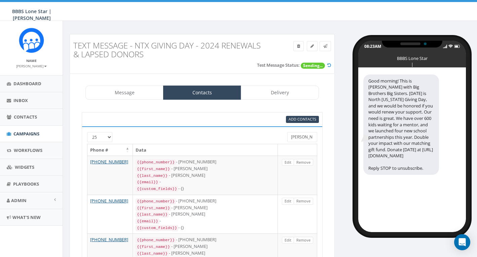
scroll to position [0, 0]
click at [305, 136] on input "Thomas" at bounding box center [302, 137] width 30 height 10
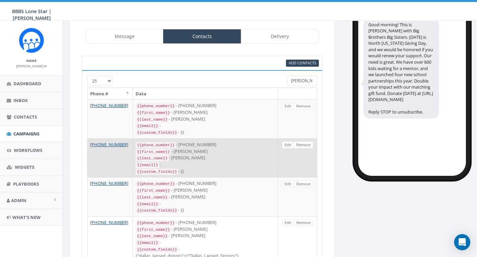
scroll to position [74, 0]
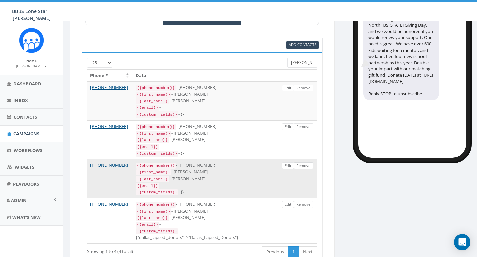
type input "Miller"
click at [307, 162] on link "Remove" at bounding box center [304, 165] width 20 height 7
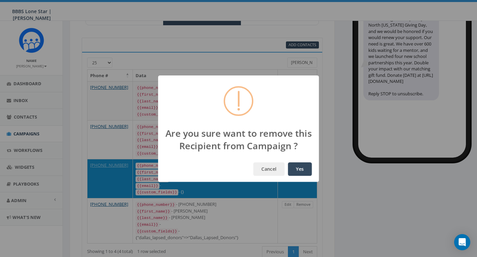
click at [299, 167] on button "Yes" at bounding box center [300, 168] width 24 height 13
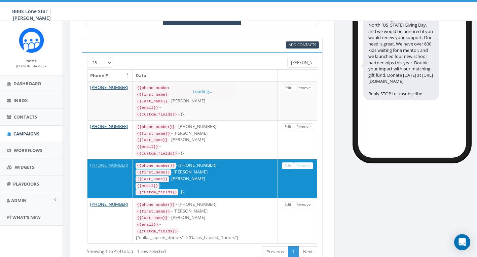
scroll to position [69, 0]
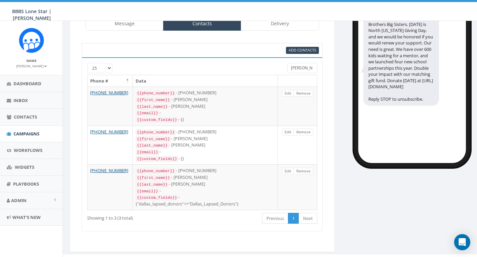
click at [302, 68] on input "Miller" at bounding box center [302, 68] width 30 height 10
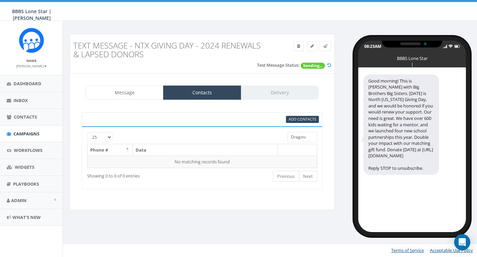
scroll to position [0, 0]
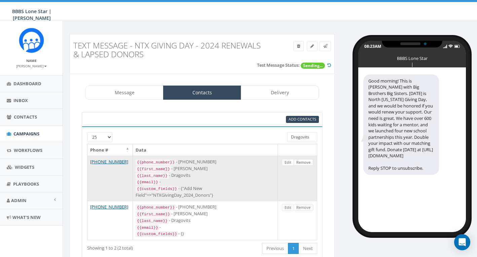
type input "Dragovits"
click at [305, 159] on link "Remove" at bounding box center [304, 162] width 20 height 7
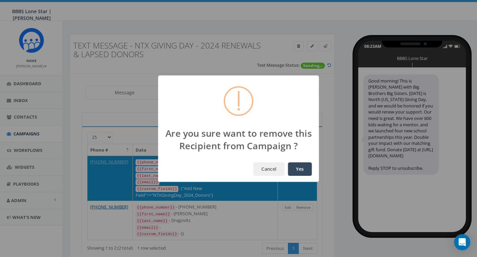
click at [300, 165] on button "Yes" at bounding box center [300, 168] width 24 height 13
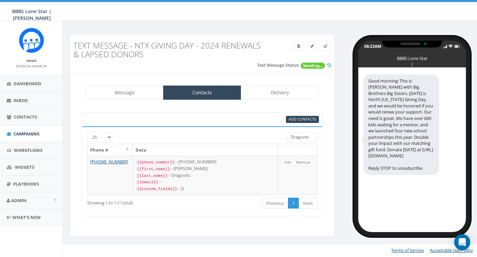
click at [302, 137] on input "Dragovits" at bounding box center [302, 137] width 30 height 10
type input "M"
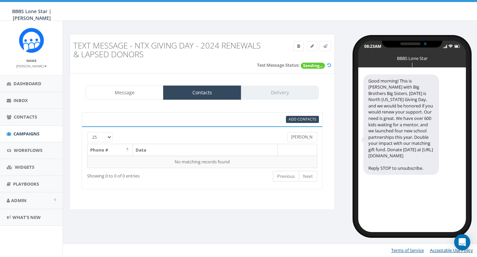
type input "Rogers"
click at [305, 136] on input "Rogers" at bounding box center [302, 137] width 30 height 10
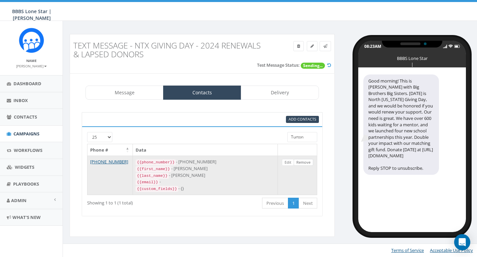
type input "Turton"
click at [305, 161] on link "Remove" at bounding box center [304, 162] width 20 height 7
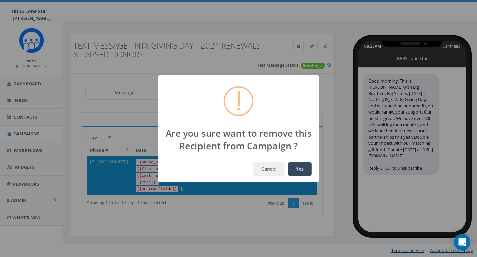
click at [302, 169] on button "Yes" at bounding box center [300, 168] width 24 height 13
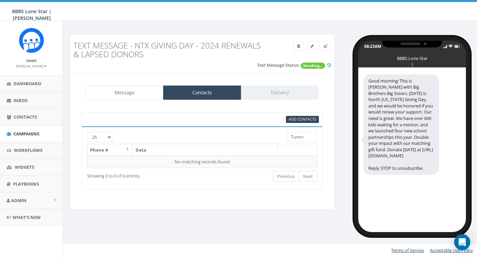
click at [304, 137] on input "Turton" at bounding box center [302, 137] width 30 height 10
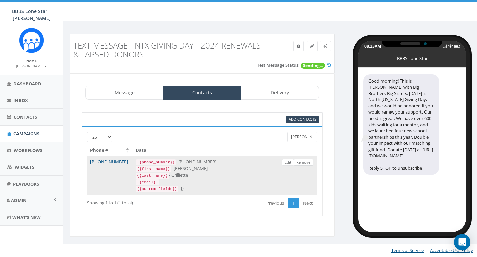
type input "Grilli"
click at [303, 162] on link "Remove" at bounding box center [304, 162] width 20 height 7
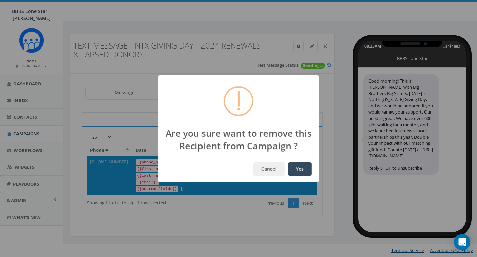
click at [298, 169] on button "Yes" at bounding box center [300, 168] width 24 height 13
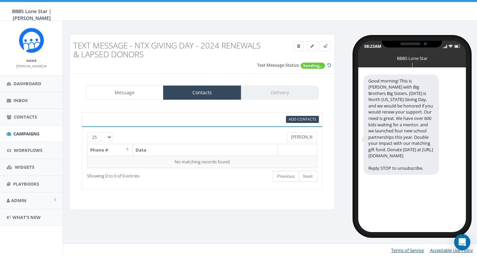
click at [305, 137] on input "Grilli" at bounding box center [302, 137] width 30 height 10
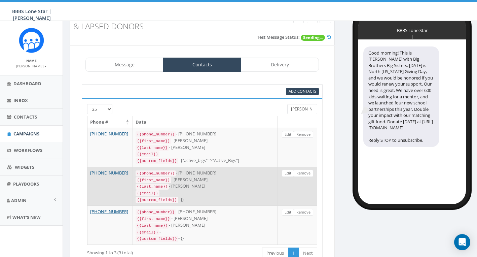
scroll to position [27, 0]
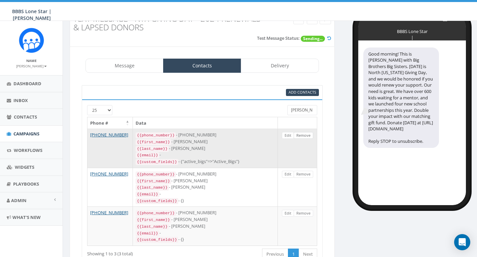
type input "Anderson"
click at [306, 134] on link "Remove" at bounding box center [304, 135] width 20 height 7
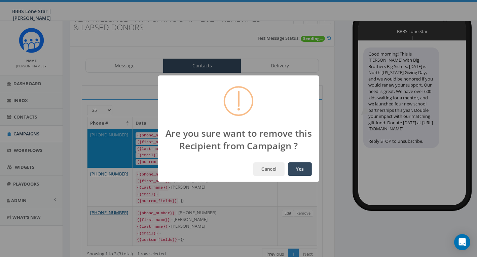
click at [300, 167] on button "Yes" at bounding box center [300, 168] width 24 height 13
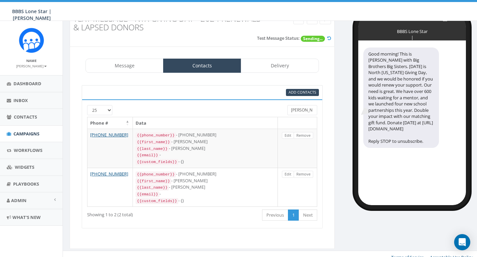
click at [304, 112] on input "Anderson" at bounding box center [302, 110] width 30 height 10
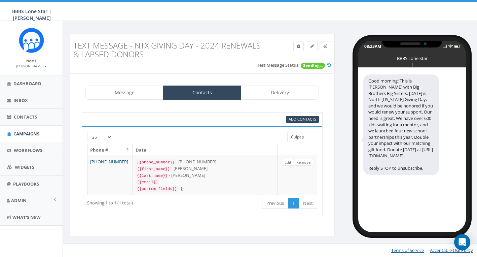
scroll to position [0, 0]
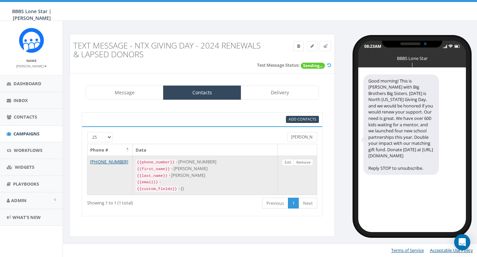
type input "Culpepper"
click at [306, 162] on link "Remove" at bounding box center [304, 162] width 20 height 7
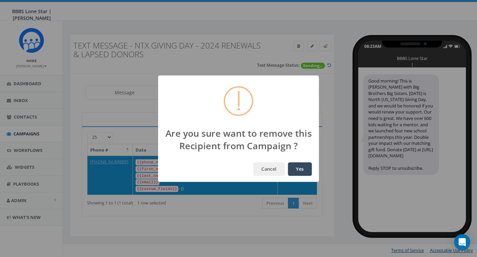
click at [299, 170] on button "Yes" at bounding box center [300, 168] width 24 height 13
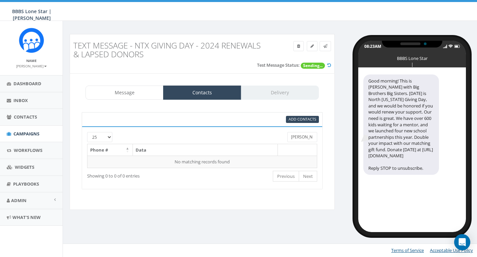
click at [299, 138] on input "Culpepper" at bounding box center [302, 137] width 30 height 10
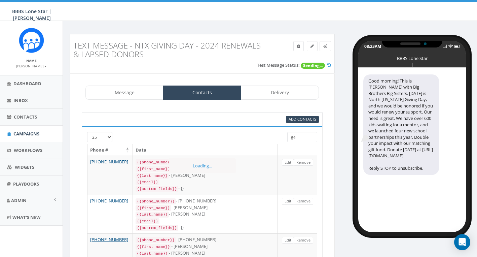
type input "g"
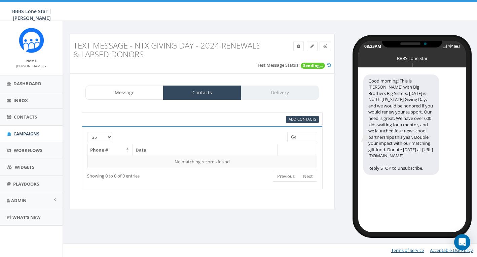
type input "G"
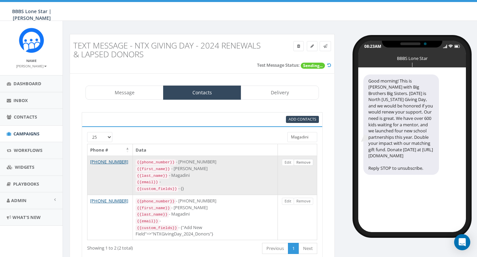
type input "Magadini"
click at [302, 160] on link "Remove" at bounding box center [304, 162] width 20 height 7
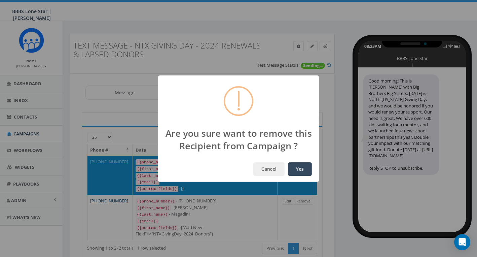
click at [296, 168] on button "Yes" at bounding box center [300, 168] width 24 height 13
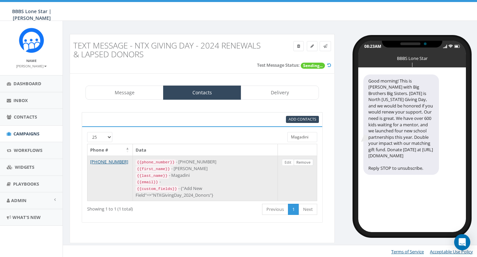
click at [302, 161] on link "Remove" at bounding box center [304, 162] width 20 height 7
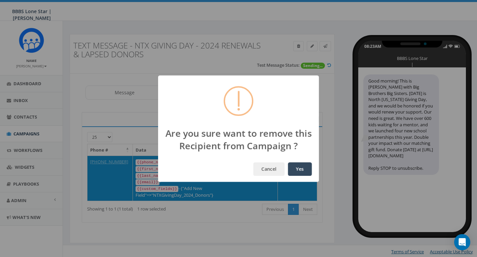
click at [298, 167] on button "Yes" at bounding box center [300, 168] width 24 height 13
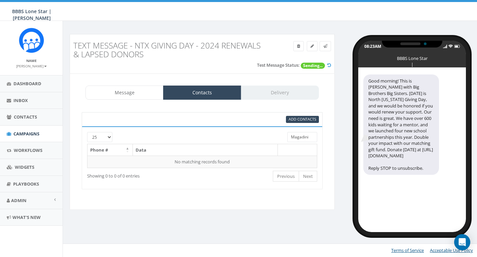
click at [304, 138] on input "Magadini" at bounding box center [302, 137] width 30 height 10
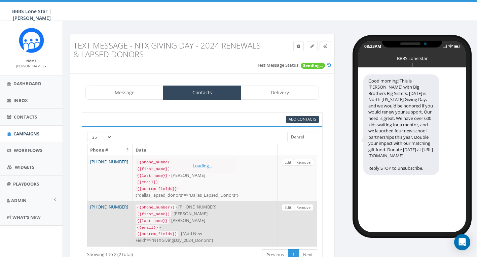
drag, startPoint x: 309, startPoint y: 148, endPoint x: 308, endPoint y: 203, distance: 55.5
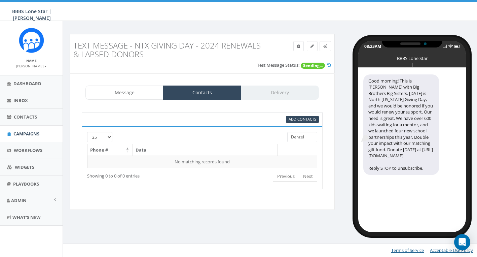
click at [306, 135] on input "Denzel" at bounding box center [302, 137] width 30 height 10
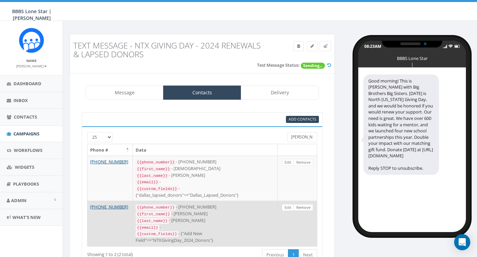
type input "Delzell"
click at [303, 204] on link "Remove" at bounding box center [304, 207] width 20 height 7
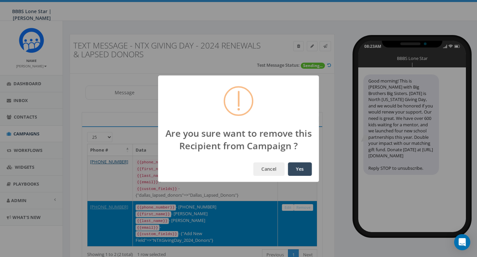
click at [300, 168] on button "Yes" at bounding box center [300, 168] width 24 height 13
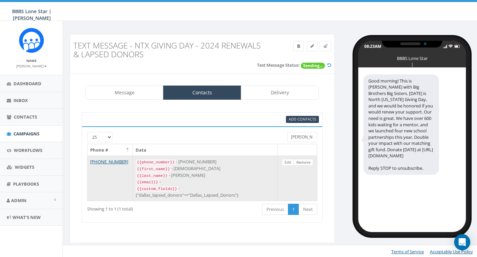
click at [303, 161] on link "Remove" at bounding box center [304, 162] width 20 height 7
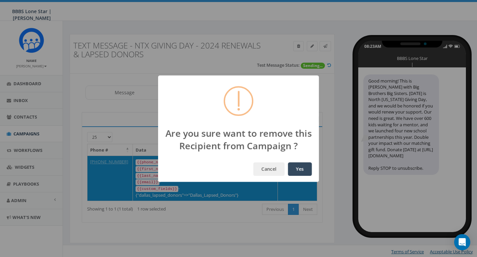
click at [294, 166] on button "Yes" at bounding box center [300, 168] width 24 height 13
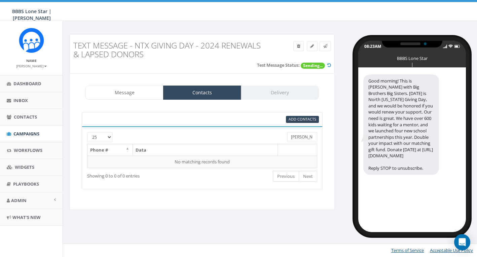
click at [306, 137] on input "Delzell" at bounding box center [302, 137] width 30 height 10
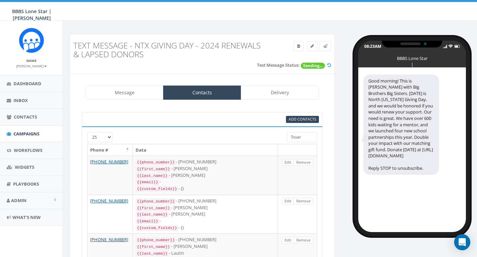
type input "Stuart"
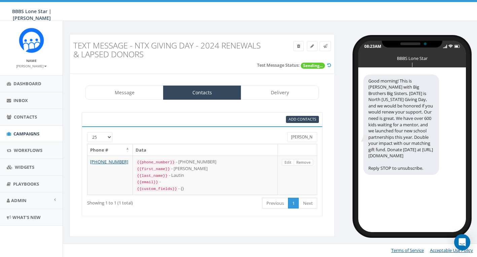
drag, startPoint x: 306, startPoint y: 137, endPoint x: 285, endPoint y: 135, distance: 21.2
click at [285, 135] on div "Stuart" at bounding box center [302, 138] width 40 height 12
type input "Williams"
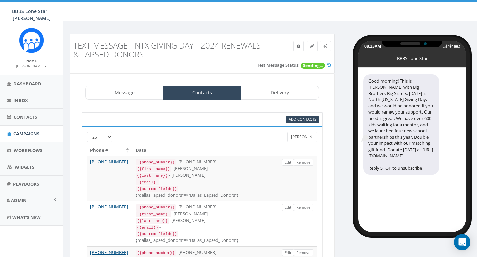
click at [308, 139] on input "Williams" at bounding box center [302, 137] width 30 height 10
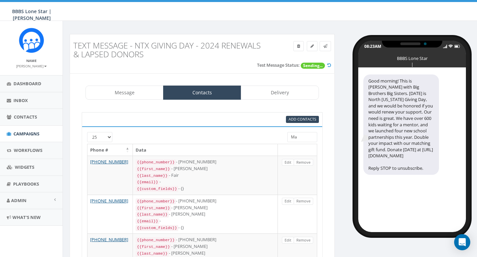
type input "M"
type input "Terry"
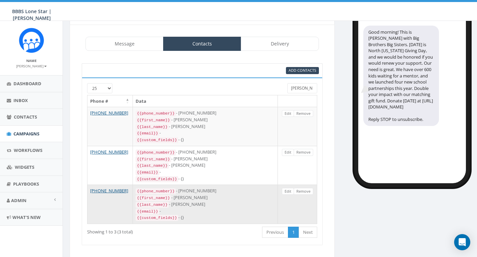
scroll to position [48, 0]
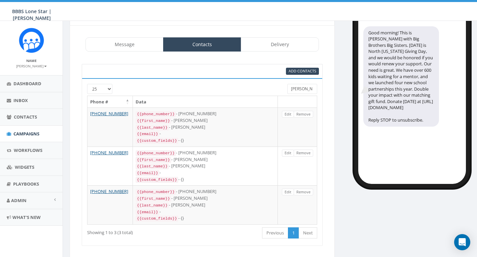
drag, startPoint x: 306, startPoint y: 87, endPoint x: 285, endPoint y: 86, distance: 20.9
click at [285, 86] on div "Terry" at bounding box center [302, 90] width 40 height 12
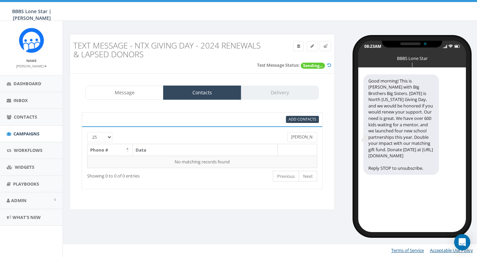
scroll to position [0, 0]
type input "Mark Terry"
click at [308, 133] on input "Mark Terry" at bounding box center [302, 137] width 30 height 10
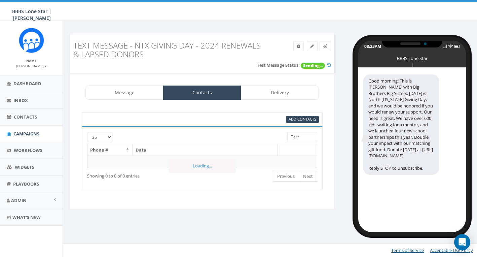
type input "Terry"
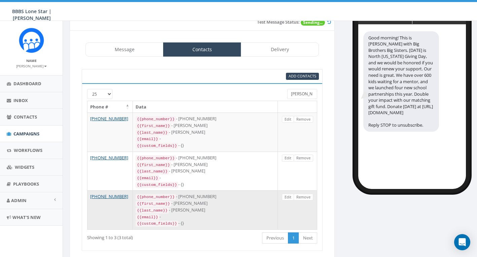
scroll to position [50, 0]
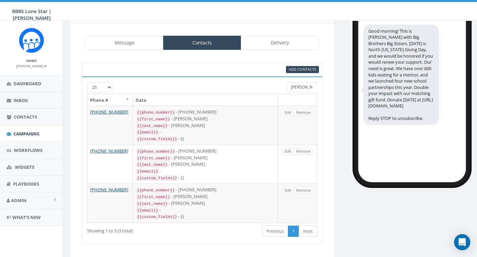
drag, startPoint x: 305, startPoint y: 87, endPoint x: 285, endPoint y: 86, distance: 19.9
click at [285, 86] on div "Terry" at bounding box center [302, 88] width 40 height 12
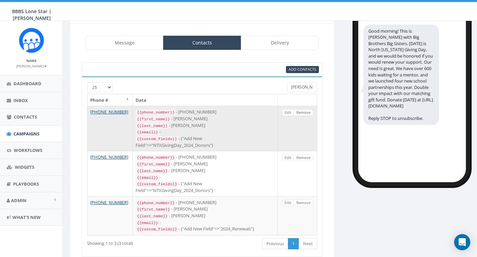
type input "Gove"
click at [304, 112] on link "Remove" at bounding box center [304, 112] width 20 height 7
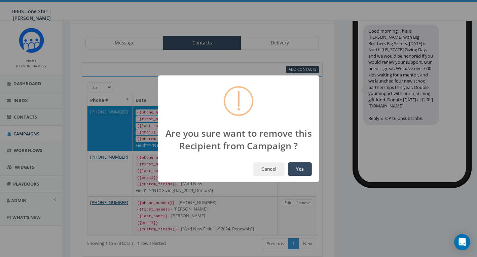
click at [298, 172] on button "Yes" at bounding box center [300, 168] width 24 height 13
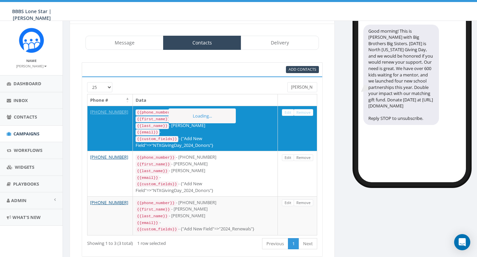
scroll to position [33, 0]
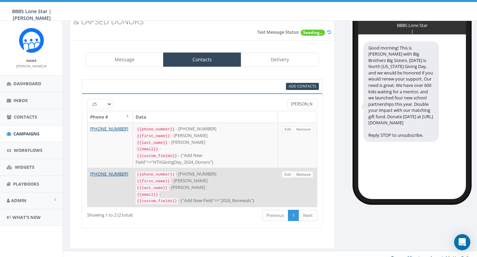
click at [303, 171] on link "Remove" at bounding box center [304, 174] width 20 height 7
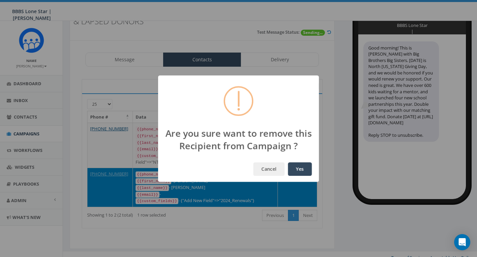
click at [301, 168] on button "Yes" at bounding box center [300, 168] width 24 height 13
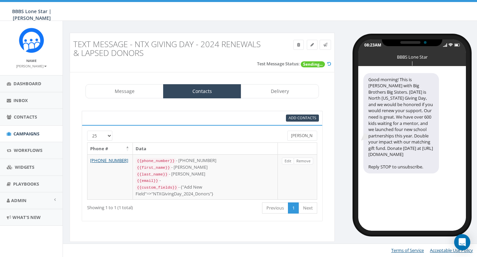
scroll to position [0, 0]
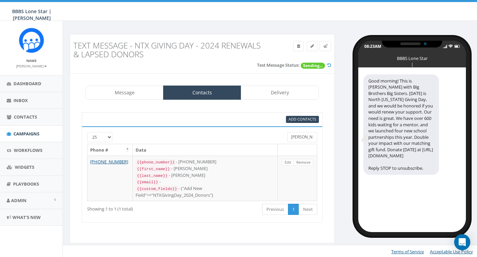
click at [302, 133] on input "Gove" at bounding box center [302, 137] width 30 height 10
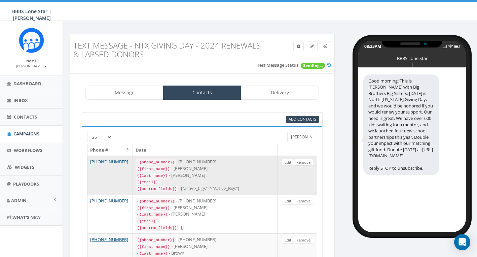
type input "Mitchell"
click at [306, 161] on link "Remove" at bounding box center [304, 162] width 20 height 7
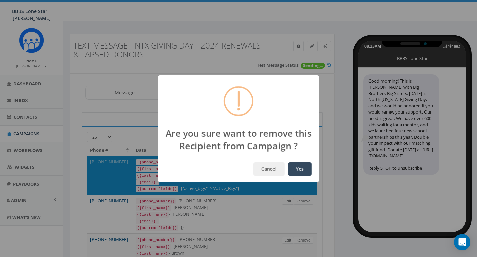
click at [299, 168] on button "Yes" at bounding box center [300, 168] width 24 height 13
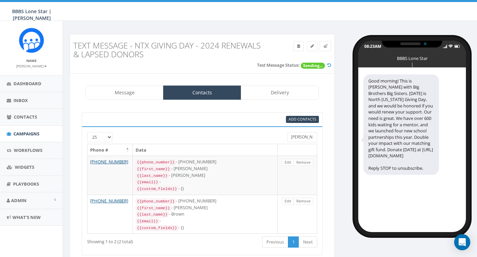
click at [305, 137] on input "Mitchell" at bounding box center [302, 137] width 30 height 10
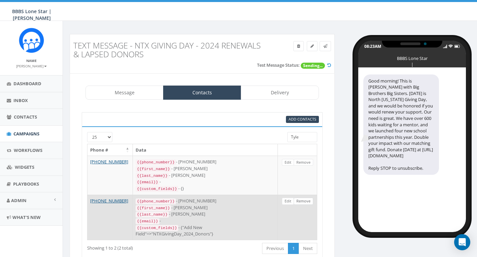
type input "Tyle"
click at [301, 198] on link "Remove" at bounding box center [304, 200] width 20 height 7
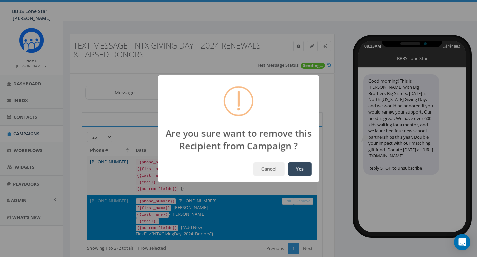
click at [303, 168] on button "Yes" at bounding box center [300, 168] width 24 height 13
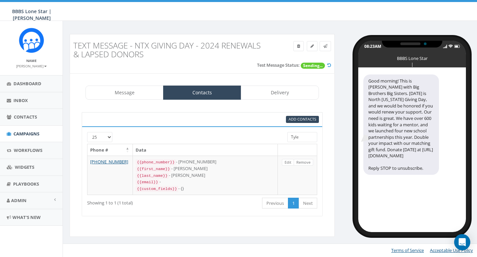
click at [301, 135] on input "Tyle" at bounding box center [302, 137] width 30 height 10
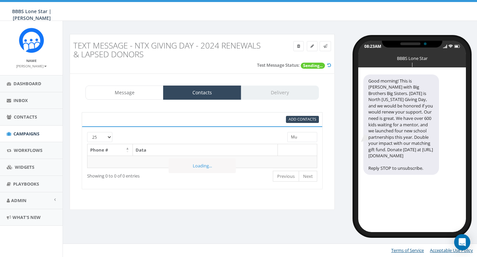
type input "M"
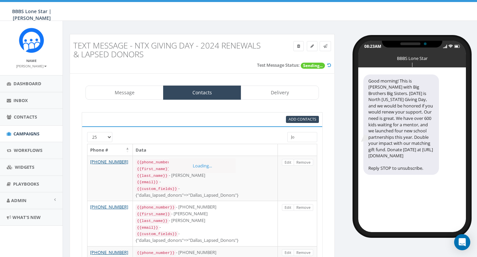
type input "J"
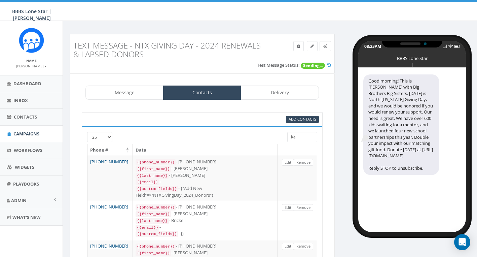
type input "K"
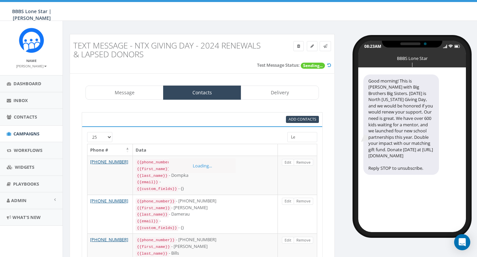
type input "L"
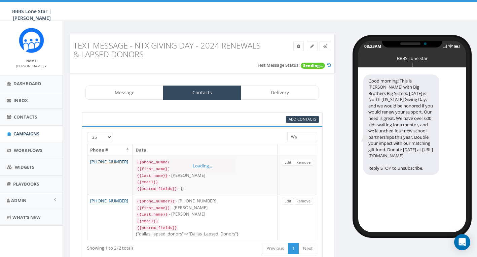
type input "W"
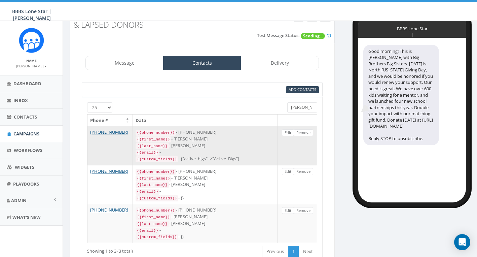
scroll to position [31, 0]
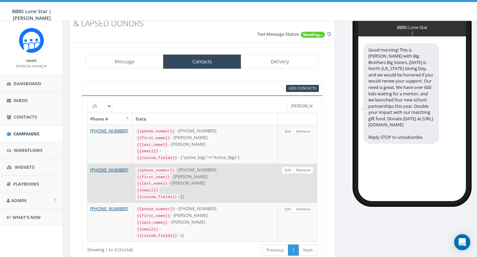
type input "Crum"
click at [306, 166] on link "Remove" at bounding box center [304, 169] width 20 height 7
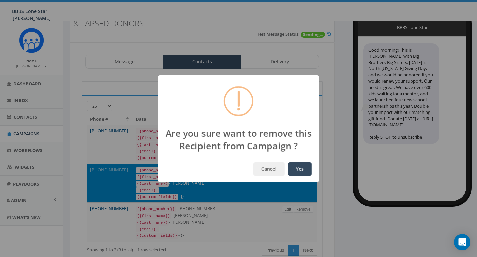
click at [297, 164] on button "Yes" at bounding box center [300, 168] width 24 height 13
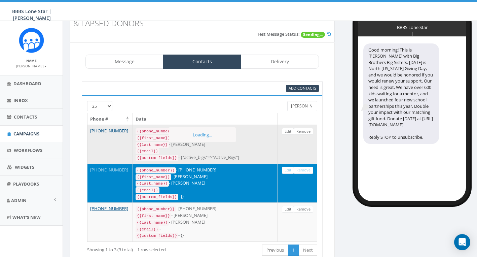
scroll to position [27, 0]
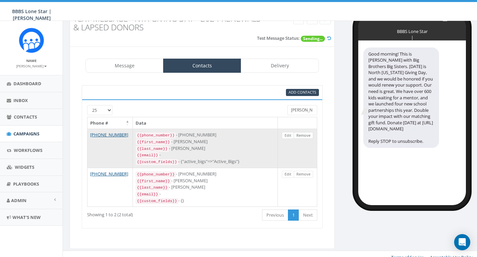
click at [305, 134] on link "Remove" at bounding box center [304, 135] width 20 height 7
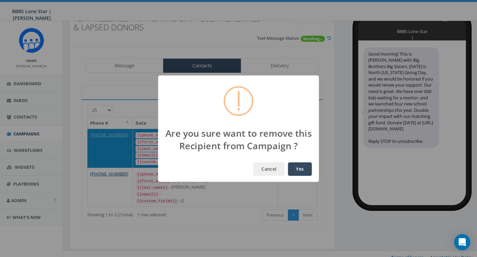
click at [298, 169] on button "Yes" at bounding box center [300, 168] width 24 height 13
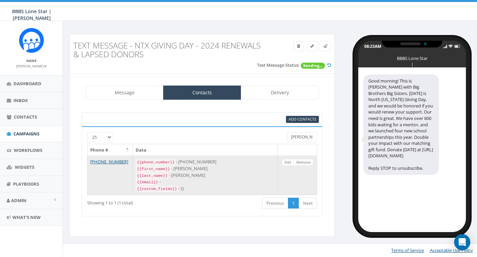
scroll to position [0, 0]
click at [305, 161] on link "Remove" at bounding box center [304, 162] width 20 height 7
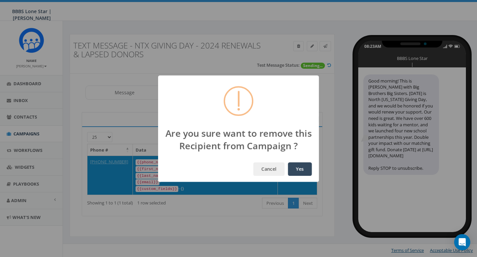
click at [302, 167] on button "Yes" at bounding box center [300, 168] width 24 height 13
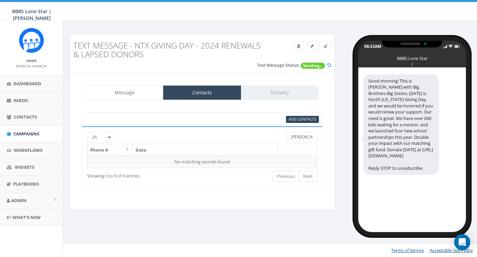
click at [302, 136] on input "Crum" at bounding box center [302, 137] width 30 height 10
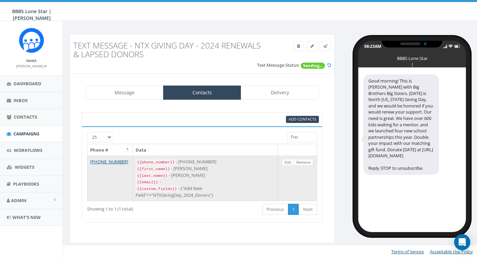
type input "Frei"
click at [304, 160] on link "Remove" at bounding box center [304, 162] width 20 height 7
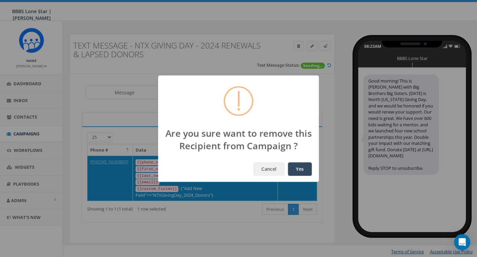
click at [302, 165] on button "Yes" at bounding box center [300, 168] width 24 height 13
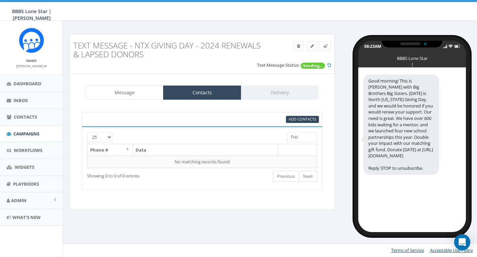
click at [306, 137] on input "Frei" at bounding box center [302, 137] width 30 height 10
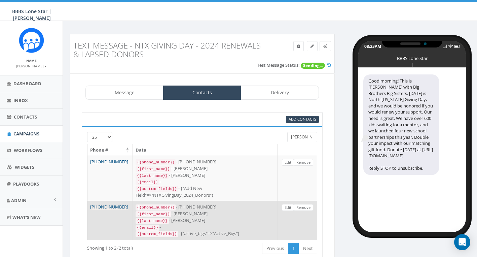
type input "Gorney"
click at [303, 204] on link "Remove" at bounding box center [304, 207] width 20 height 7
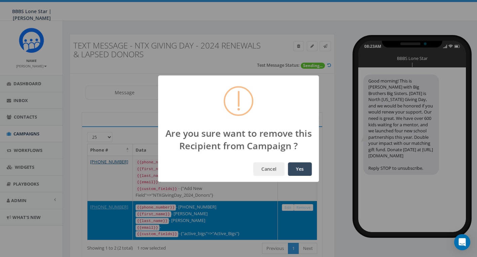
click at [299, 168] on button "Yes" at bounding box center [300, 168] width 24 height 13
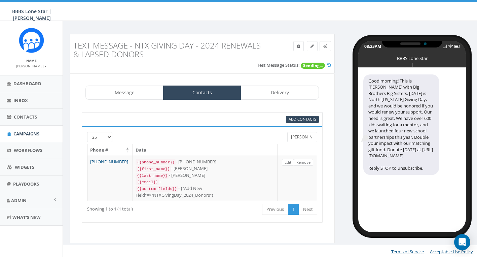
click at [302, 136] on input "Gorney" at bounding box center [302, 137] width 30 height 10
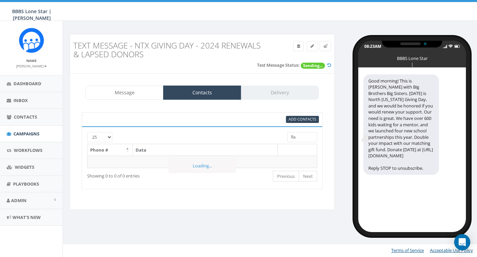
type input "R"
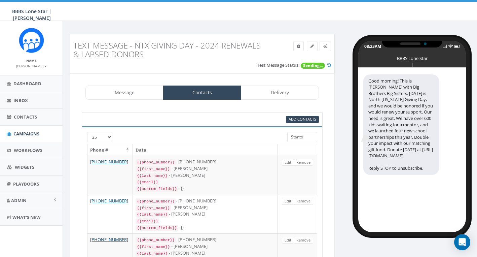
type input "Stanton"
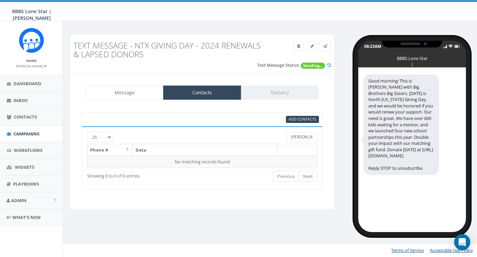
drag, startPoint x: 309, startPoint y: 138, endPoint x: 283, endPoint y: 134, distance: 26.8
click at [283, 134] on div "Stanton" at bounding box center [302, 138] width 40 height 12
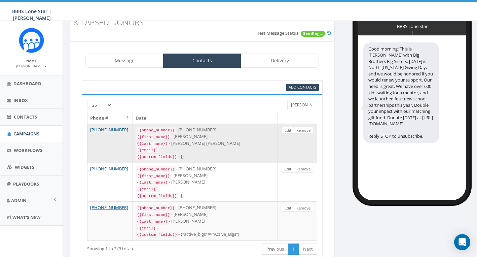
scroll to position [38, 0]
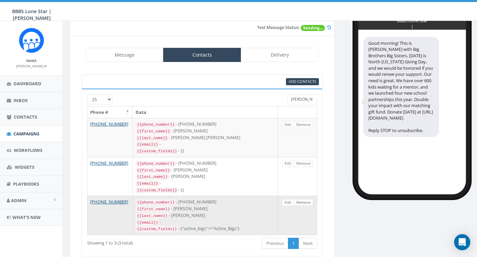
type input "Hartman"
click at [306, 199] on link "Remove" at bounding box center [304, 202] width 20 height 7
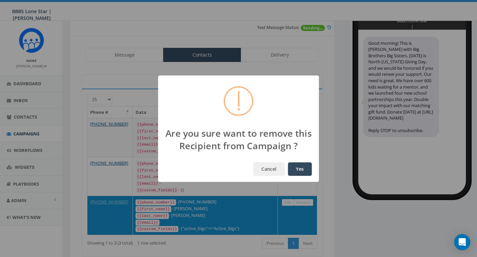
click at [299, 169] on button "Yes" at bounding box center [300, 168] width 24 height 13
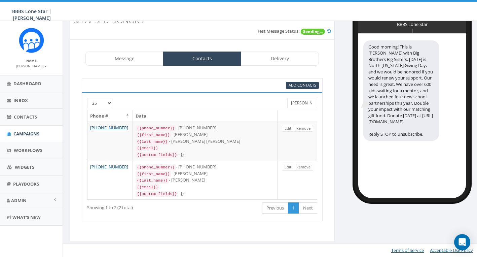
scroll to position [27, 0]
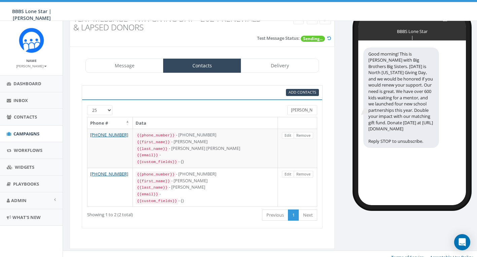
click at [303, 109] on input "Hartman" at bounding box center [302, 110] width 30 height 10
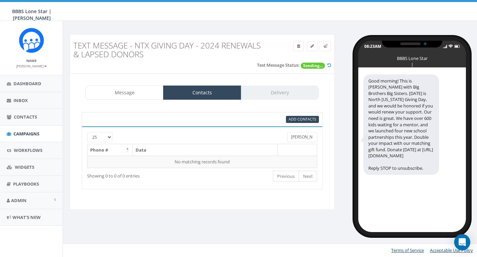
scroll to position [0, 0]
type input "D"
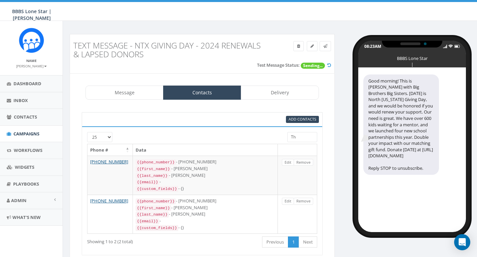
type input "T"
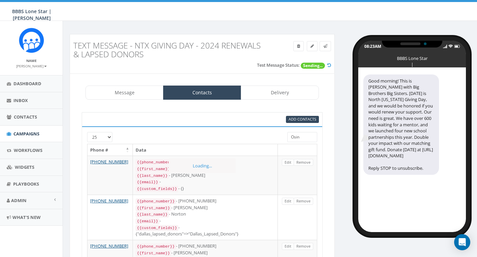
type input "Osina"
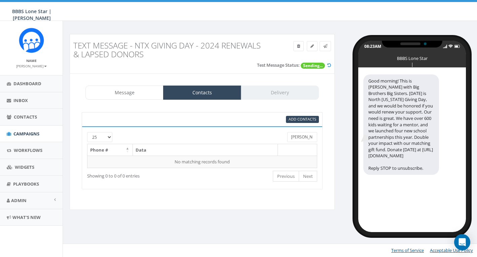
drag, startPoint x: 309, startPoint y: 134, endPoint x: 275, endPoint y: 133, distance: 34.0
click at [275, 134] on div "25 50 100 Osina" at bounding box center [202, 138] width 240 height 12
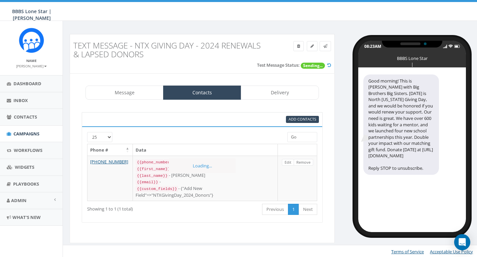
type input "G"
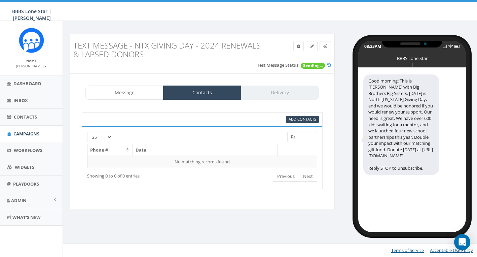
type input "R"
type input "S"
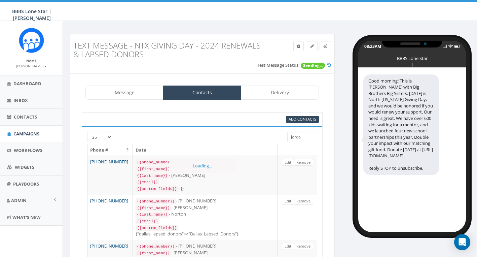
type input "Jordan"
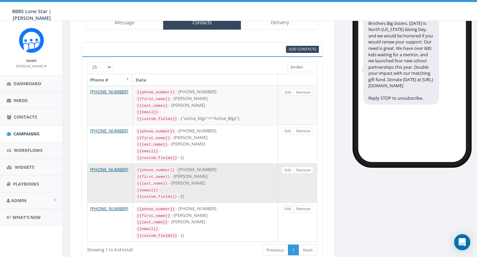
scroll to position [72, 0]
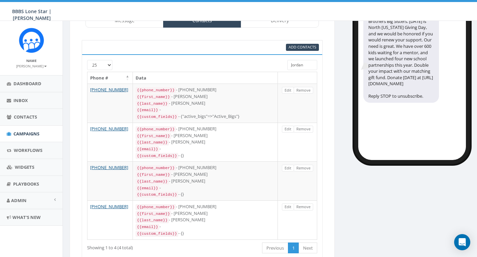
click at [306, 64] on input "Jordan" at bounding box center [302, 65] width 30 height 10
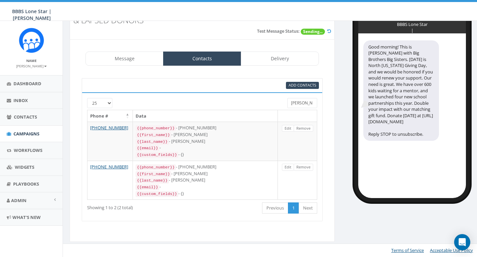
scroll to position [27, 0]
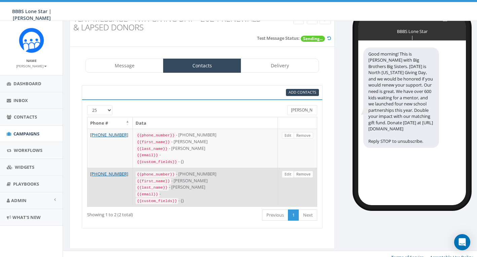
type input "Kinney"
click at [300, 170] on link "Remove" at bounding box center [304, 173] width 20 height 7
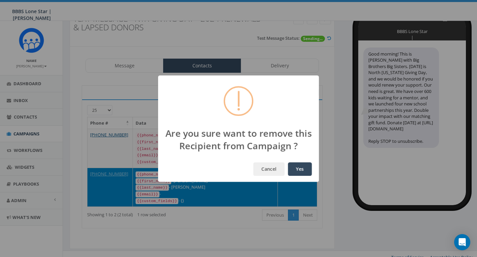
click at [299, 169] on button "Yes" at bounding box center [300, 168] width 24 height 13
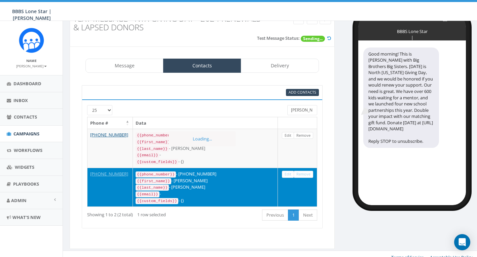
scroll to position [0, 0]
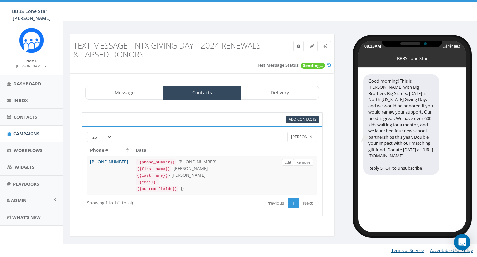
click at [307, 139] on input "Kinney" at bounding box center [302, 137] width 30 height 10
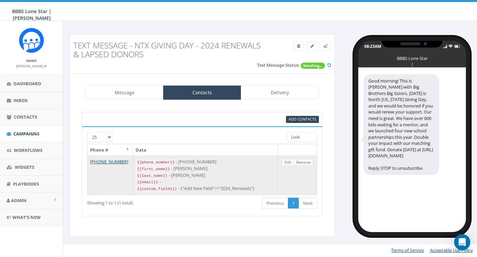
type input "Look"
click at [303, 160] on link "Remove" at bounding box center [304, 162] width 20 height 7
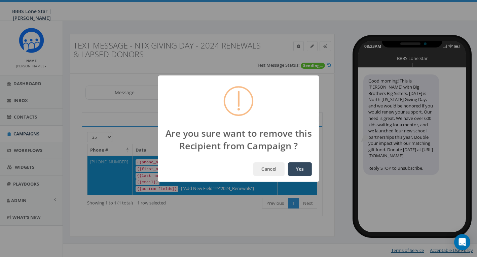
click at [299, 166] on button "Yes" at bounding box center [300, 168] width 24 height 13
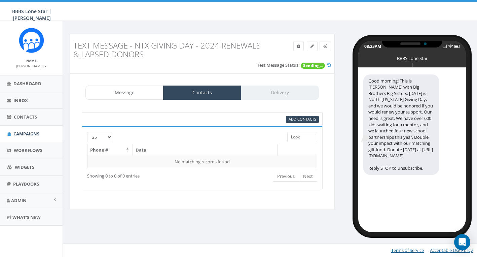
click at [303, 136] on input "Look" at bounding box center [302, 137] width 30 height 10
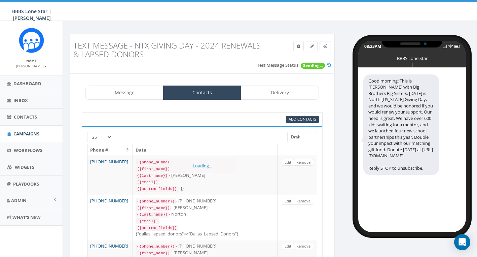
type input "Drake"
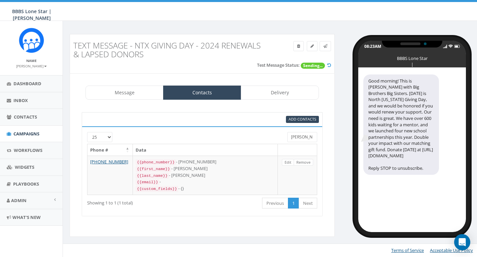
drag, startPoint x: 308, startPoint y: 138, endPoint x: 277, endPoint y: 136, distance: 31.0
click at [277, 136] on div "25 50 100 Drake" at bounding box center [202, 138] width 240 height 12
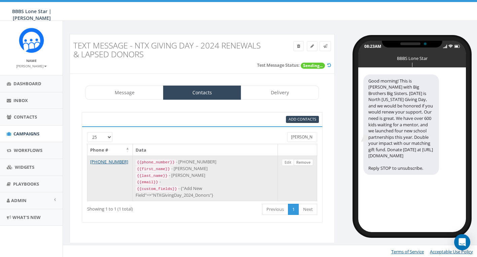
type input "Schlei"
click at [305, 162] on link "Remove" at bounding box center [304, 162] width 20 height 7
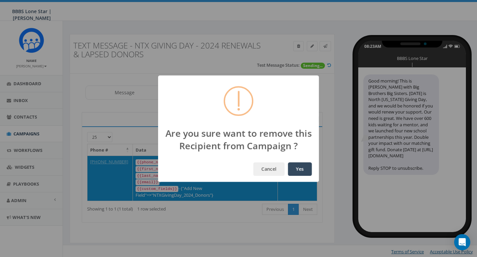
click at [302, 167] on button "Yes" at bounding box center [300, 168] width 24 height 13
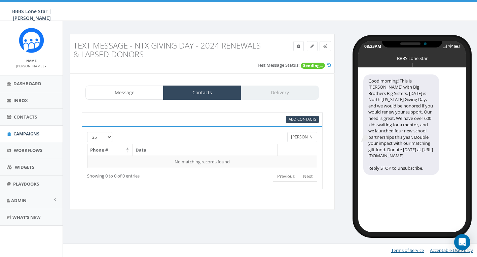
click at [305, 136] on input "Schlei" at bounding box center [302, 137] width 30 height 10
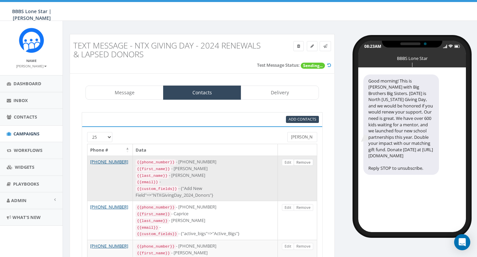
type input "Hawkins"
click at [306, 162] on link "Remove" at bounding box center [304, 162] width 20 height 7
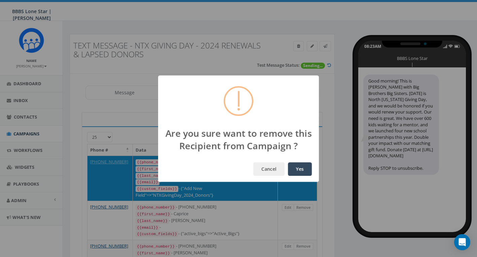
click at [301, 170] on button "Yes" at bounding box center [300, 168] width 24 height 13
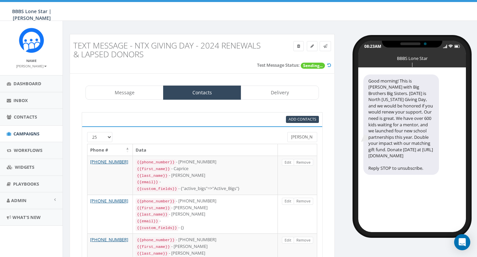
click at [302, 136] on input "Hawkins" at bounding box center [302, 137] width 30 height 10
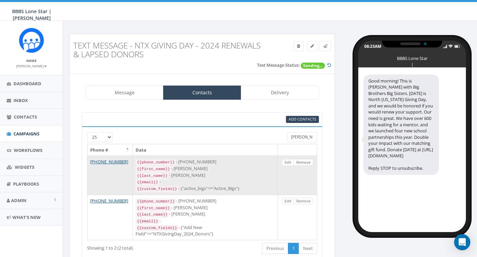
type input "Avila"
click at [302, 161] on link "Remove" at bounding box center [304, 162] width 20 height 7
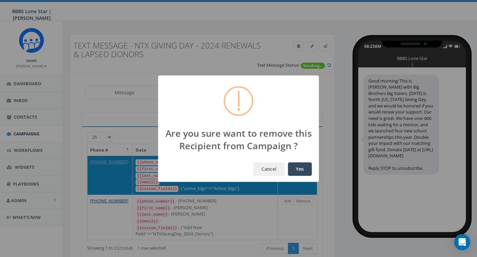
click at [301, 170] on button "Yes" at bounding box center [300, 168] width 24 height 13
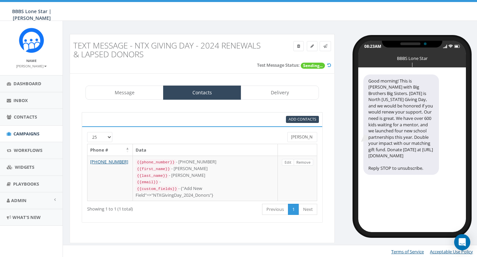
click at [303, 136] on input "Avila" at bounding box center [302, 137] width 30 height 10
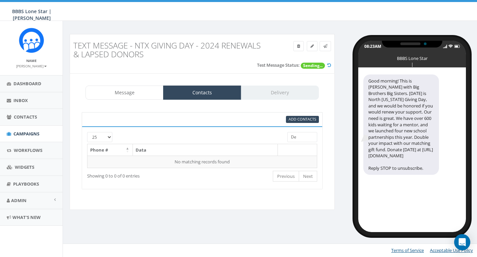
type input "D"
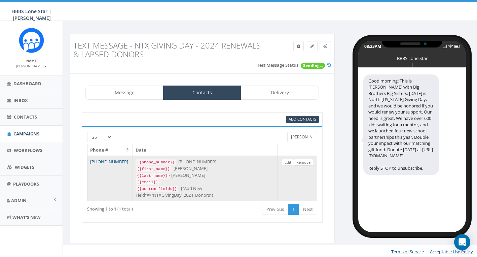
type input "Godwin"
click at [304, 159] on link "Remove" at bounding box center [304, 162] width 20 height 7
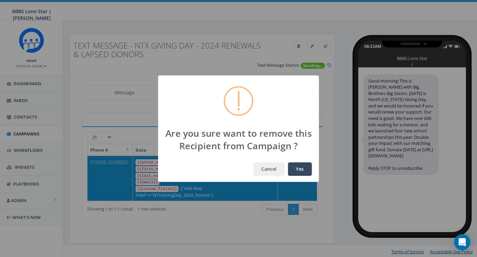
click at [297, 166] on button "Yes" at bounding box center [300, 168] width 24 height 13
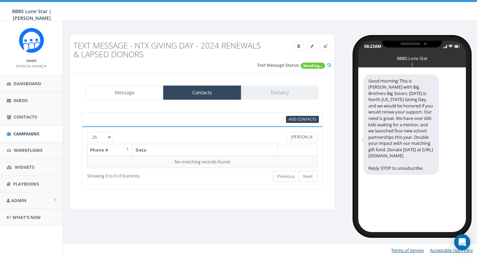
click at [305, 136] on input "Godwin" at bounding box center [302, 137] width 30 height 10
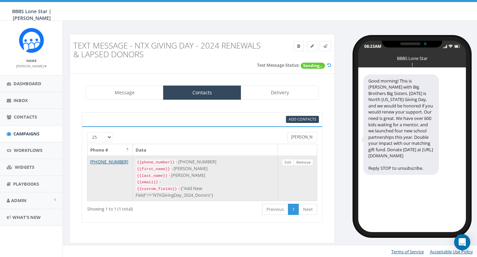
type input "Burgess"
click at [301, 160] on link "Remove" at bounding box center [304, 162] width 20 height 7
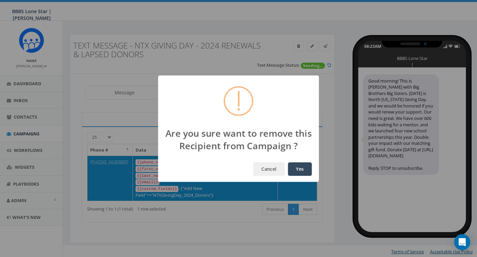
click at [301, 170] on button "Yes" at bounding box center [300, 168] width 24 height 13
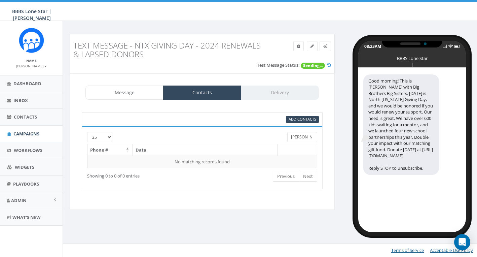
click at [305, 139] on input "Burgess" at bounding box center [302, 137] width 30 height 10
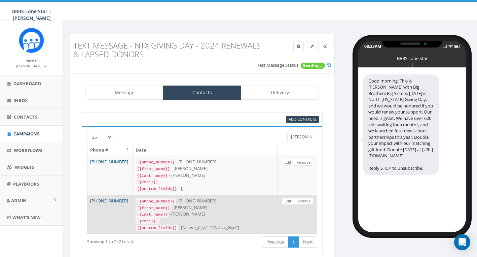
type input "Crain"
click at [306, 197] on link "Remove" at bounding box center [304, 200] width 20 height 7
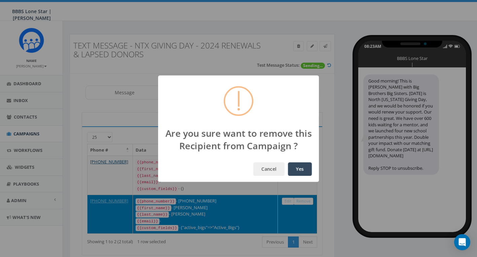
click at [298, 167] on button "Yes" at bounding box center [300, 168] width 24 height 13
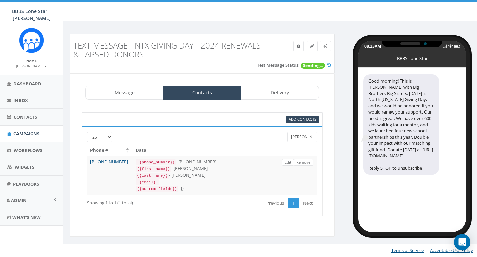
click at [300, 137] on input "Crain" at bounding box center [302, 137] width 30 height 10
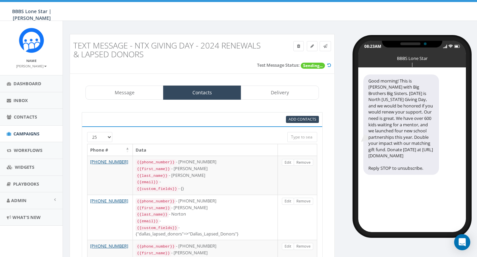
type input "O"
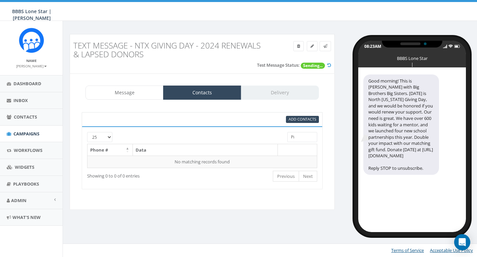
type input "P"
type input "O"
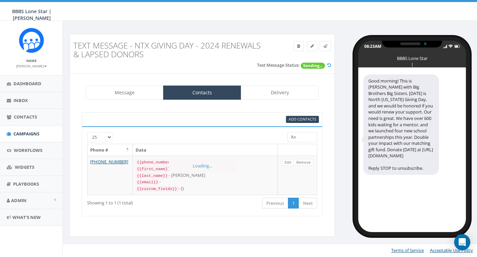
type input "A"
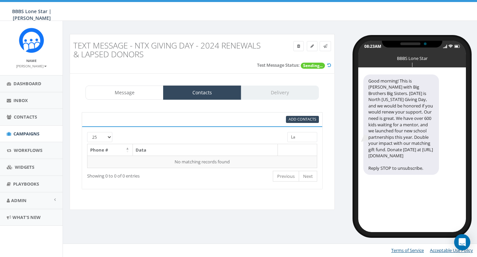
type input "L"
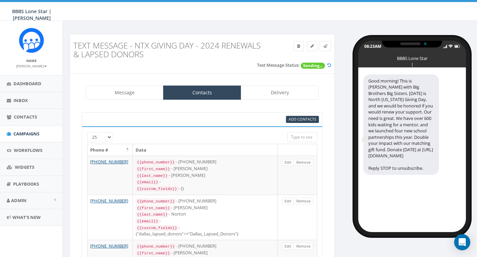
click at [342, 184] on div "08:23AM BBBS Lone Star | Andrew Good morning! This is Andrew Young with Big Bro…" at bounding box center [409, 133] width 138 height 198
click at [278, 90] on link "Delivery" at bounding box center [280, 92] width 78 height 14
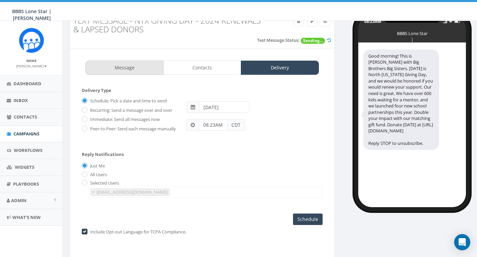
click at [131, 69] on link "Message" at bounding box center [124, 68] width 78 height 14
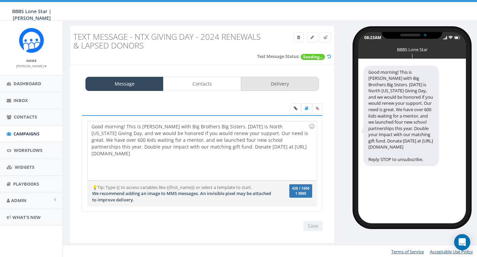
click at [286, 82] on link "Delivery" at bounding box center [280, 84] width 78 height 14
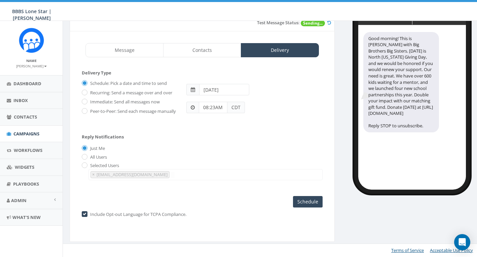
scroll to position [45, 0]
click at [214, 106] on input "08:23AM" at bounding box center [213, 107] width 29 height 11
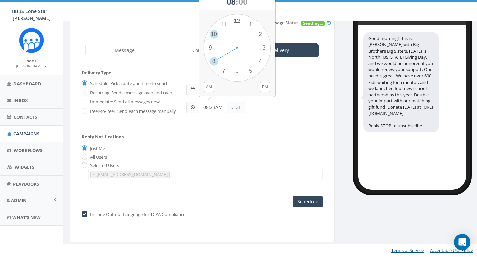
click at [216, 33] on div "1 2 3 4 5 6 7 8 9 10 11 12 00 05 10 15 20 25 30 35 40 45 50 55" at bounding box center [236, 47] width 67 height 67
click at [211, 104] on input "08:23AM" at bounding box center [213, 107] width 29 height 11
click at [209, 104] on input "08:23AM" at bounding box center [213, 107] width 29 height 11
type input "10:00AM"
click at [223, 128] on div "Reply Notifications Just Me All Users Selected Users ayoung@bbbstx.org × ayoung…" at bounding box center [202, 155] width 241 height 56
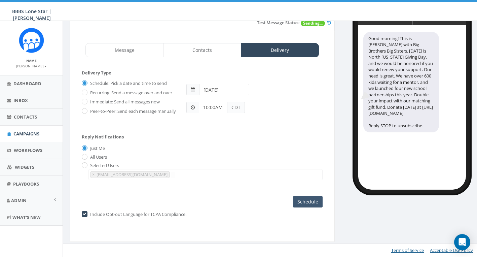
click at [311, 200] on input "Schedule" at bounding box center [308, 201] width 30 height 11
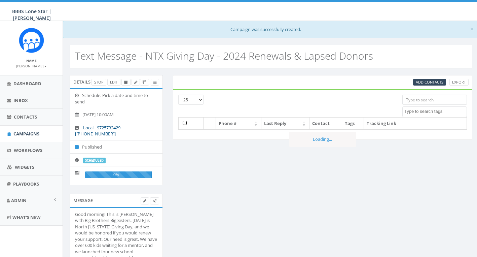
select select
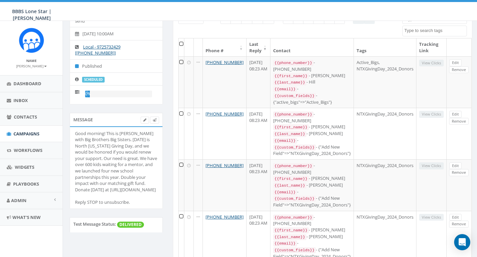
scroll to position [85, 0]
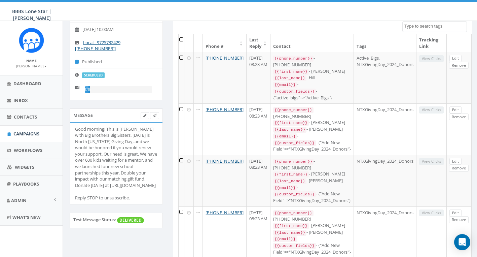
click at [121, 177] on div "Good morning! This is [PERSON_NAME] with Big Brothers Big Sisters. [DATE] is No…" at bounding box center [116, 163] width 82 height 75
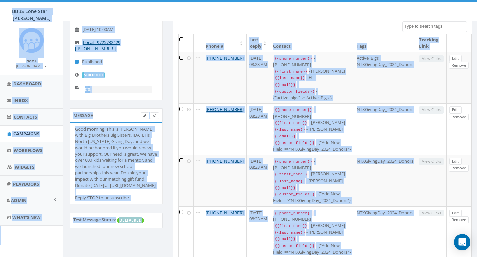
click at [122, 176] on div "Good morning! This is [PERSON_NAME] with Big Brothers Big Sisters. [DATE] is No…" at bounding box center [116, 163] width 82 height 75
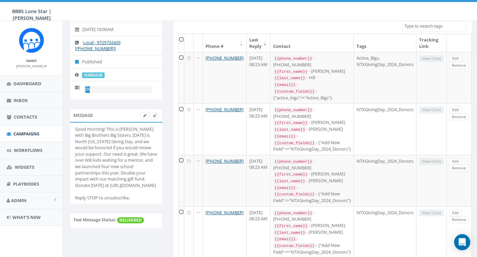
scroll to position [0, 1]
drag, startPoint x: 76, startPoint y: 126, endPoint x: 154, endPoint y: 200, distance: 108.0
click at [154, 200] on div "Good morning! This is [PERSON_NAME] with Big Brothers Big Sisters. [DATE] is No…" at bounding box center [116, 163] width 82 height 75
copy div "Good morning! This is [PERSON_NAME] with Big Brothers Big Sisters. [DATE] is No…"
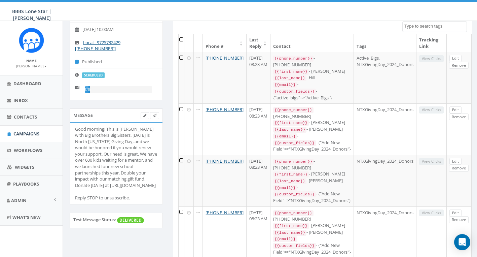
click at [20, 132] on span "Campaigns" at bounding box center [26, 133] width 26 height 6
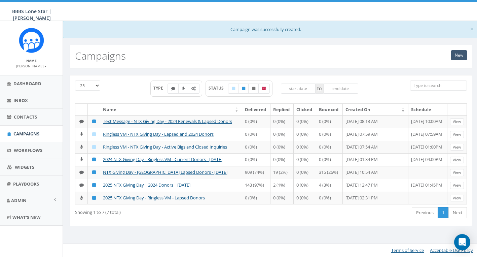
click at [462, 54] on link "New" at bounding box center [459, 55] width 16 height 10
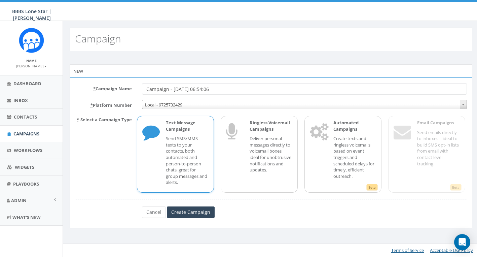
click at [171, 89] on input "Campaign - 09/18/2025, 06:54:06" at bounding box center [304, 88] width 325 height 11
type input "Text Campaign - NTX Giving Day - Bigs and Closed Inquiries"
click at [198, 211] on input "Create Campaign" at bounding box center [191, 211] width 48 height 11
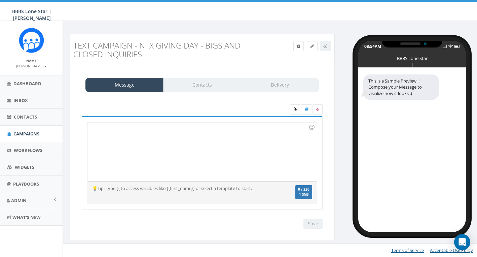
click at [173, 140] on div at bounding box center [201, 151] width 229 height 59
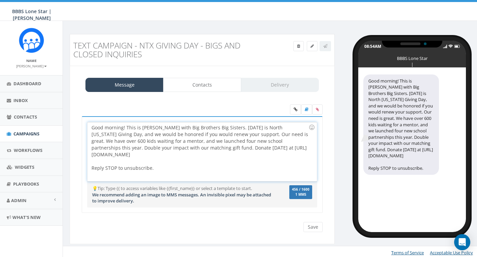
click at [243, 156] on div "Good morning! This is Andrew Young with Big Brothers Big Sisters. Today is Nort…" at bounding box center [201, 151] width 229 height 59
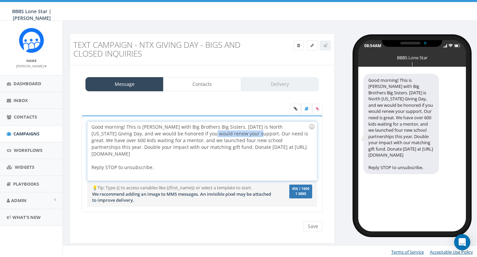
drag, startPoint x: 190, startPoint y: 132, endPoint x: 233, endPoint y: 132, distance: 43.4
click at [233, 132] on div "Good morning! This is Andrew Young with Big Brothers Big Sisters. Today is Nort…" at bounding box center [201, 150] width 229 height 59
drag, startPoint x: 236, startPoint y: 154, endPoint x: 95, endPoint y: 127, distance: 143.1
click at [95, 127] on div "Good morning! This is Andrew Young with Big Brothers Big Sisters. Today is Nort…" at bounding box center [201, 150] width 229 height 59
click at [248, 149] on div "Good morning! This is Andrew Young with Big Brothers Big Sisters. Today is Nort…" at bounding box center [201, 150] width 229 height 59
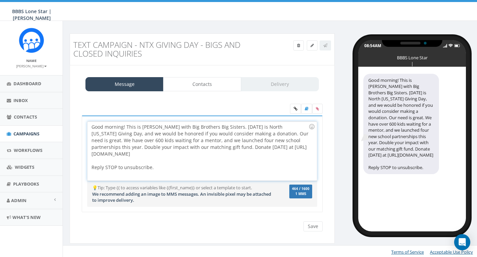
drag, startPoint x: 172, startPoint y: 140, endPoint x: 242, endPoint y: 152, distance: 70.3
click at [242, 152] on div "Good morning! This is Andrew Young with Big Brothers Big Sisters. Today is Nort…" at bounding box center [201, 150] width 229 height 59
drag, startPoint x: 198, startPoint y: 145, endPoint x: 245, endPoint y: 153, distance: 47.7
click at [245, 153] on div "Good morning! This is Andrew Young with Big Brothers Big Sisters. Today is Nort…" at bounding box center [201, 150] width 229 height 59
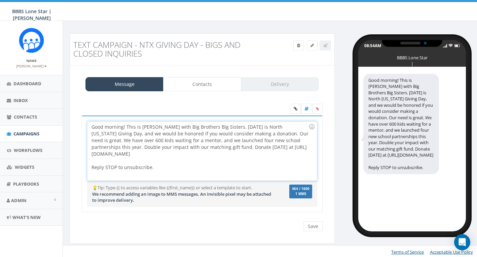
click at [245, 153] on div "Good morning! This is Andrew Young with Big Brothers Big Sisters. Today is Nort…" at bounding box center [201, 150] width 229 height 59
click at [221, 83] on link "Contacts" at bounding box center [202, 84] width 78 height 14
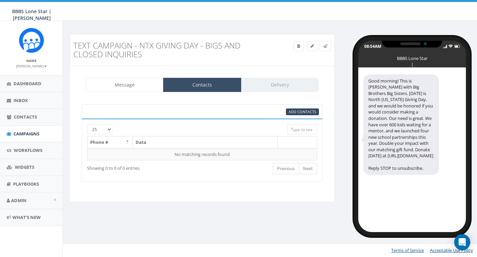
scroll to position [0, 0]
click at [140, 84] on link "Message" at bounding box center [124, 85] width 78 height 14
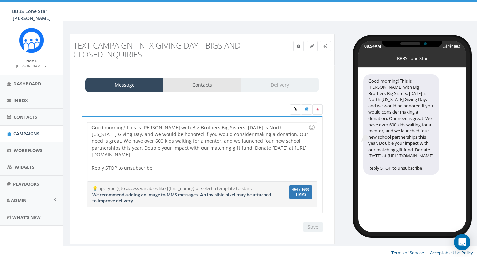
click at [199, 83] on link "Contacts" at bounding box center [202, 85] width 78 height 14
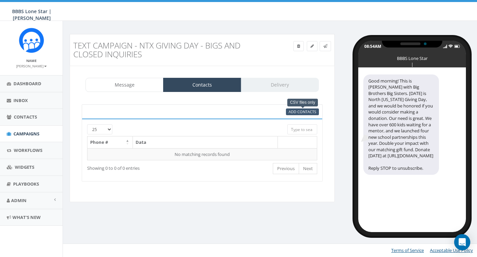
click at [298, 110] on span "Add Contacts" at bounding box center [302, 111] width 28 height 5
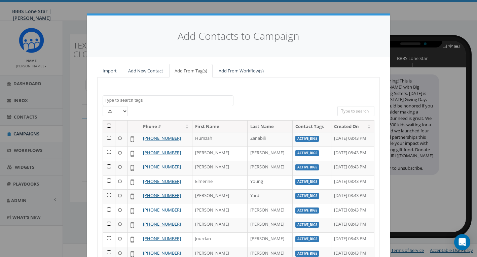
click at [109, 125] on th at bounding box center [109, 126] width 12 height 12
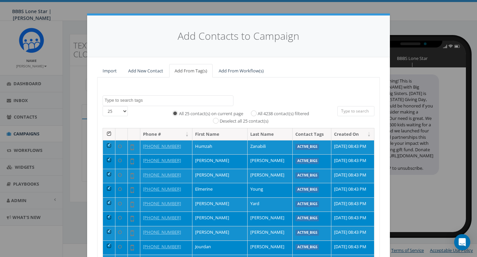
click at [133, 102] on textarea "Search" at bounding box center [169, 100] width 128 height 6
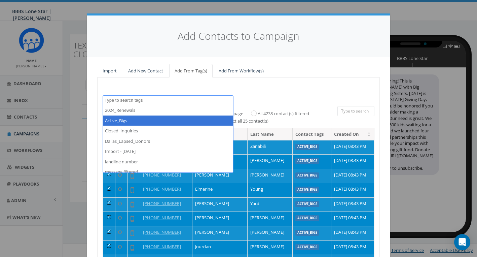
select select "Active_Bigs"
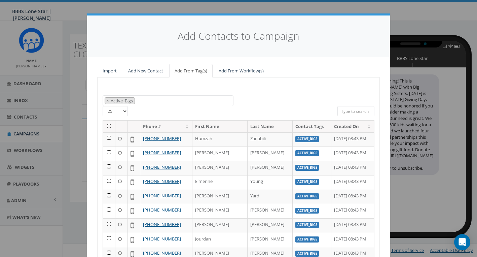
click at [109, 123] on th at bounding box center [109, 126] width 12 height 12
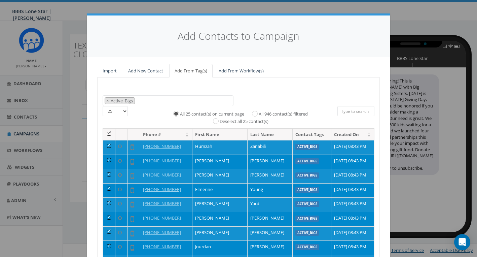
click at [256, 111] on input "All 946 contact(s) filtered" at bounding box center [256, 113] width 4 height 4
radio input "true"
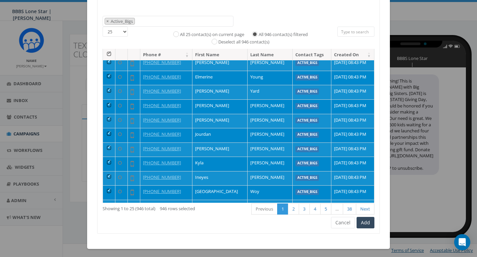
scroll to position [79, 0]
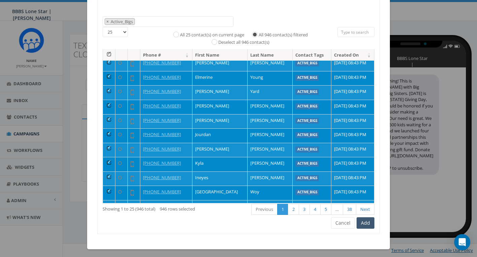
click at [369, 220] on button "Add" at bounding box center [365, 222] width 18 height 11
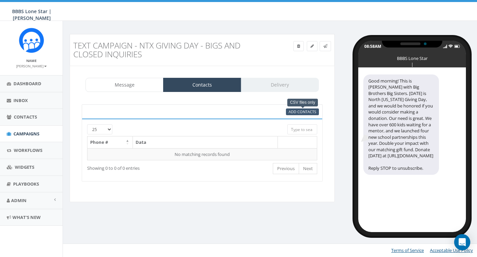
click at [299, 111] on span "Add Contacts" at bounding box center [302, 111] width 28 height 5
select select
click at [24, 130] on span "Campaigns" at bounding box center [26, 133] width 26 height 6
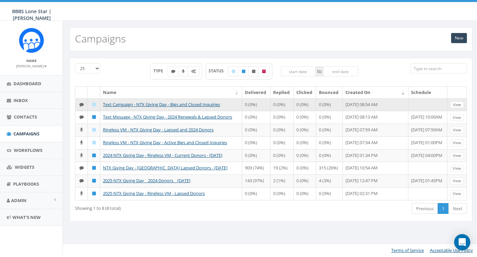
click at [458, 105] on link "View" at bounding box center [457, 104] width 14 height 7
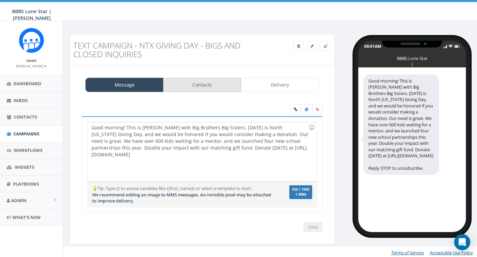
click at [223, 87] on link "Contacts" at bounding box center [202, 85] width 78 height 14
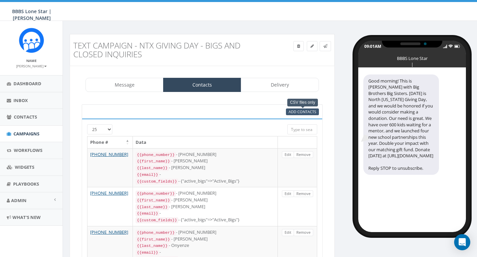
click at [298, 113] on span "Add Contacts" at bounding box center [302, 111] width 28 height 5
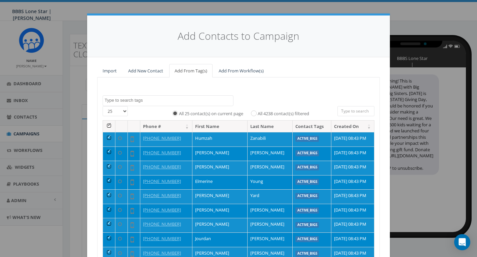
click at [136, 100] on textarea "Search" at bounding box center [169, 100] width 128 height 6
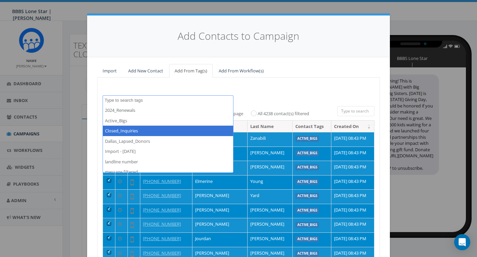
select select "Closed_Inquiries"
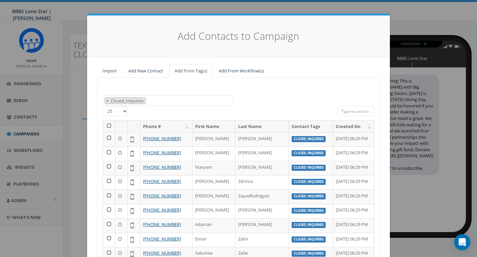
click at [107, 123] on th at bounding box center [109, 126] width 12 height 12
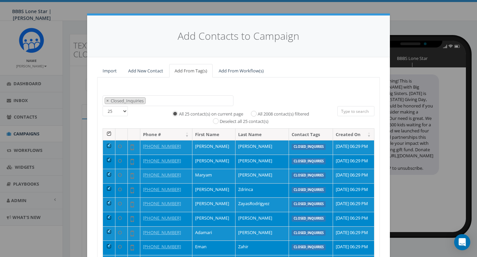
click at [254, 111] on input "All 2008 contact(s) filtered" at bounding box center [255, 113] width 4 height 4
radio input "true"
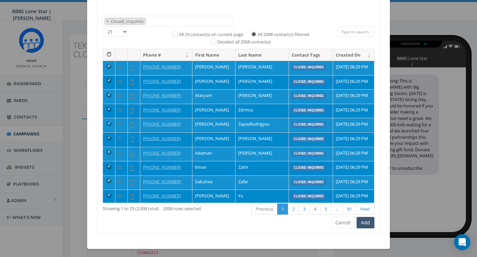
scroll to position [79, 0]
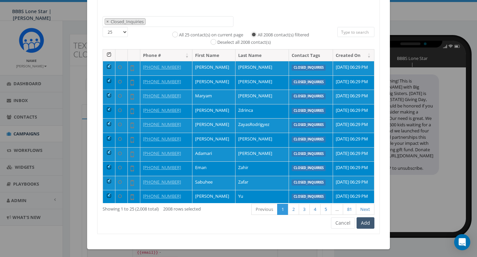
click at [365, 222] on button "Add" at bounding box center [365, 222] width 18 height 11
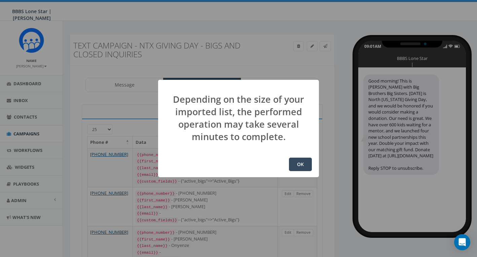
click at [301, 163] on button "OK" at bounding box center [300, 163] width 23 height 13
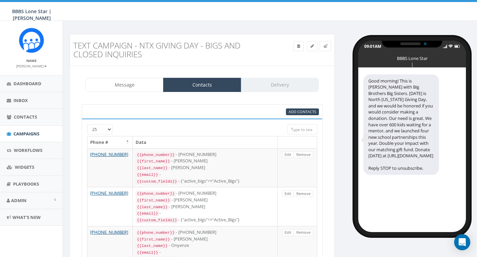
click at [292, 85] on div "Message Contacts Delivery" at bounding box center [201, 85] width 233 height 14
click at [326, 50] on link at bounding box center [324, 46] width 11 height 10
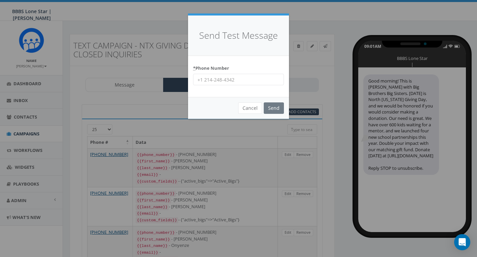
click at [230, 80] on input "* Phone Number" at bounding box center [238, 79] width 91 height 11
type input "[PHONE_NUMBER]"
click at [279, 106] on input "Send" at bounding box center [274, 107] width 20 height 11
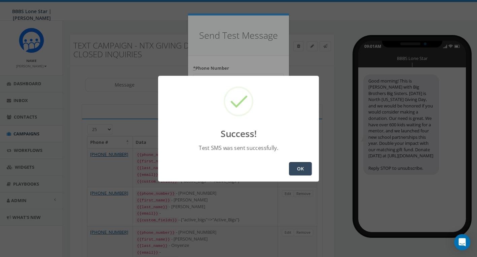
click at [303, 166] on button "OK" at bounding box center [300, 168] width 23 height 13
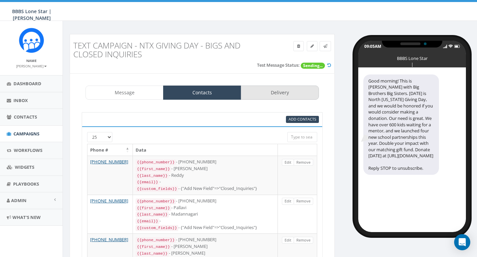
click at [289, 94] on link "Delivery" at bounding box center [280, 92] width 78 height 14
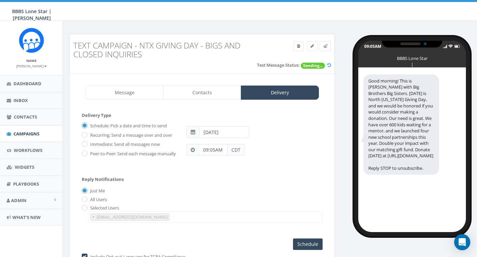
click at [211, 133] on input "[DATE]" at bounding box center [224, 131] width 50 height 11
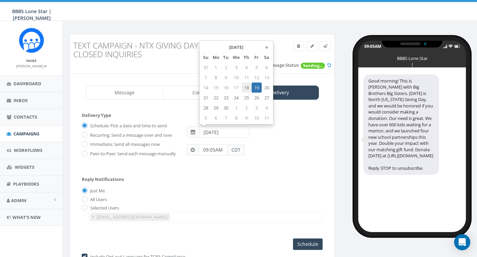
click at [248, 87] on td "18" at bounding box center [246, 87] width 10 height 10
type input "[DATE]"
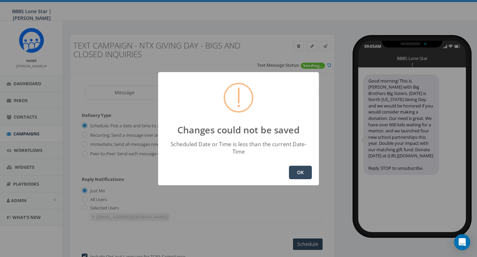
click at [304, 168] on button "OK" at bounding box center [300, 171] width 23 height 13
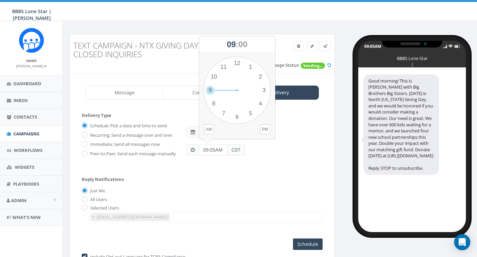
click at [215, 148] on input "09:05AM" at bounding box center [213, 149] width 29 height 11
click at [208, 149] on input "09:05AM" at bounding box center [213, 149] width 29 height 11
type input "10:00AM"
click at [224, 174] on div "Reply Notifications Just Me All Users Selected Users [EMAIL_ADDRESS][DOMAIN_NAM…" at bounding box center [202, 198] width 241 height 56
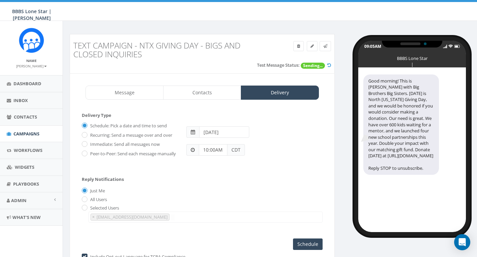
click at [216, 132] on input "[DATE]" at bounding box center [224, 131] width 50 height 11
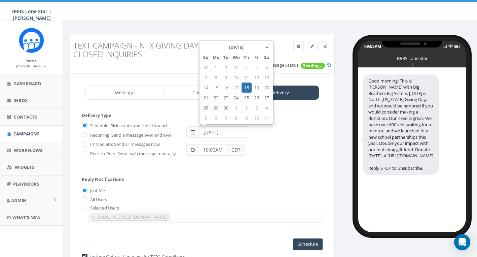
click at [246, 87] on td "18" at bounding box center [246, 87] width 10 height 10
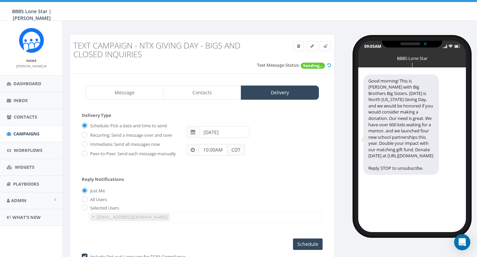
click at [261, 203] on div "All Users" at bounding box center [202, 199] width 241 height 7
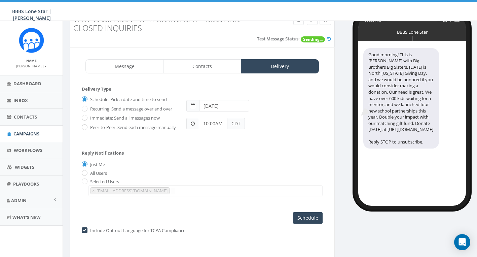
scroll to position [39, 0]
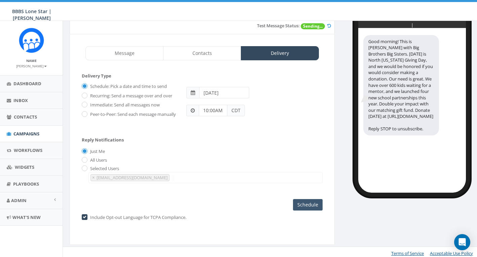
click at [317, 207] on input "Schedule" at bounding box center [308, 204] width 30 height 11
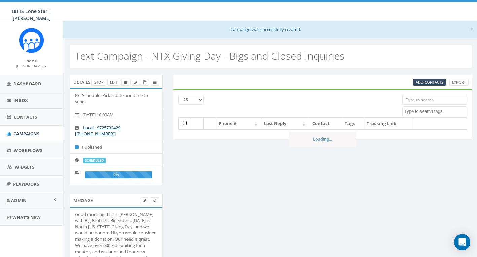
select select
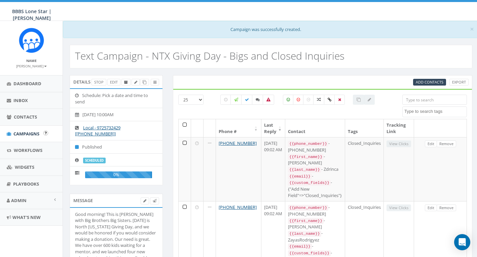
click at [28, 135] on span "Campaigns" at bounding box center [26, 133] width 26 height 6
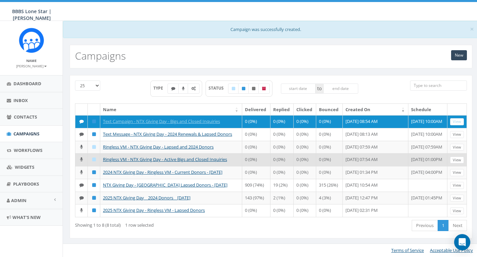
scroll to position [15, 0]
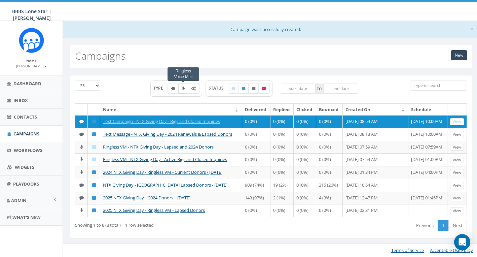
click at [182, 86] on icon at bounding box center [183, 88] width 3 height 4
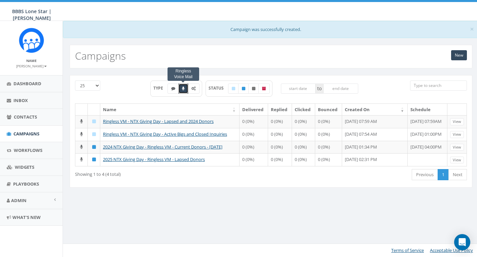
click at [183, 90] on icon at bounding box center [183, 88] width 3 height 4
checkbox input "false"
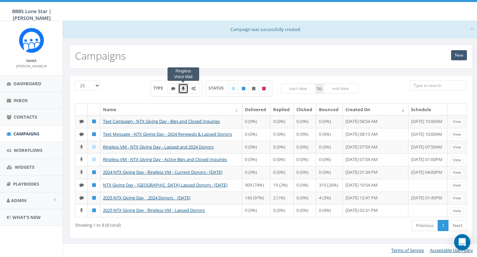
click at [456, 56] on link "New" at bounding box center [459, 55] width 16 height 10
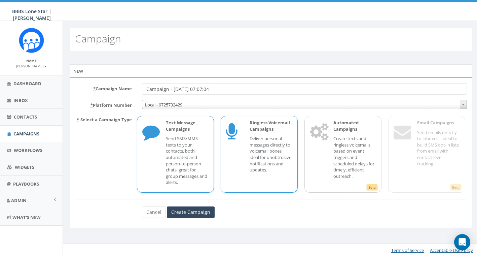
click at [262, 163] on p "Deliver personal messages directly to voicemail boxes, ideal for unobtrusive no…" at bounding box center [270, 153] width 43 height 37
click at [171, 87] on input "Campaign - [DATE] 07:07:04" at bounding box center [304, 88] width 325 height 11
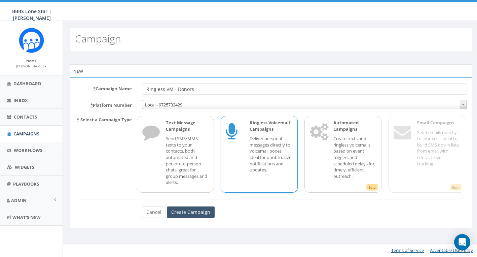
type input "Ringless VM - Donors"
click at [201, 208] on input "Create Campaign" at bounding box center [191, 211] width 48 height 11
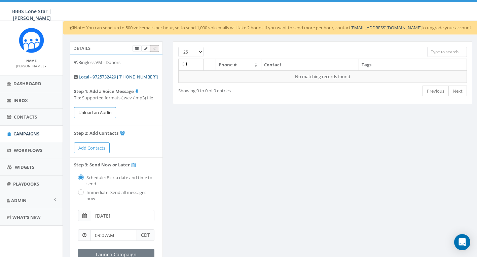
click at [105, 112] on button "Upload an Audio" at bounding box center [95, 112] width 42 height 11
click at [24, 131] on span "Campaigns" at bounding box center [26, 133] width 26 height 6
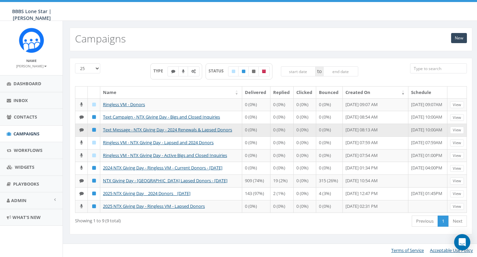
scroll to position [11, 0]
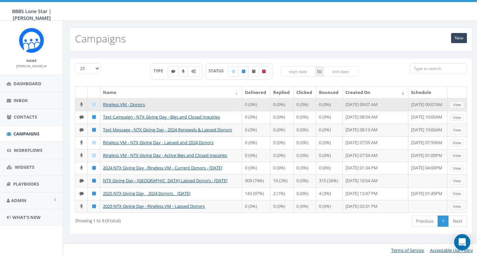
click at [458, 101] on link "View" at bounding box center [457, 104] width 14 height 7
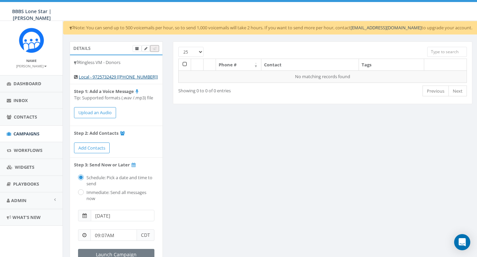
click at [147, 48] on link at bounding box center [146, 48] width 8 height 7
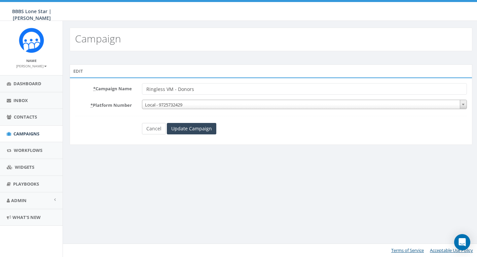
click at [154, 128] on link "Cancel" at bounding box center [154, 128] width 24 height 11
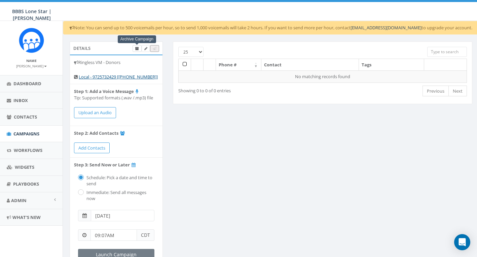
click at [137, 50] on icon at bounding box center [137, 49] width 4 height 4
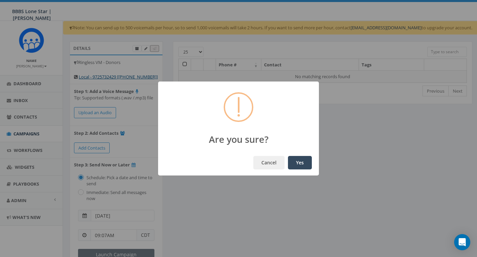
click at [303, 165] on button "Yes" at bounding box center [300, 162] width 24 height 13
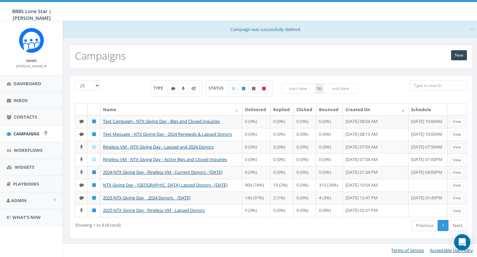
click at [28, 130] on span "Campaigns" at bounding box center [26, 133] width 26 height 6
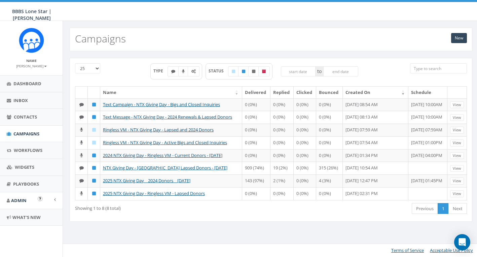
click at [24, 200] on span "Admin" at bounding box center [18, 200] width 15 height 6
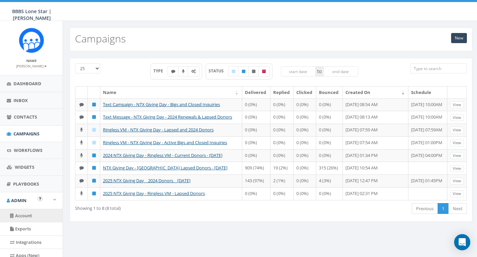
click at [28, 216] on link "Account" at bounding box center [31, 215] width 63 height 13
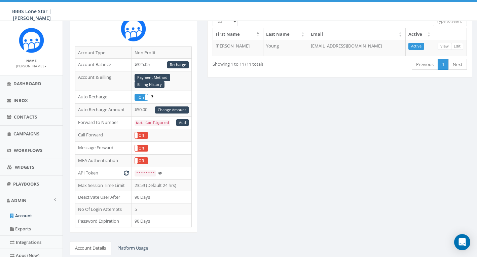
scroll to position [52, 0]
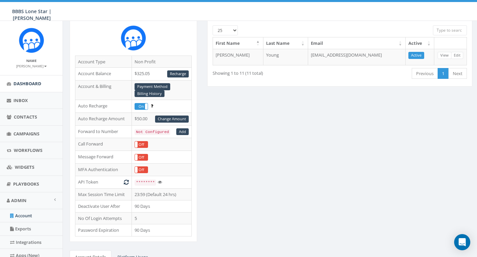
click at [27, 86] on link "Dashboard" at bounding box center [31, 83] width 63 height 16
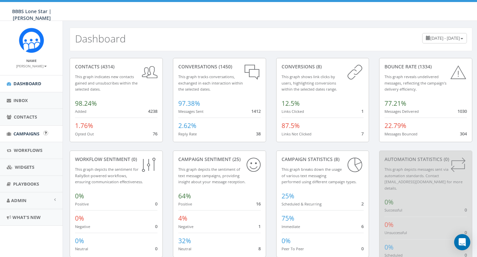
click at [27, 133] on span "Campaigns" at bounding box center [26, 133] width 26 height 6
